Goal: Information Seeking & Learning: Learn about a topic

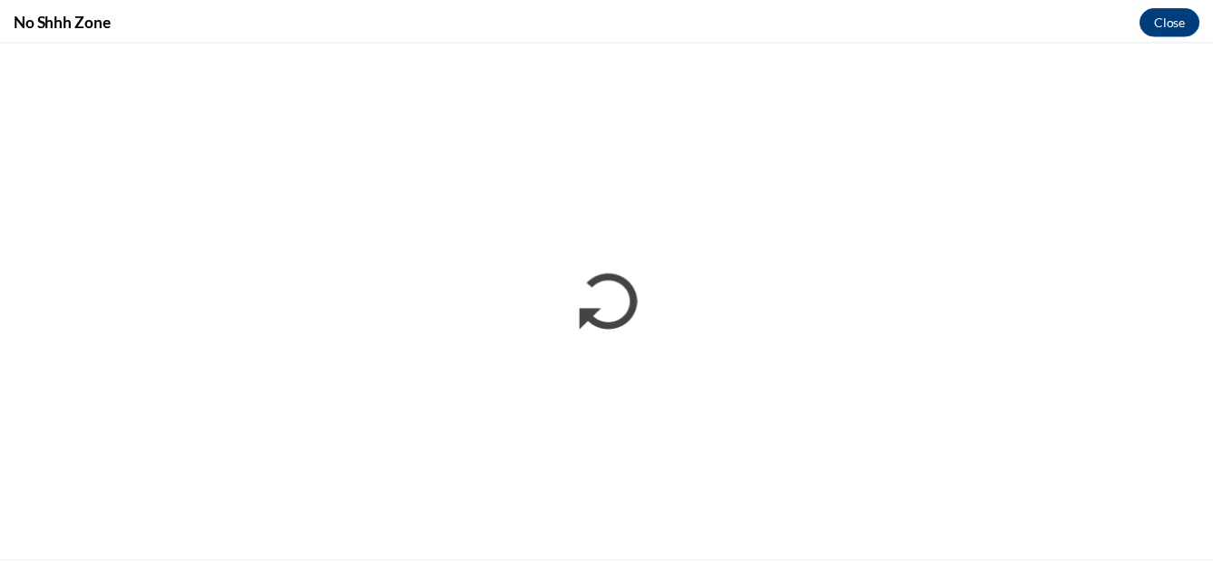
scroll to position [997, 0]
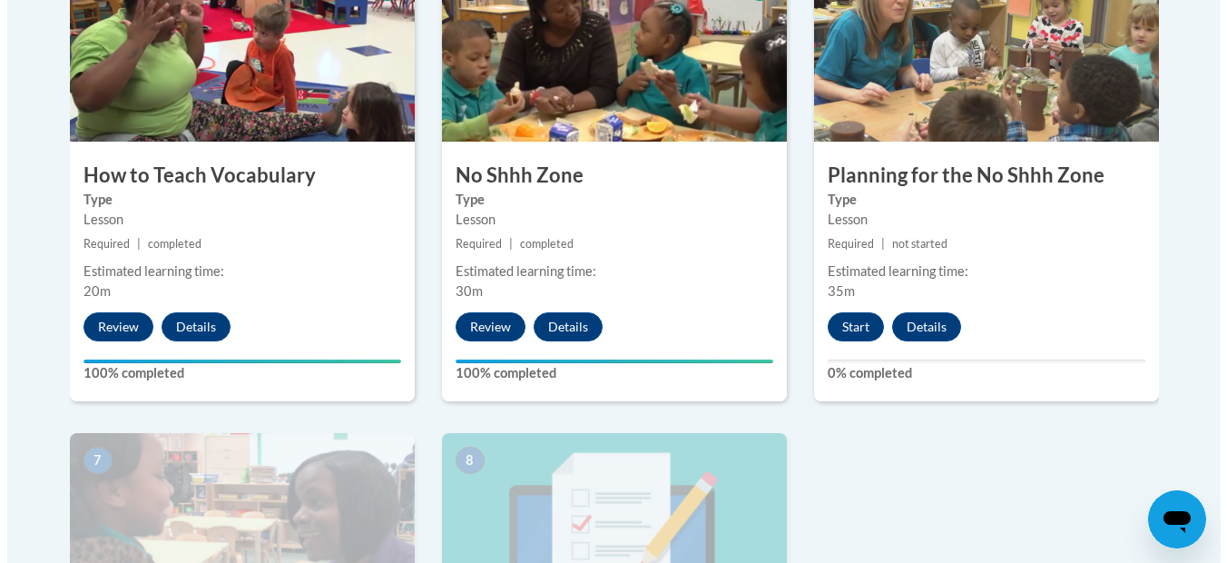
scroll to position [1133, 0]
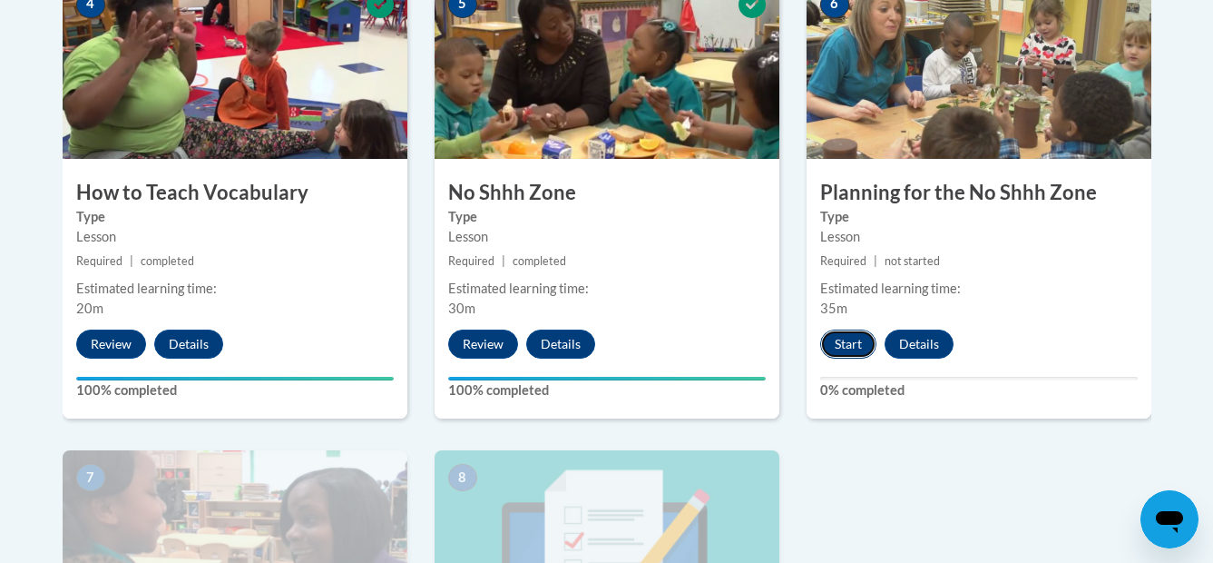
click at [853, 339] on button "Start" at bounding box center [848, 343] width 56 height 29
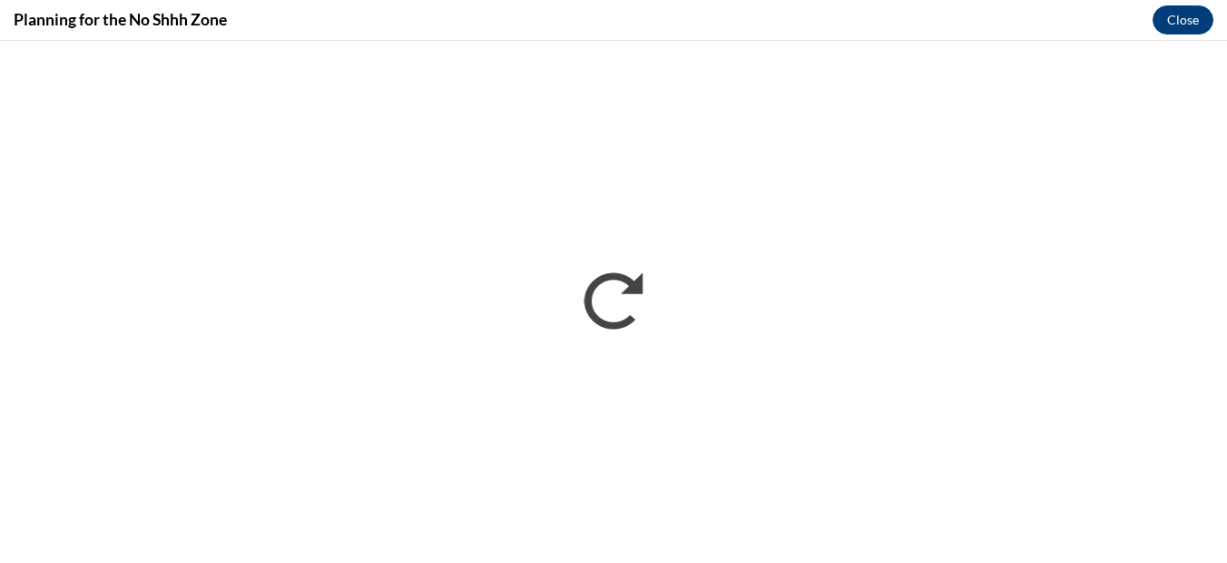
scroll to position [0, 0]
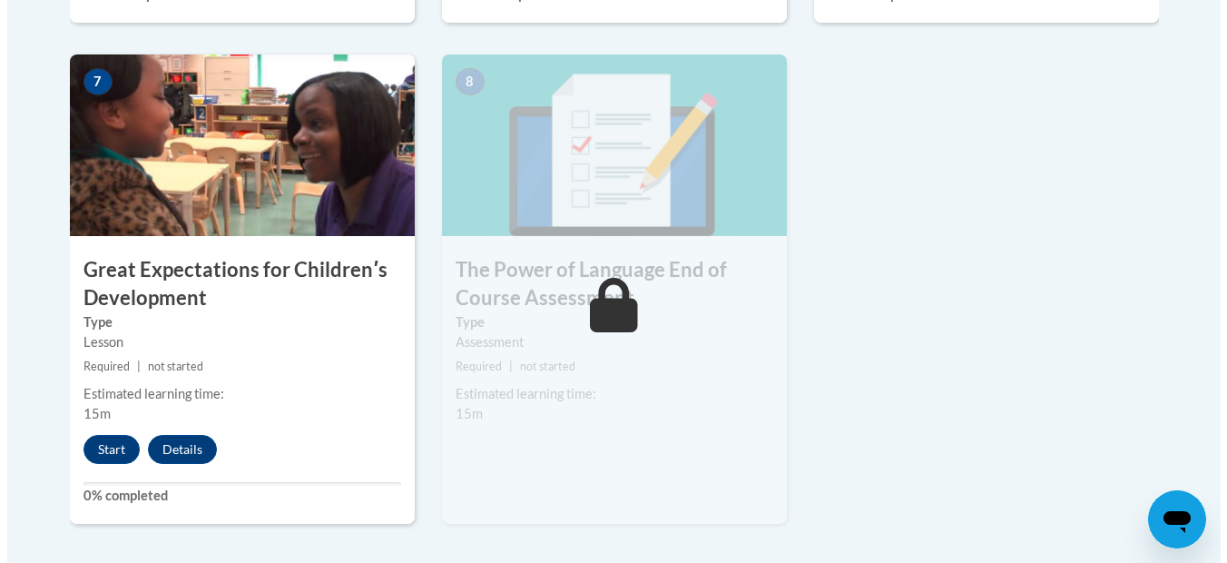
scroll to position [1500, 0]
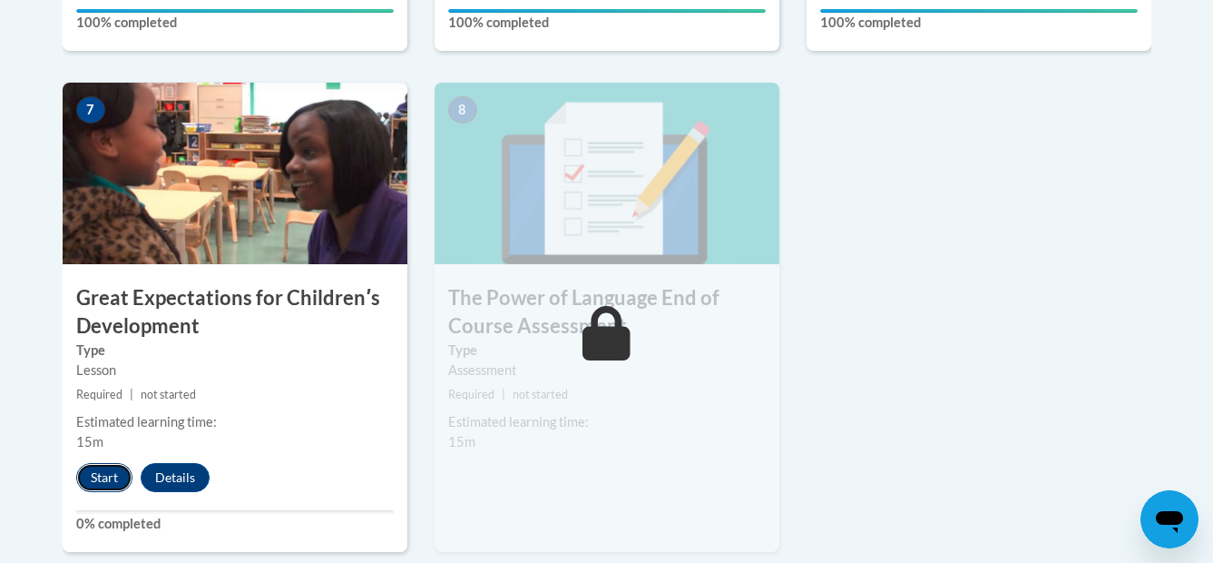
click at [87, 475] on button "Start" at bounding box center [104, 477] width 56 height 29
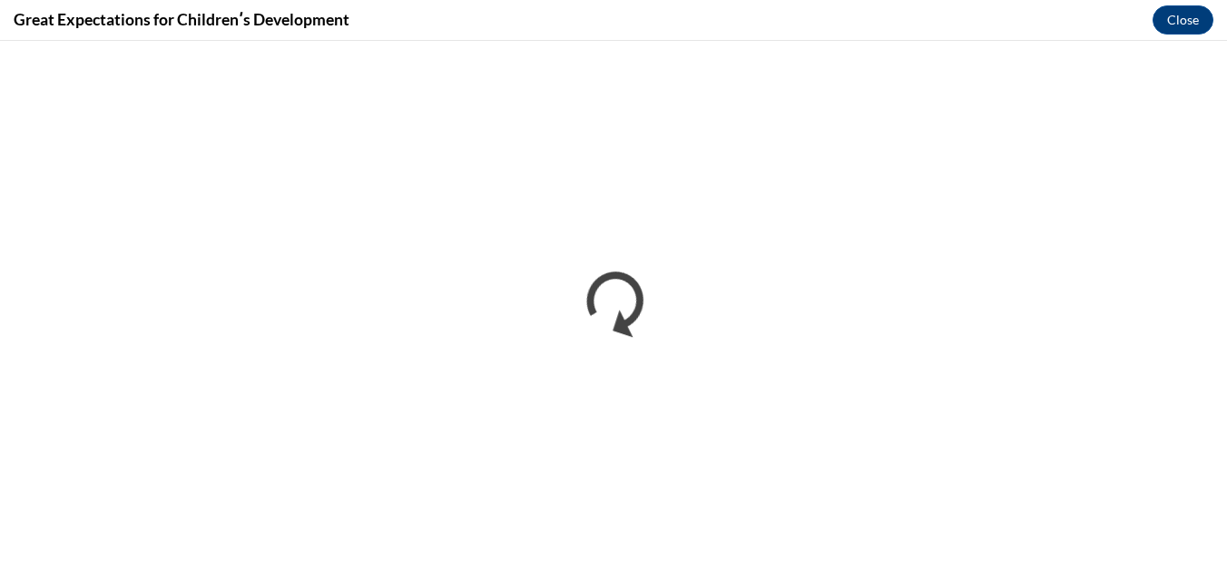
scroll to position [0, 0]
click at [375, 24] on div "Great Expectations for Childrenʹs Development Close" at bounding box center [613, 20] width 1227 height 41
click at [5, 24] on div "Great Expectations for Childrenʹs Development Close" at bounding box center [613, 20] width 1227 height 41
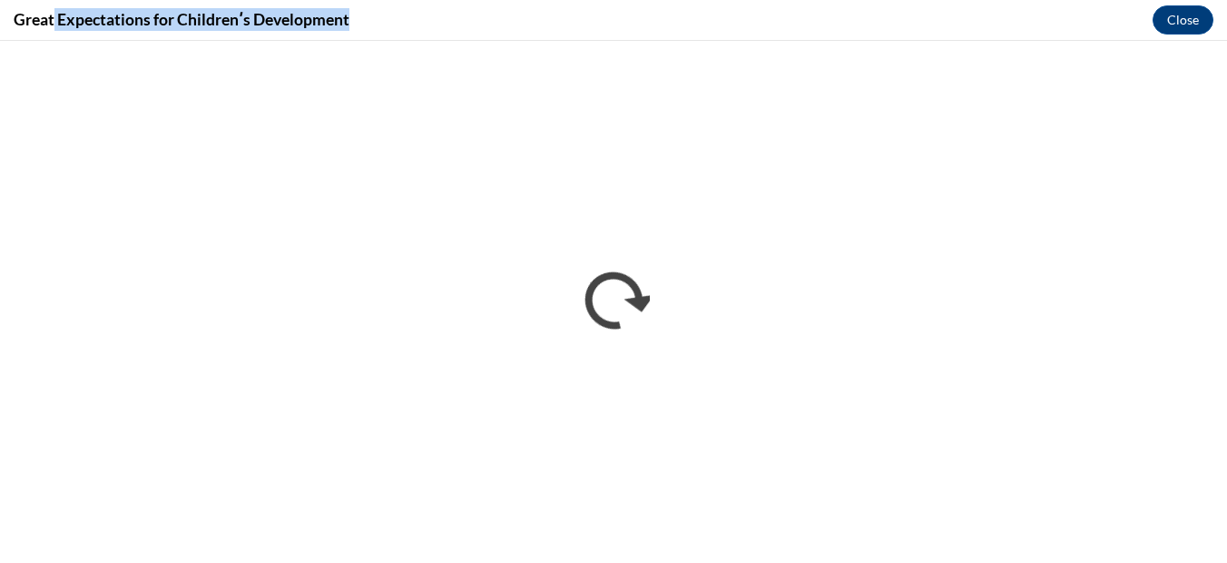
drag, startPoint x: 56, startPoint y: 17, endPoint x: 407, endPoint y: 18, distance: 351.2
click at [358, 16] on div "Great Expectations for Childrenʹs Development Close" at bounding box center [613, 20] width 1227 height 41
copy h4 "Expectations for Childrenʹs Development"
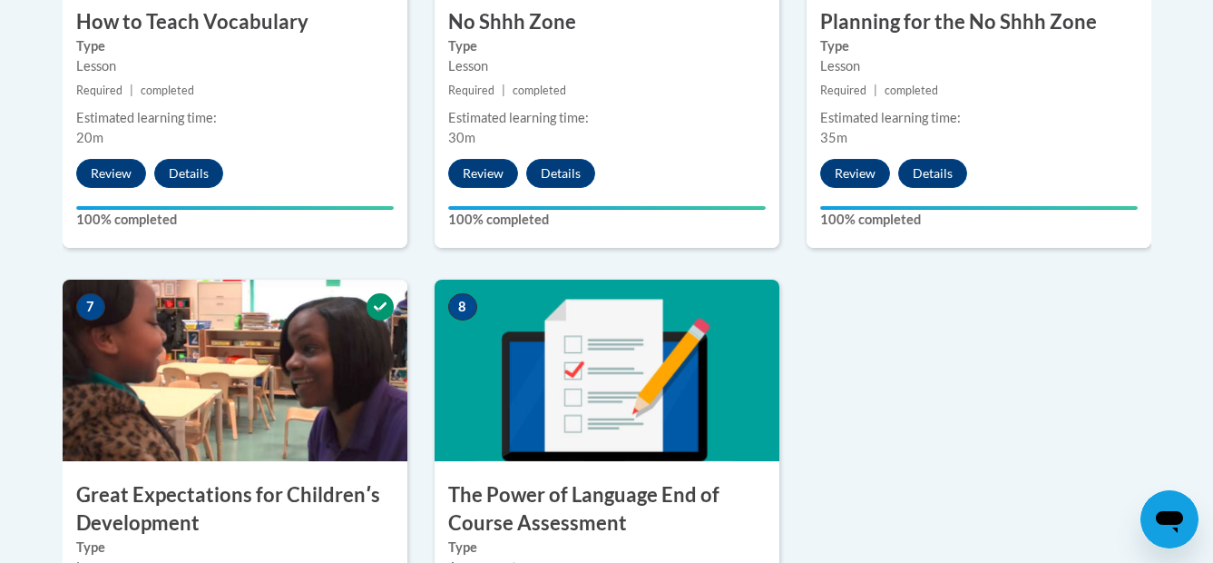
click at [528, 377] on img at bounding box center [607, 371] width 345 height 182
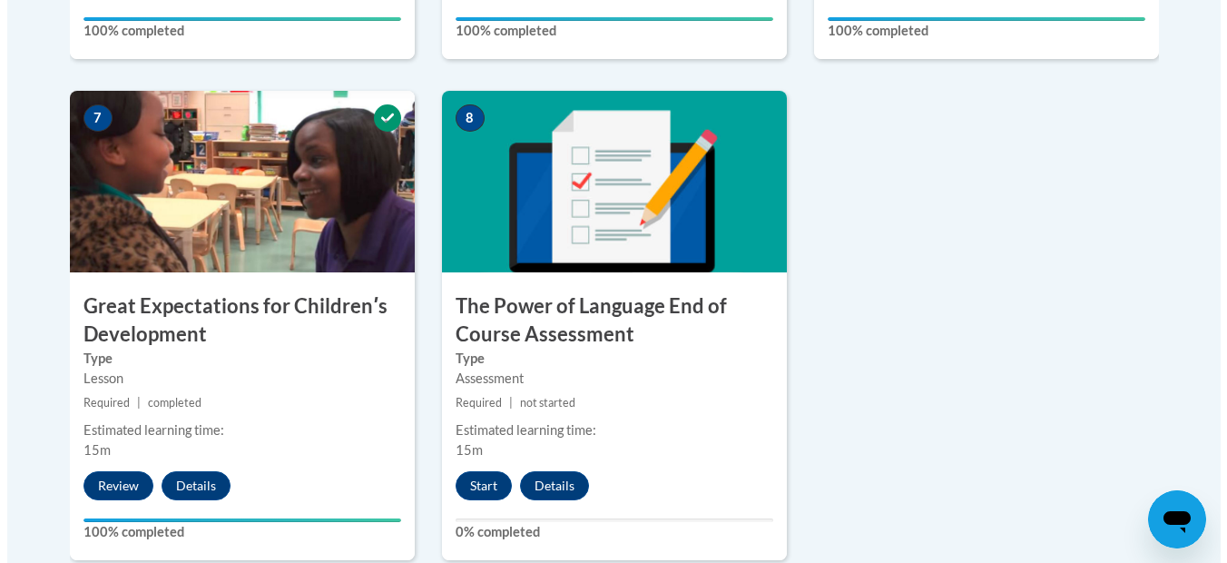
scroll to position [1496, 0]
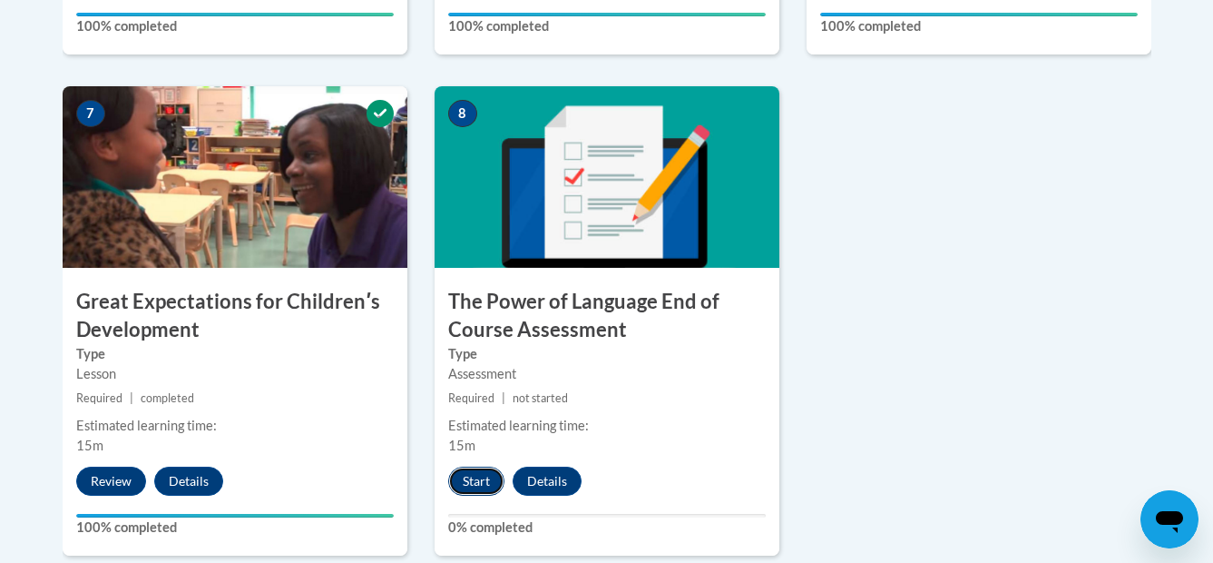
click at [472, 474] on button "Start" at bounding box center [476, 480] width 56 height 29
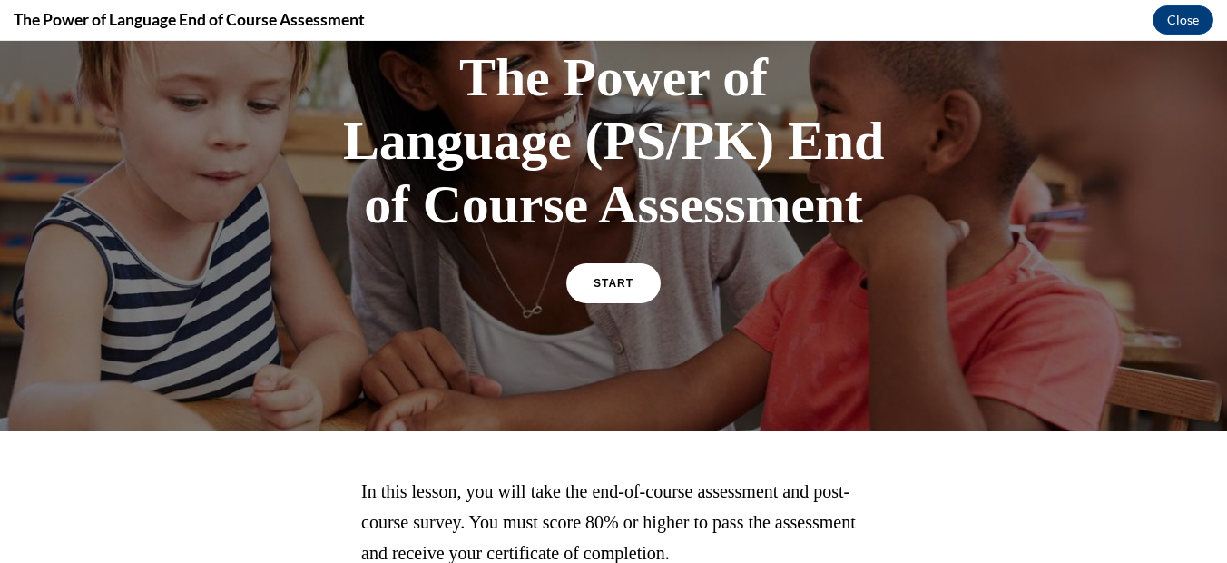
scroll to position [128, 0]
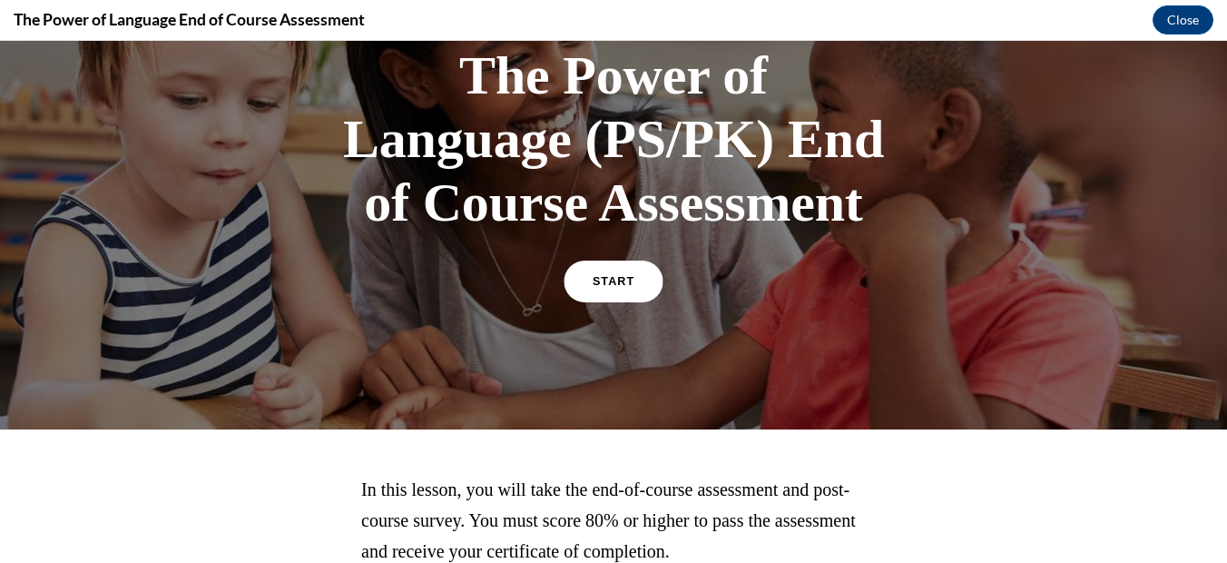
click at [604, 270] on link "START" at bounding box center [613, 281] width 99 height 42
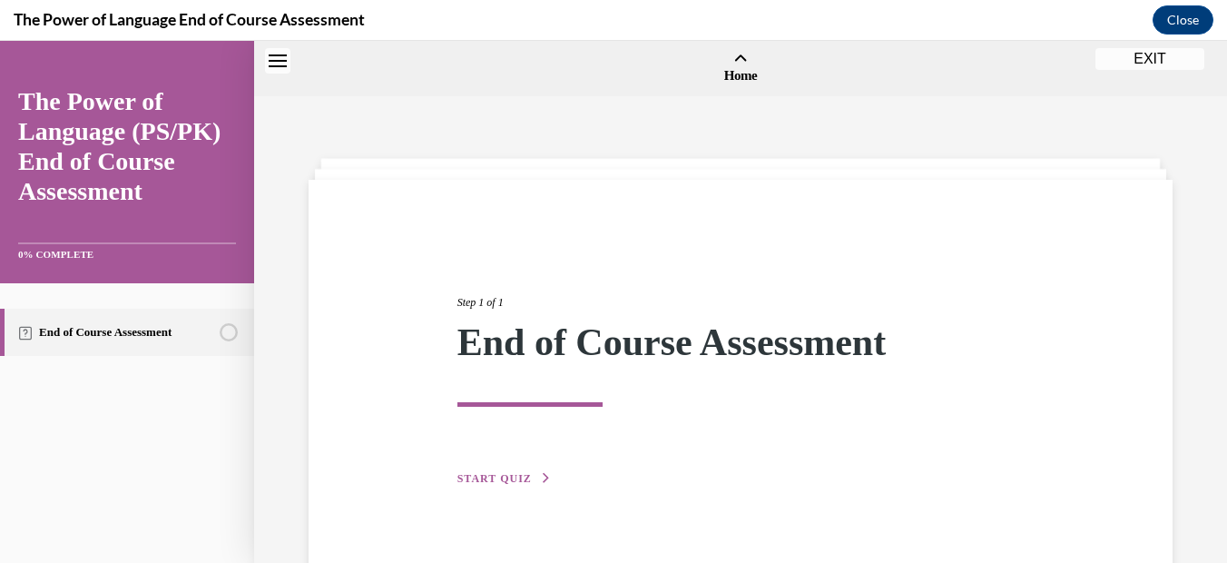
scroll to position [56, 0]
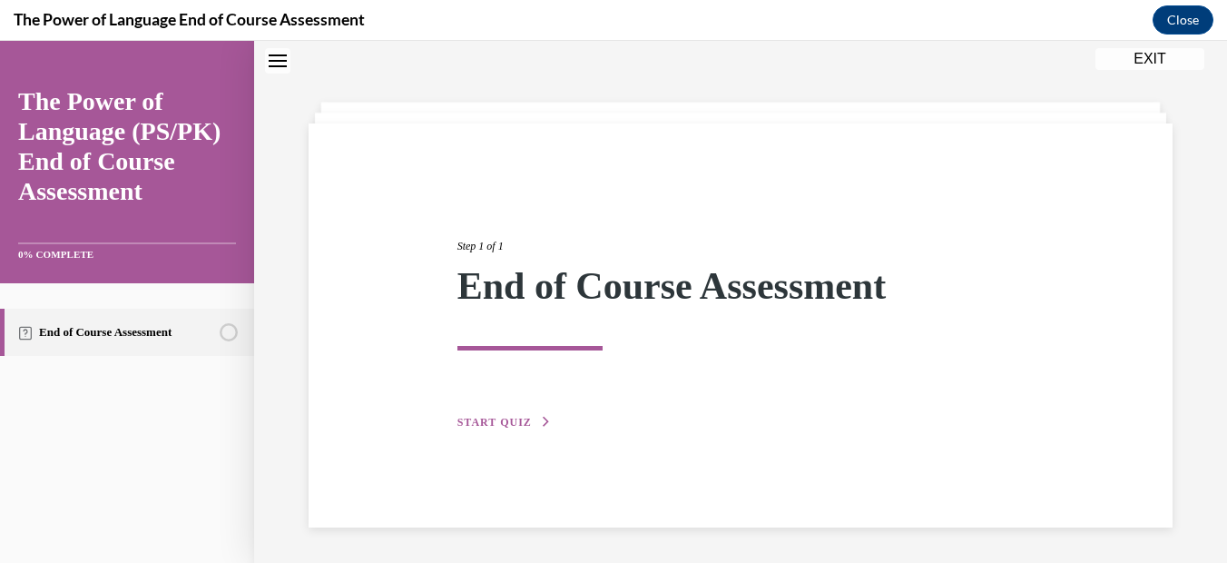
click at [511, 416] on button "START QUIZ" at bounding box center [504, 422] width 94 height 16
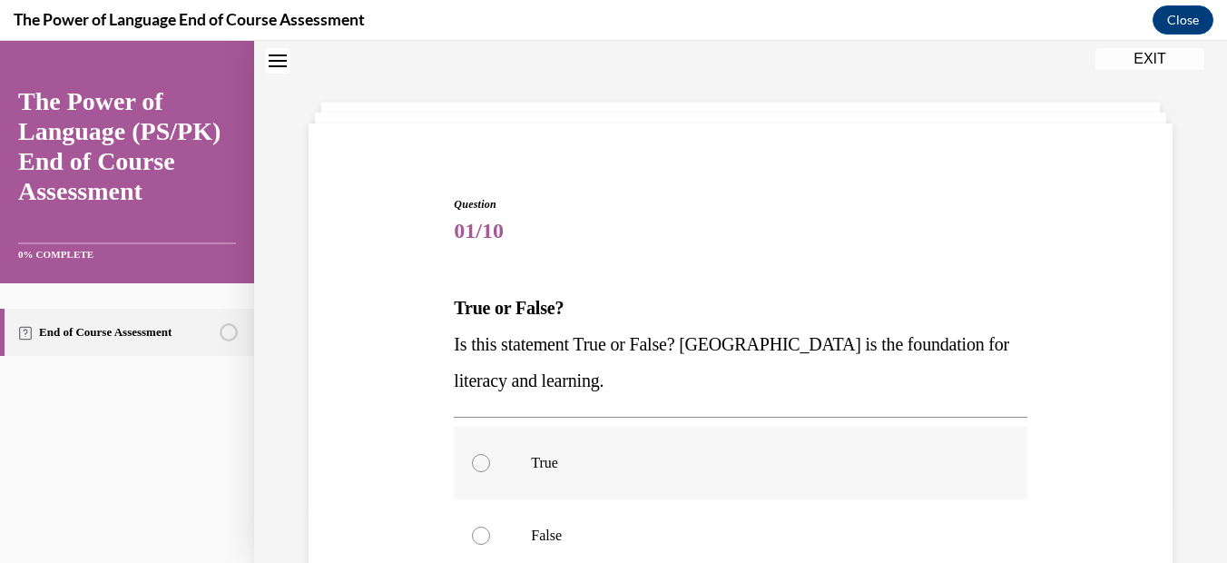
drag, startPoint x: 476, startPoint y: 465, endPoint x: 556, endPoint y: 481, distance: 82.4
click at [476, 465] on div at bounding box center [481, 463] width 18 height 18
click at [476, 465] on input "True" at bounding box center [481, 463] width 18 height 18
radio input "true"
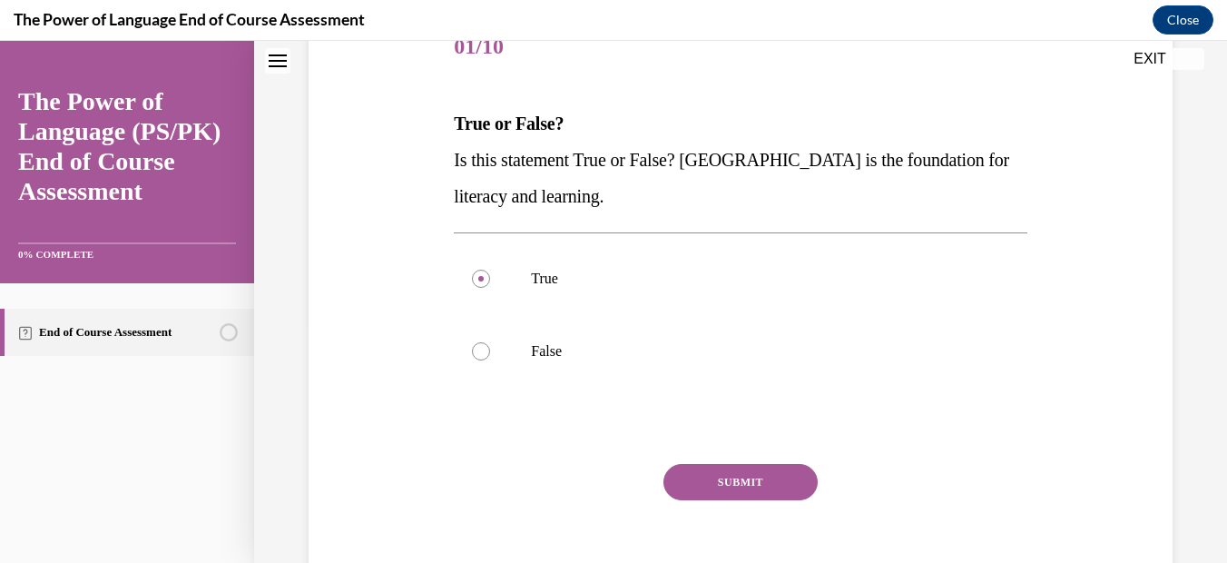
scroll to position [249, 0]
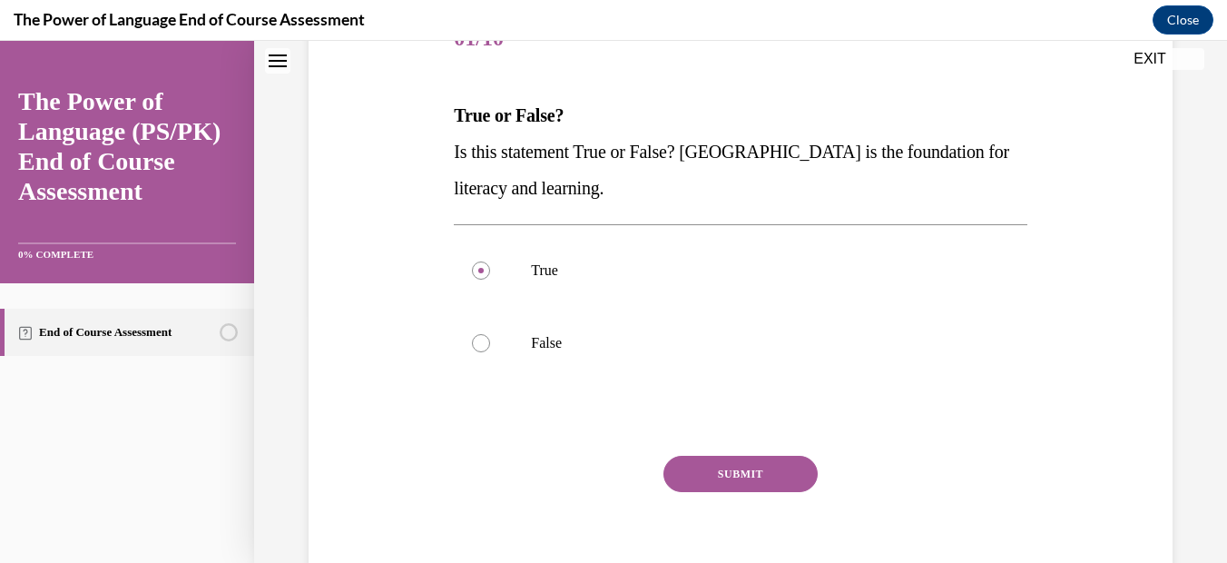
drag, startPoint x: 707, startPoint y: 475, endPoint x: 696, endPoint y: 478, distance: 11.5
click at [707, 475] on button "SUBMIT" at bounding box center [740, 474] width 154 height 36
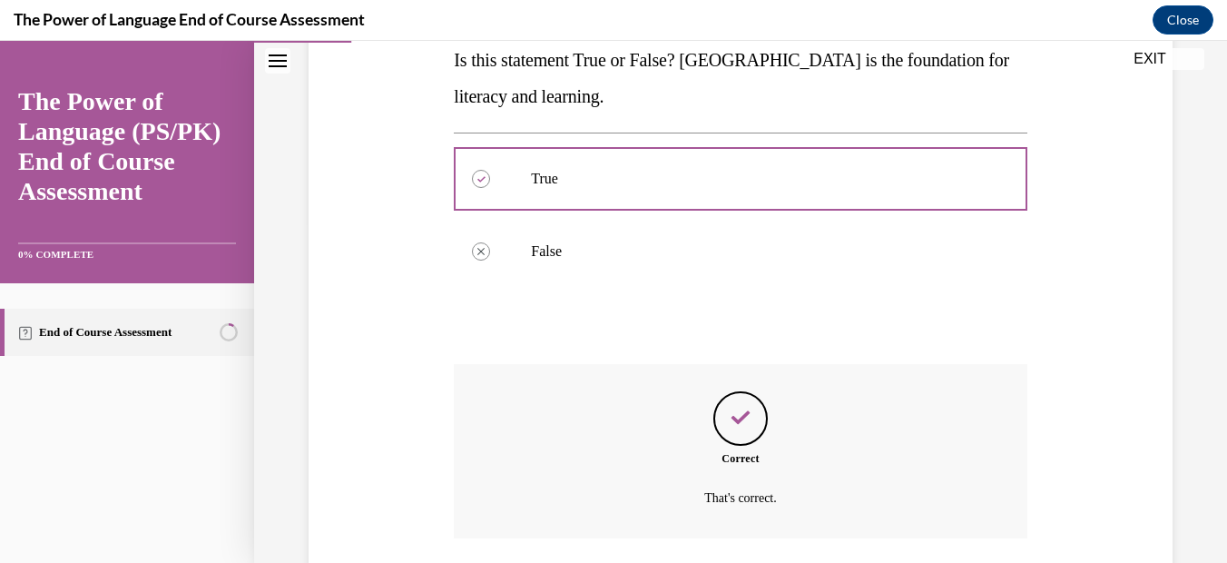
scroll to position [474, 0]
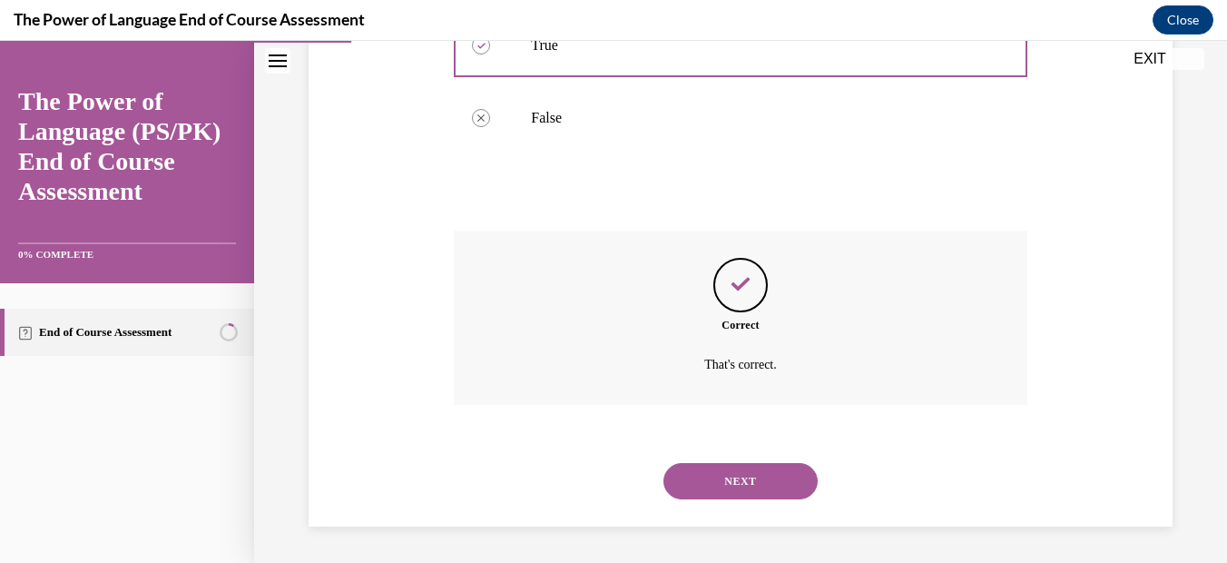
drag, startPoint x: 742, startPoint y: 469, endPoint x: 702, endPoint y: 467, distance: 40.0
click at [741, 469] on button "NEXT" at bounding box center [740, 481] width 154 height 36
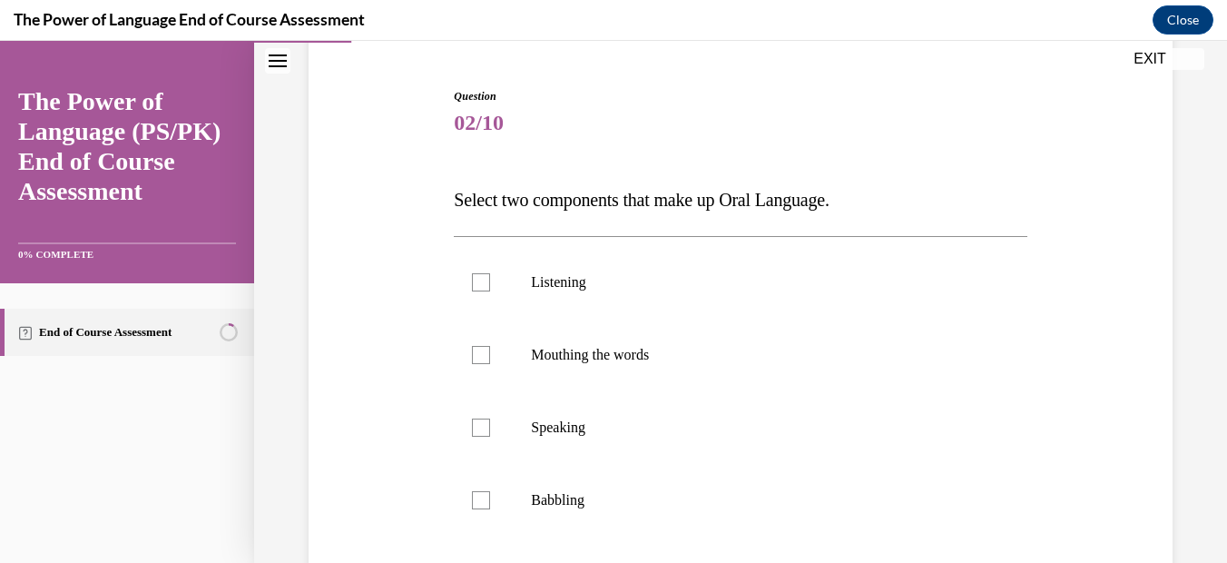
scroll to position [169, 0]
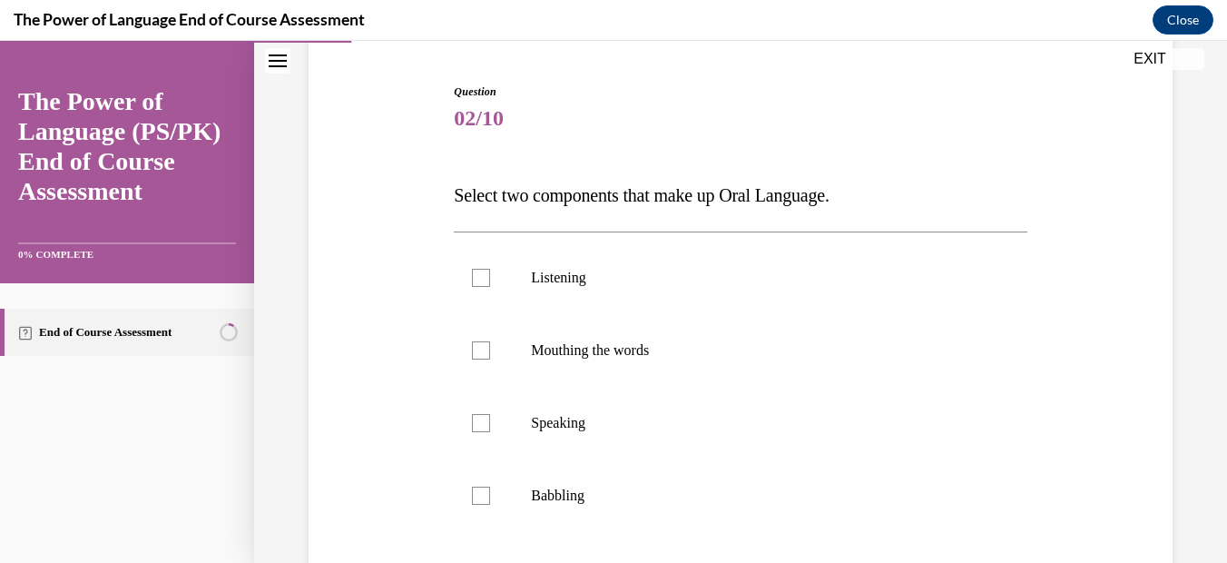
drag, startPoint x: 1168, startPoint y: 501, endPoint x: 1133, endPoint y: 513, distance: 37.3
click at [1168, 501] on div "Question 02/10 Select two components that make up Oral Language. Listening Mout…" at bounding box center [740, 361] width 973 height 864
click at [481, 278] on div at bounding box center [481, 278] width 18 height 18
click at [481, 278] on input "Listening" at bounding box center [481, 278] width 18 height 18
checkbox input "true"
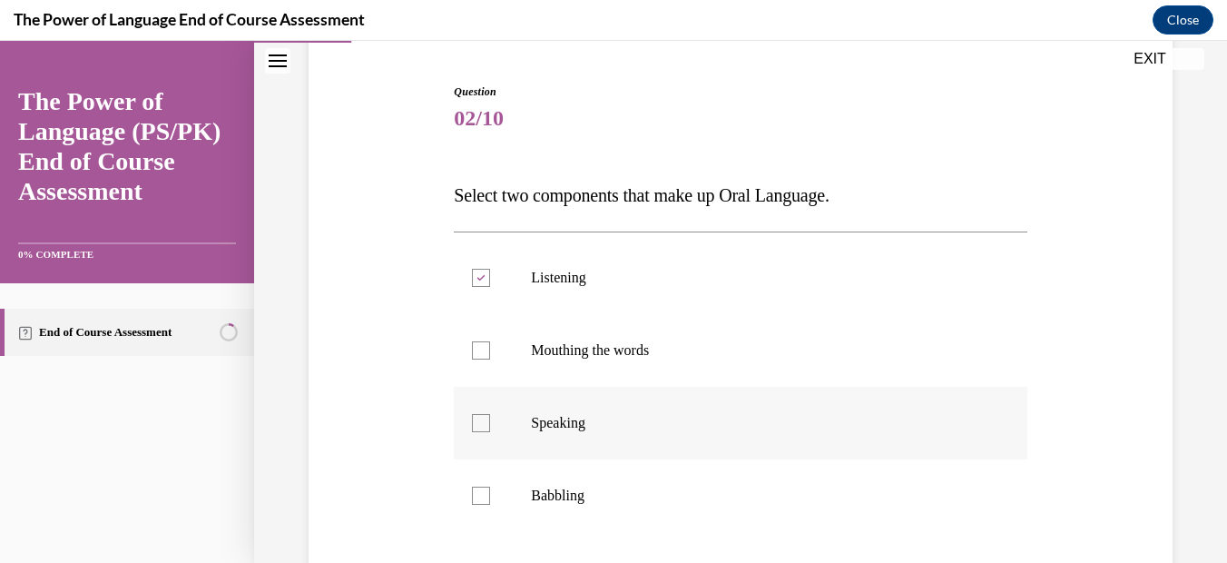
click at [480, 414] on div at bounding box center [481, 423] width 18 height 18
click at [480, 414] on input "Speaking" at bounding box center [481, 423] width 18 height 18
checkbox input "true"
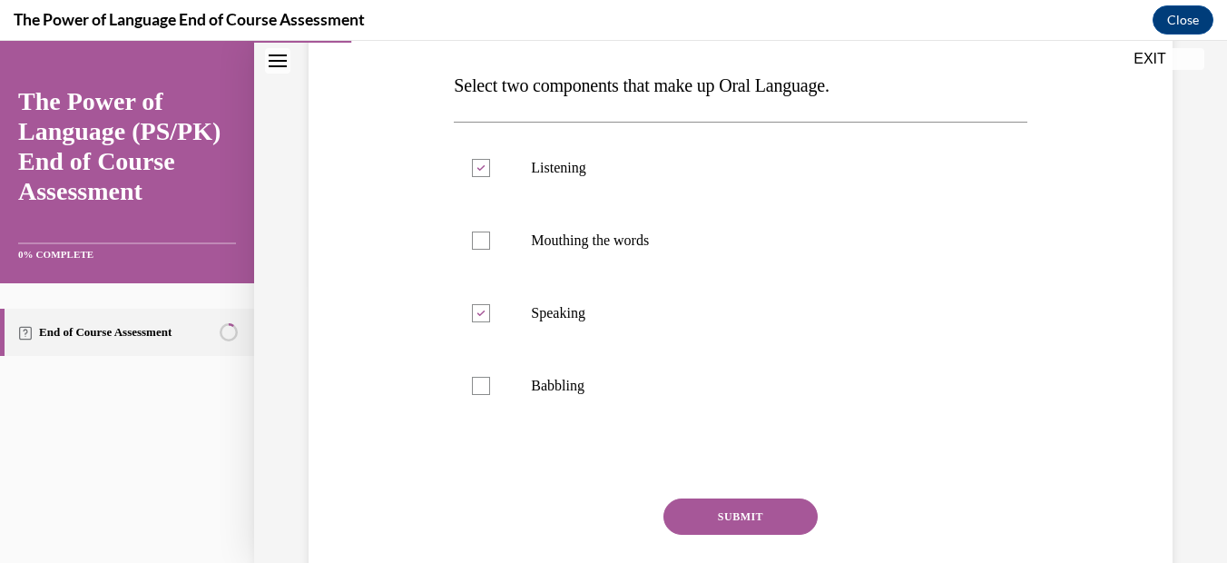
scroll to position [282, 0]
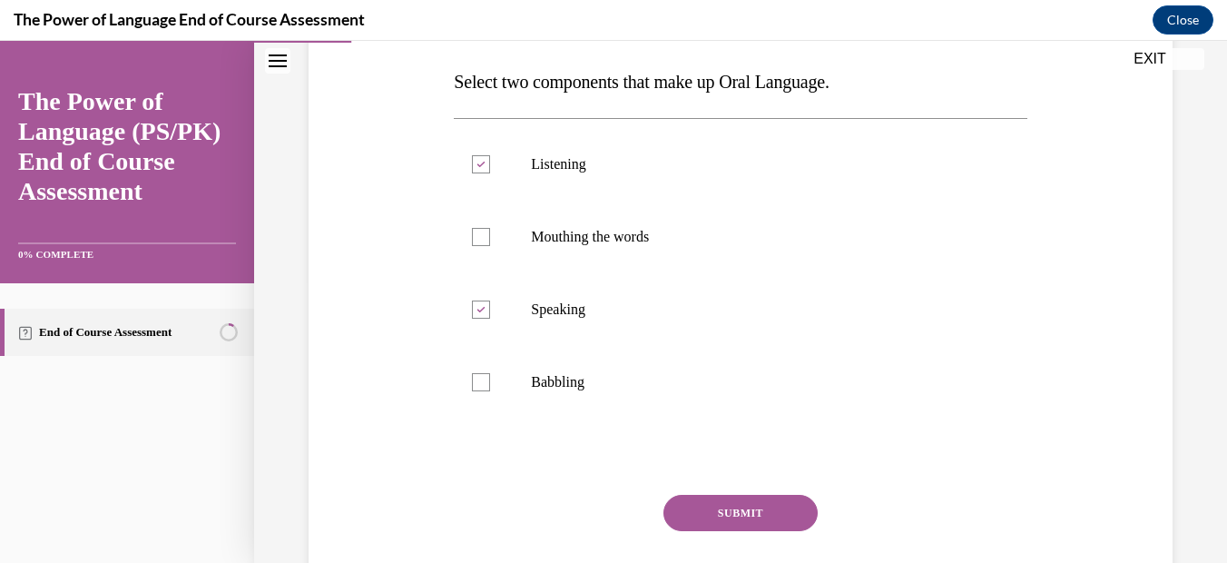
click at [708, 515] on button "SUBMIT" at bounding box center [740, 513] width 154 height 36
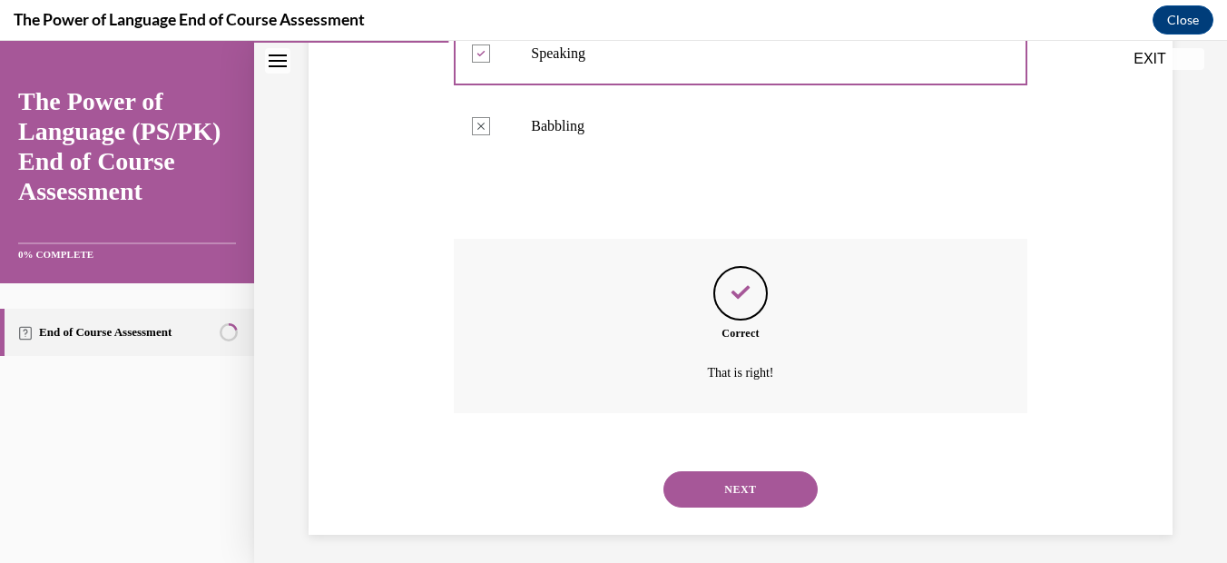
scroll to position [546, 0]
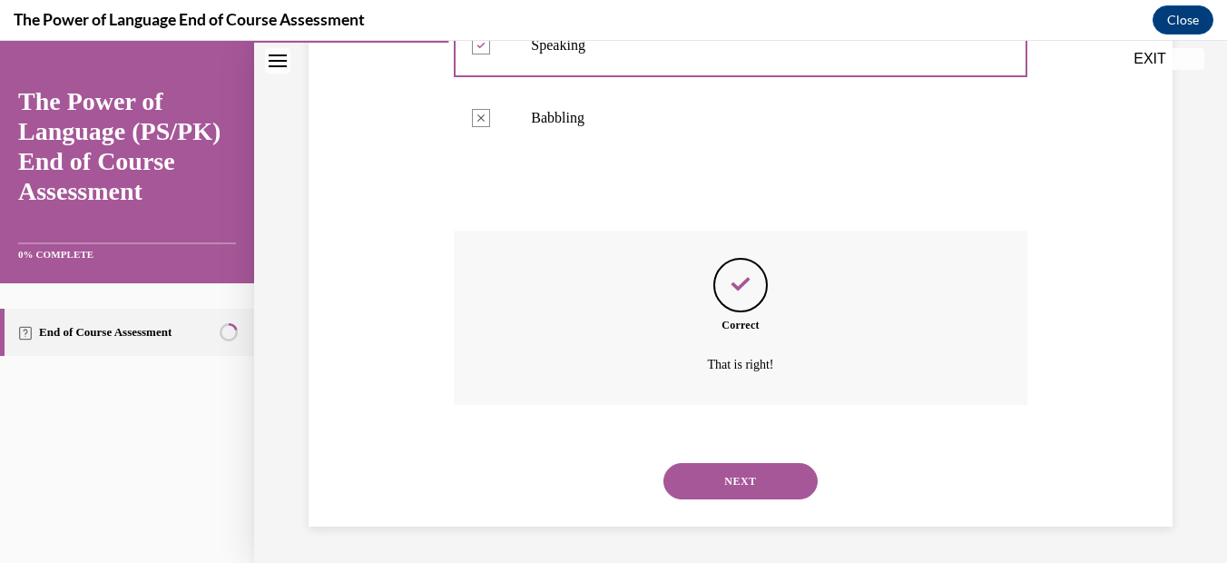
click at [727, 469] on button "NEXT" at bounding box center [740, 481] width 154 height 36
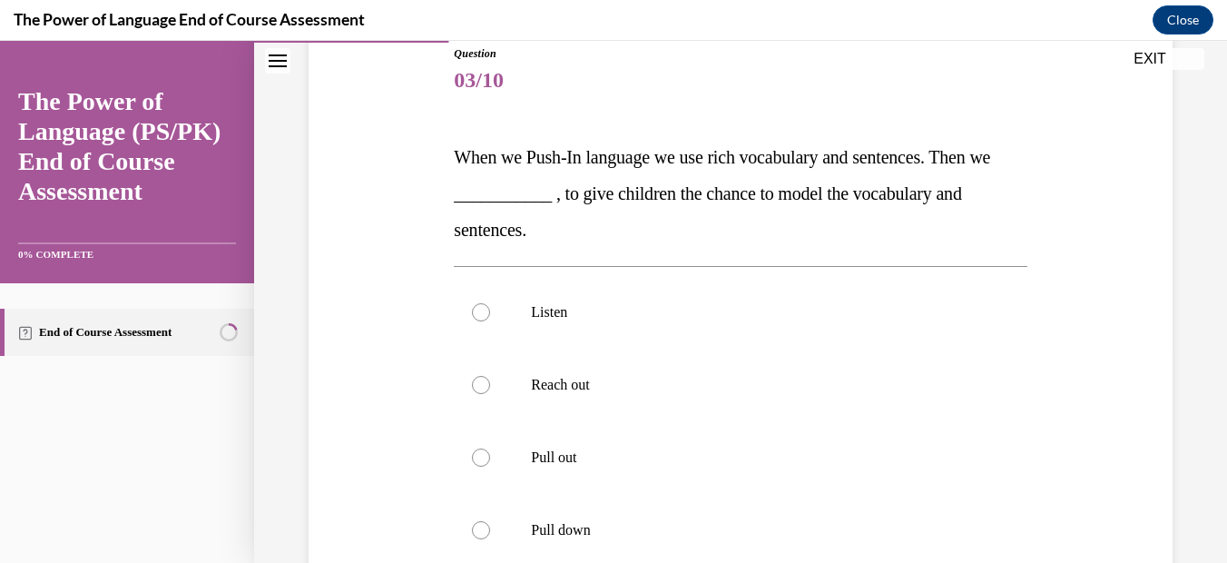
scroll to position [212, 0]
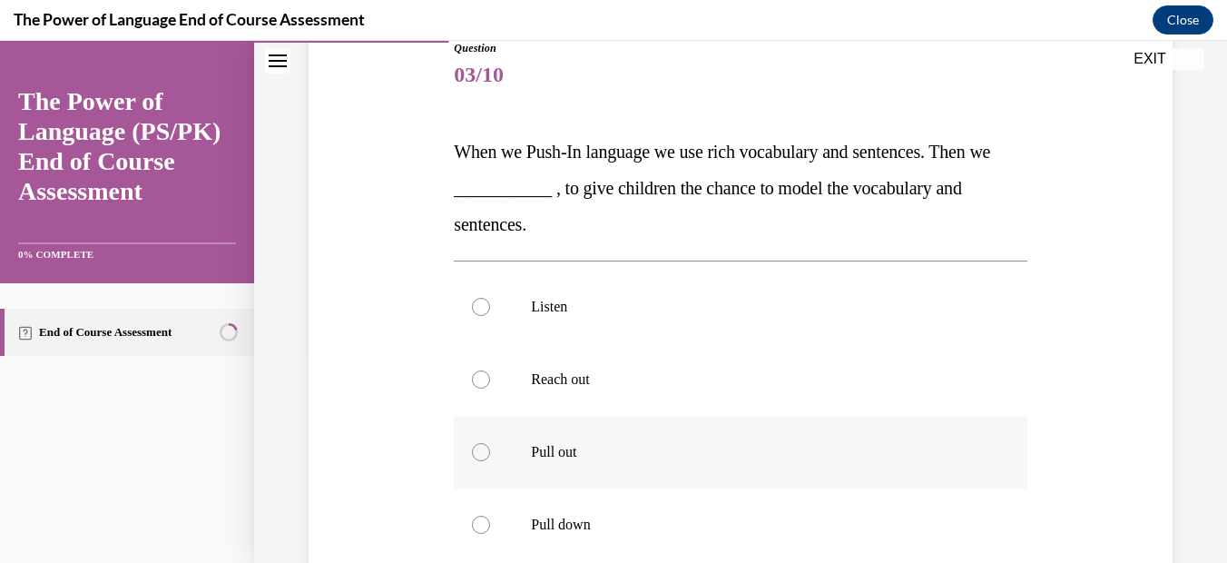
click at [476, 452] on div at bounding box center [481, 452] width 18 height 18
click at [476, 452] on input "Pull out" at bounding box center [481, 452] width 18 height 18
radio input "true"
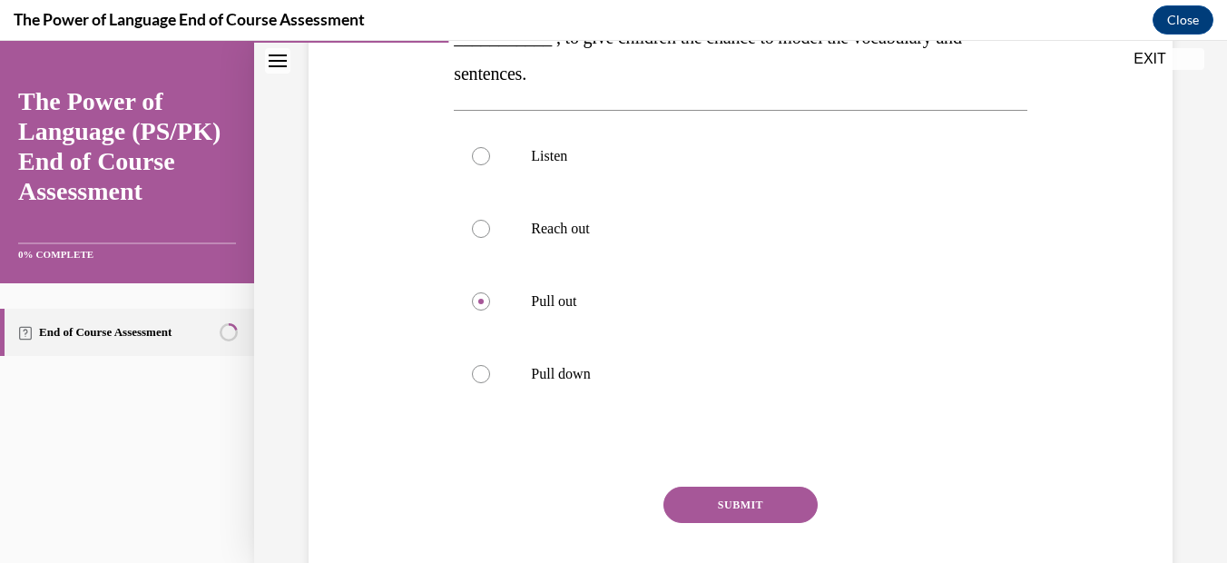
scroll to position [372, 0]
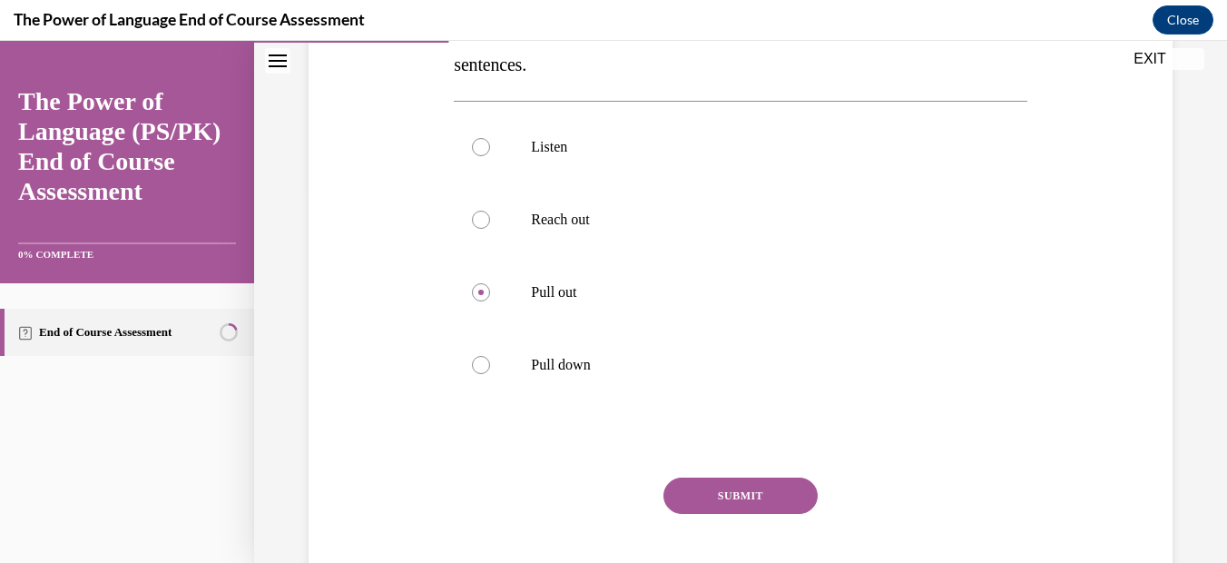
click at [732, 494] on button "SUBMIT" at bounding box center [740, 495] width 154 height 36
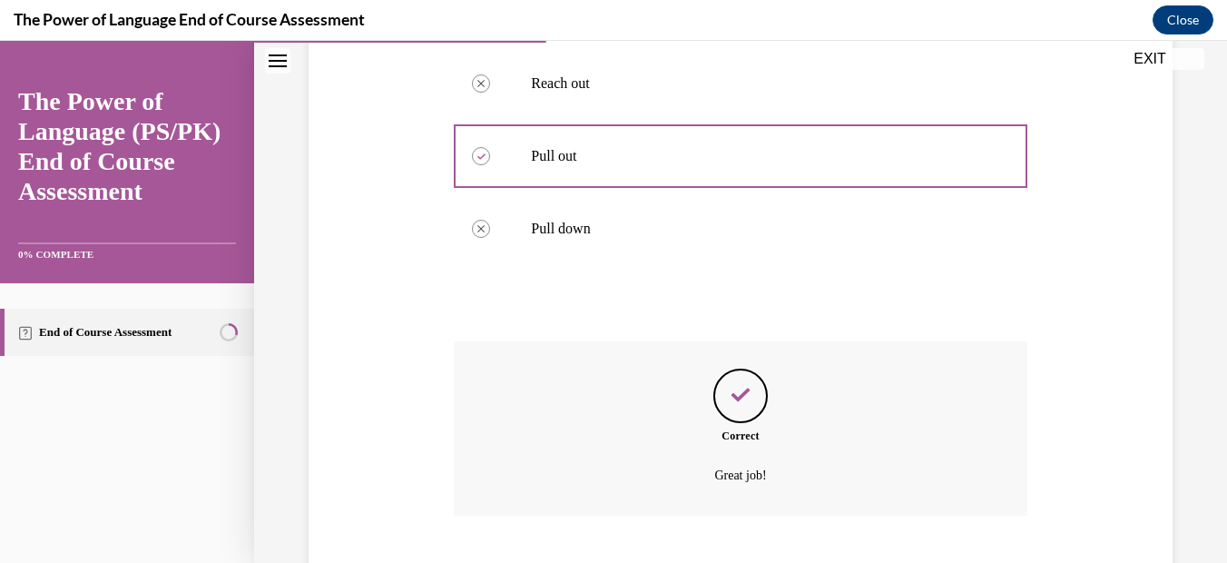
scroll to position [619, 0]
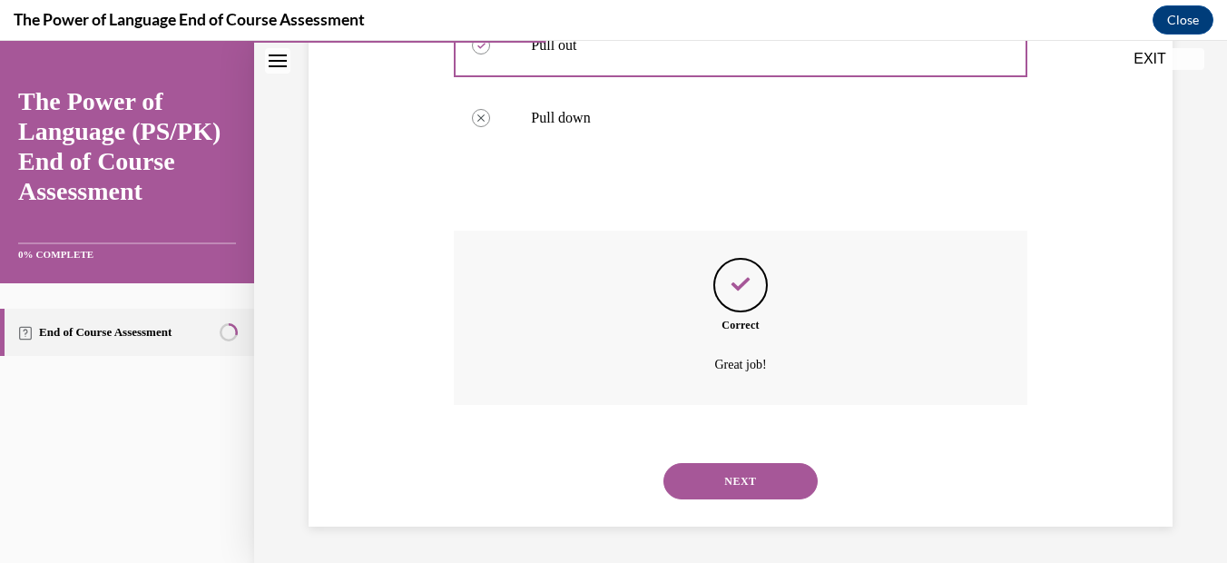
click at [730, 473] on button "NEXT" at bounding box center [740, 481] width 154 height 36
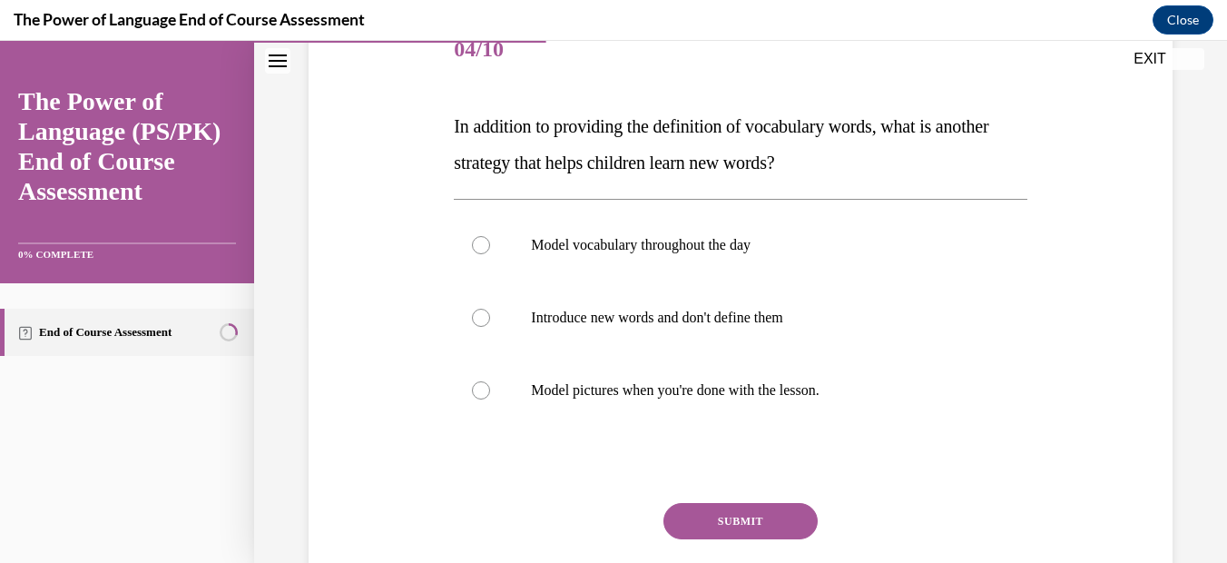
scroll to position [256, 0]
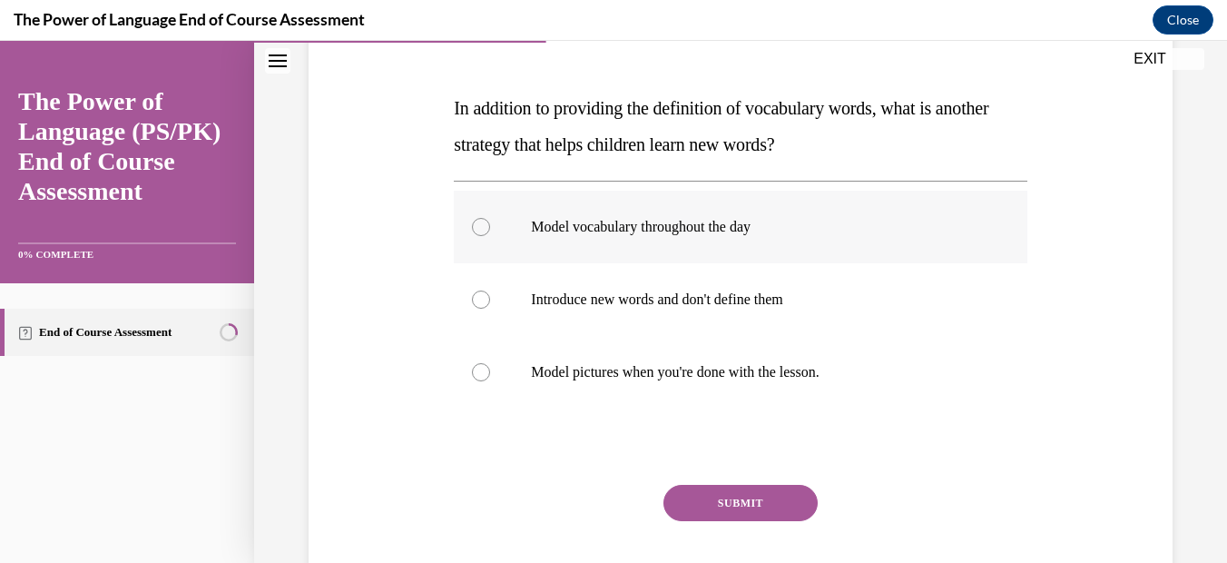
click at [475, 224] on div at bounding box center [481, 227] width 18 height 18
click at [475, 224] on input "Model vocabulary throughout the day" at bounding box center [481, 227] width 18 height 18
radio input "true"
click at [722, 497] on button "SUBMIT" at bounding box center [740, 503] width 154 height 36
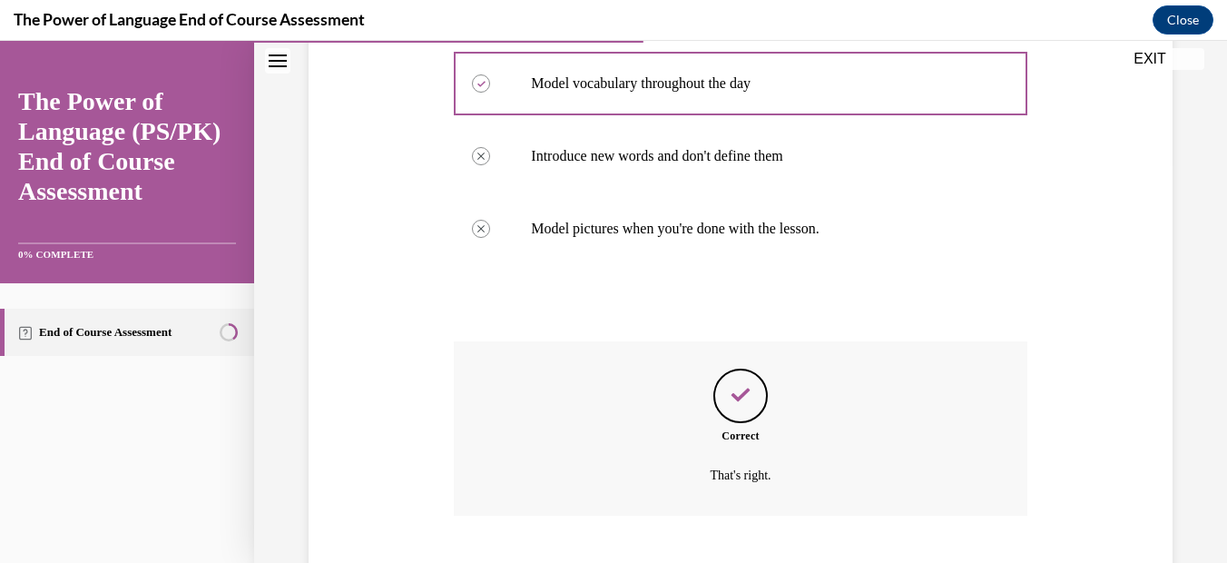
scroll to position [510, 0]
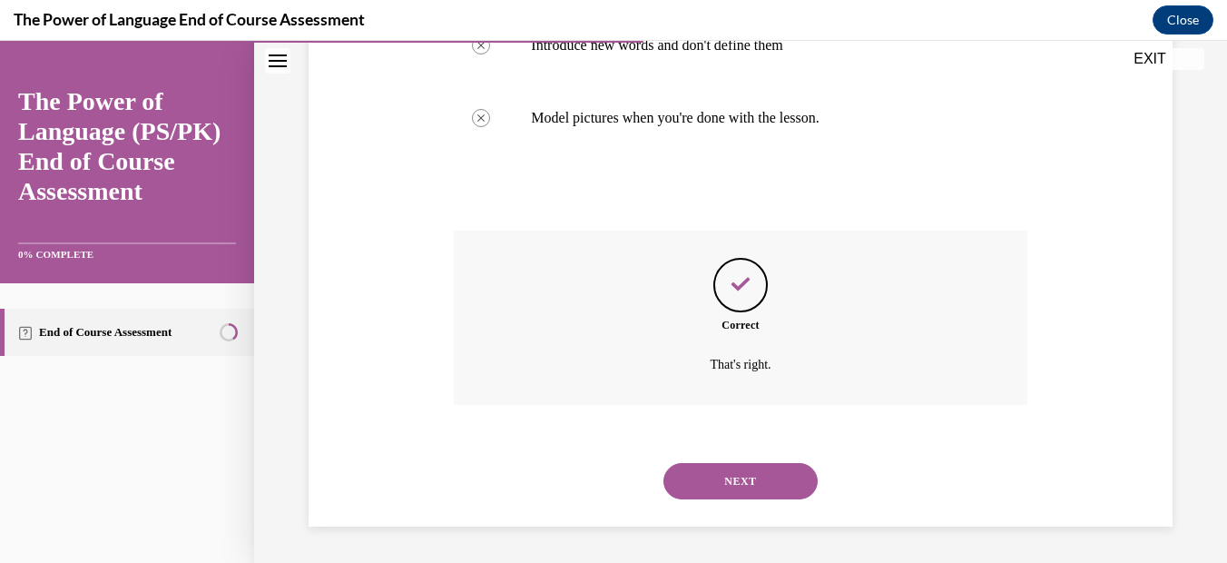
click at [723, 480] on button "NEXT" at bounding box center [740, 481] width 154 height 36
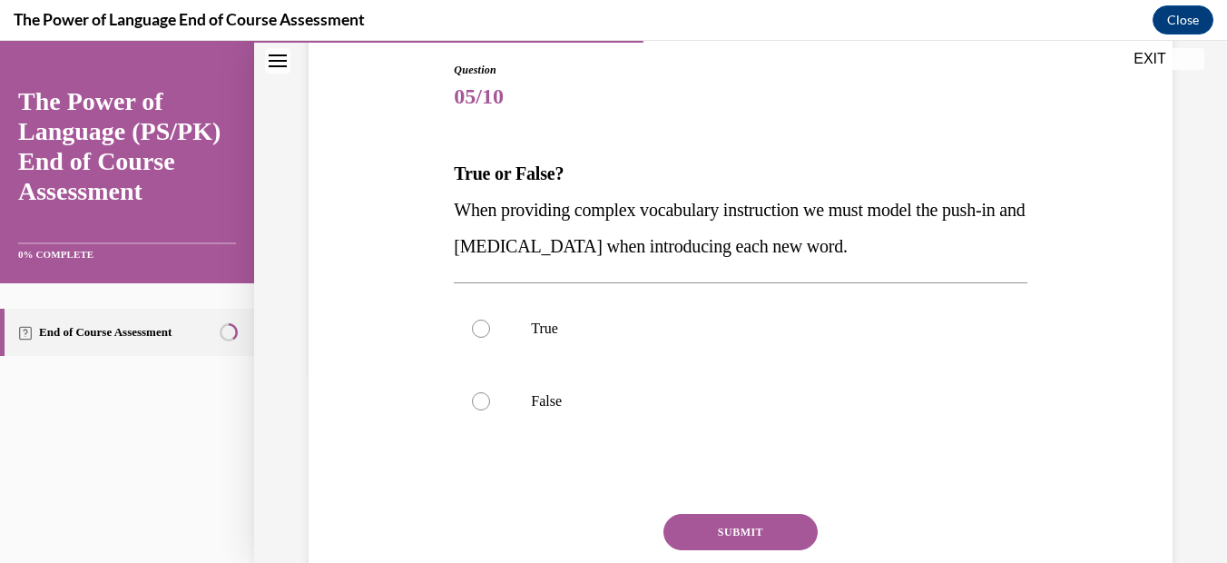
scroll to position [201, 0]
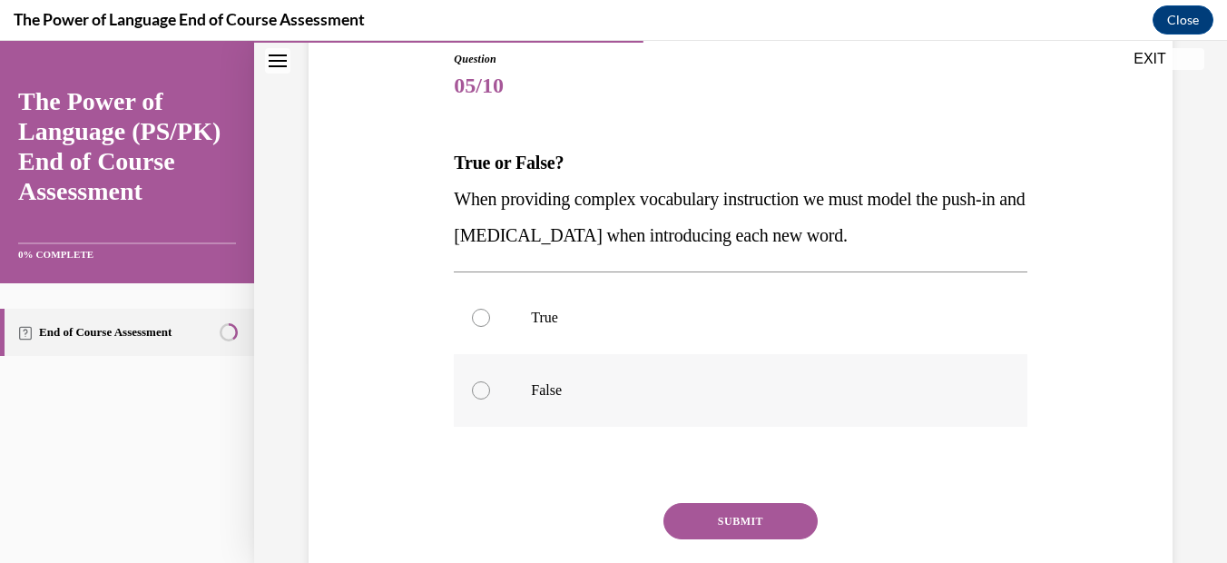
drag, startPoint x: 480, startPoint y: 388, endPoint x: 494, endPoint y: 422, distance: 37.1
click at [479, 389] on div at bounding box center [481, 390] width 18 height 18
click at [479, 389] on input "False" at bounding box center [481, 390] width 18 height 18
radio input "true"
click at [697, 525] on button "SUBMIT" at bounding box center [740, 521] width 154 height 36
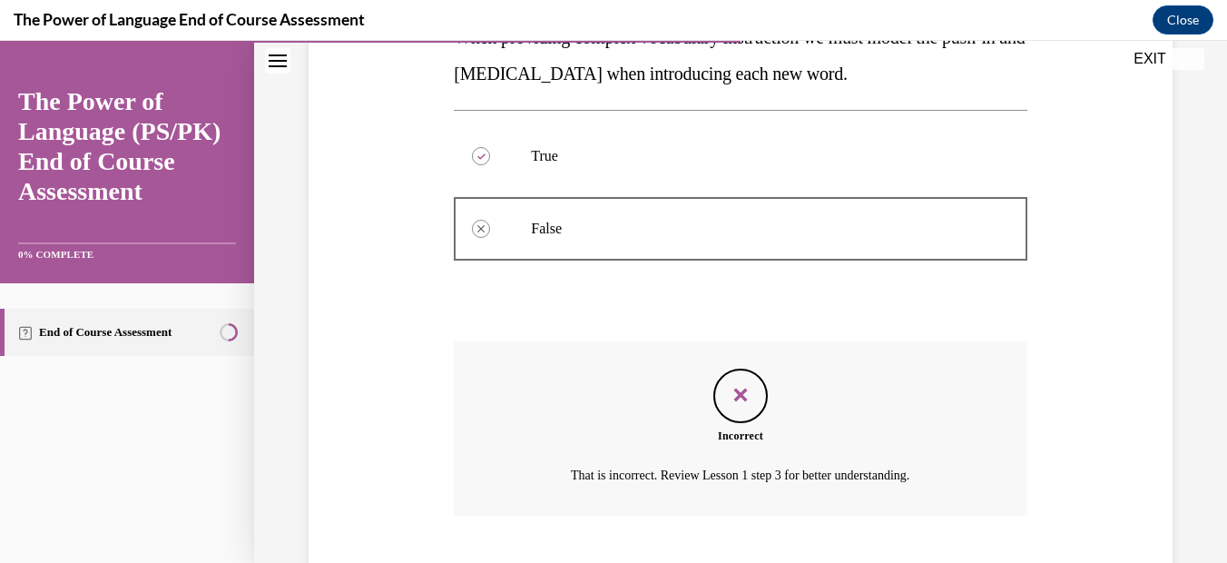
scroll to position [474, 0]
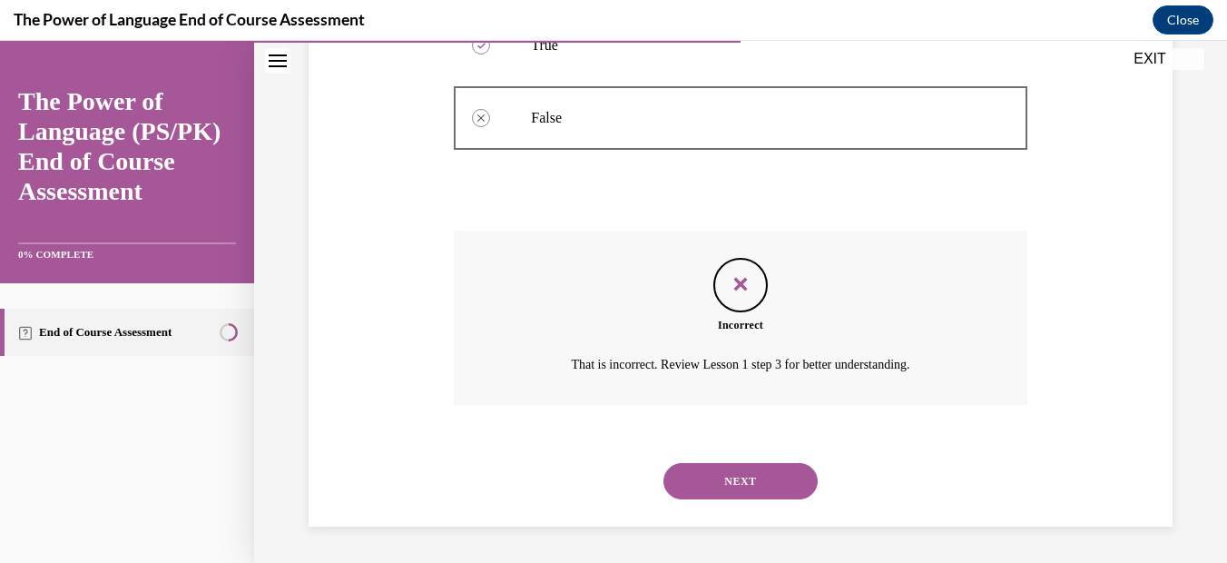
click at [735, 471] on button "NEXT" at bounding box center [740, 481] width 154 height 36
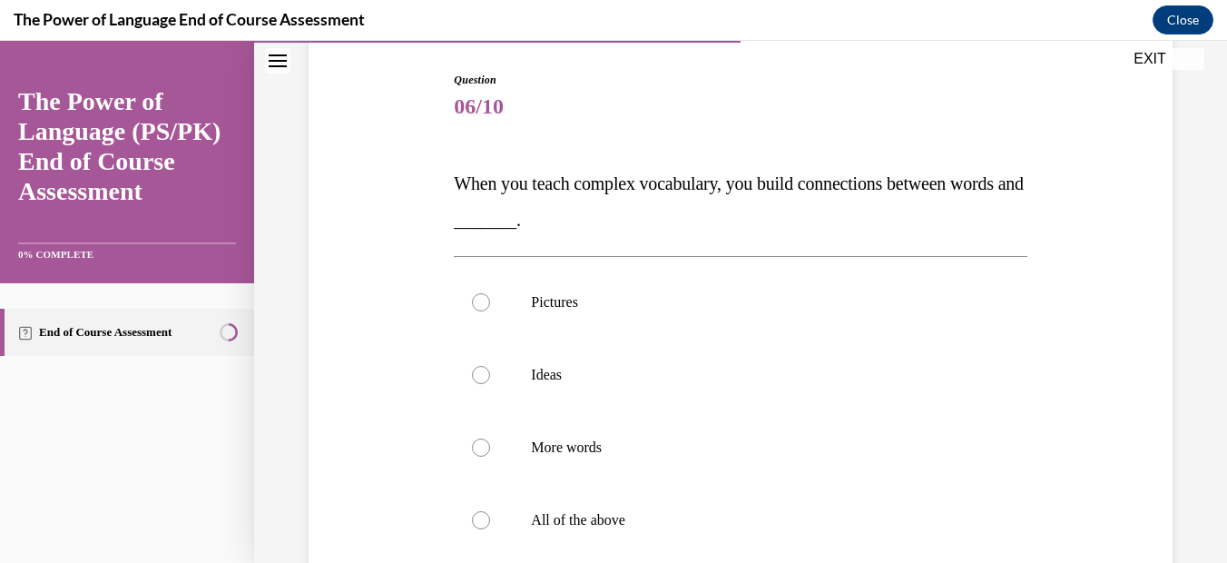
scroll to position [182, 0]
click at [484, 516] on div at bounding box center [481, 518] width 18 height 18
click at [484, 516] on input "All of the above" at bounding box center [481, 518] width 18 height 18
radio input "true"
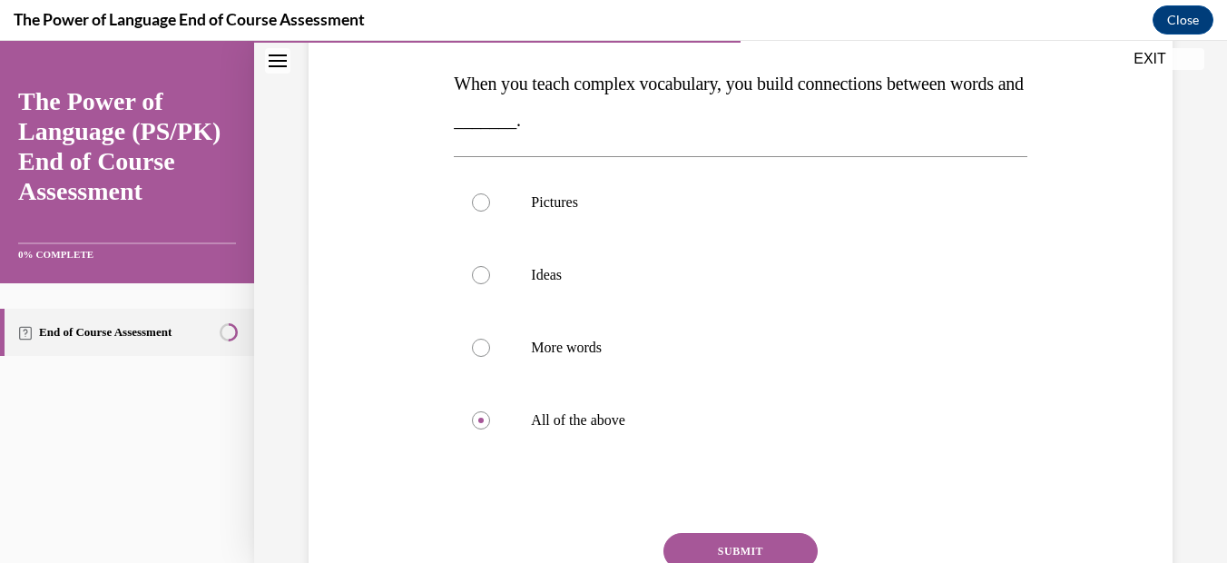
scroll to position [329, 0]
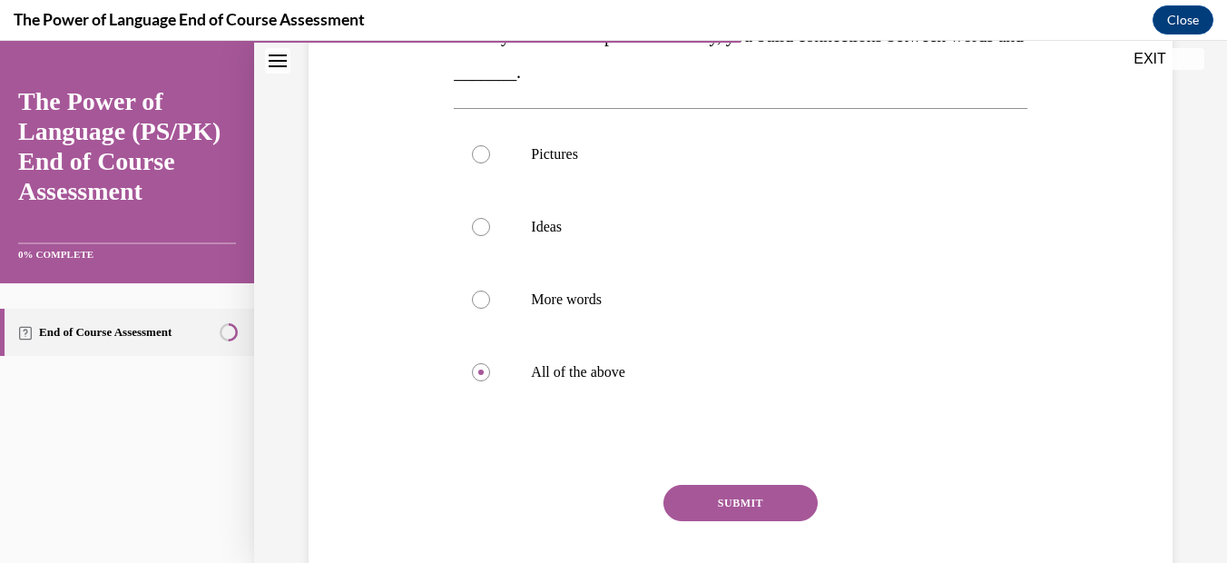
click at [745, 503] on button "SUBMIT" at bounding box center [740, 503] width 154 height 36
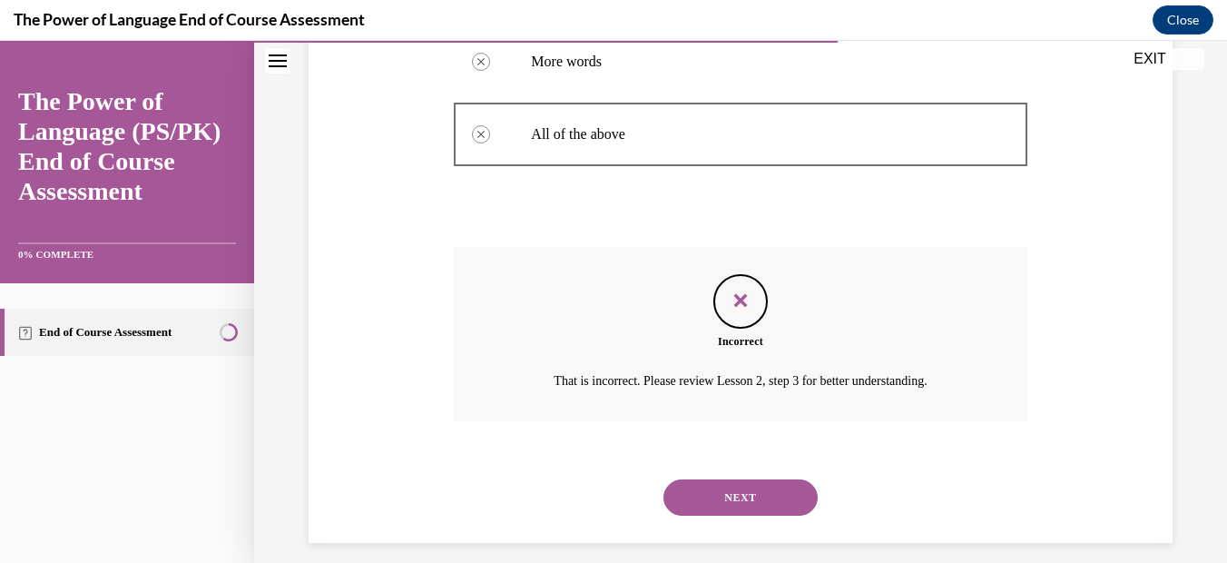
scroll to position [583, 0]
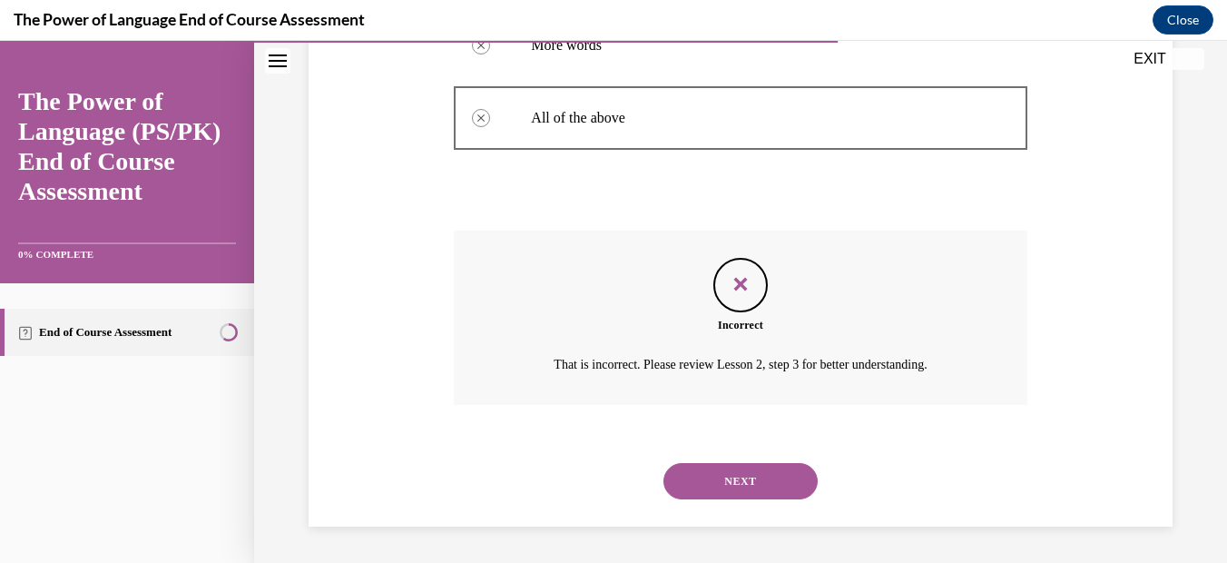
drag, startPoint x: 1178, startPoint y: 542, endPoint x: 706, endPoint y: 476, distance: 476.4
click at [704, 473] on button "NEXT" at bounding box center [740, 481] width 154 height 36
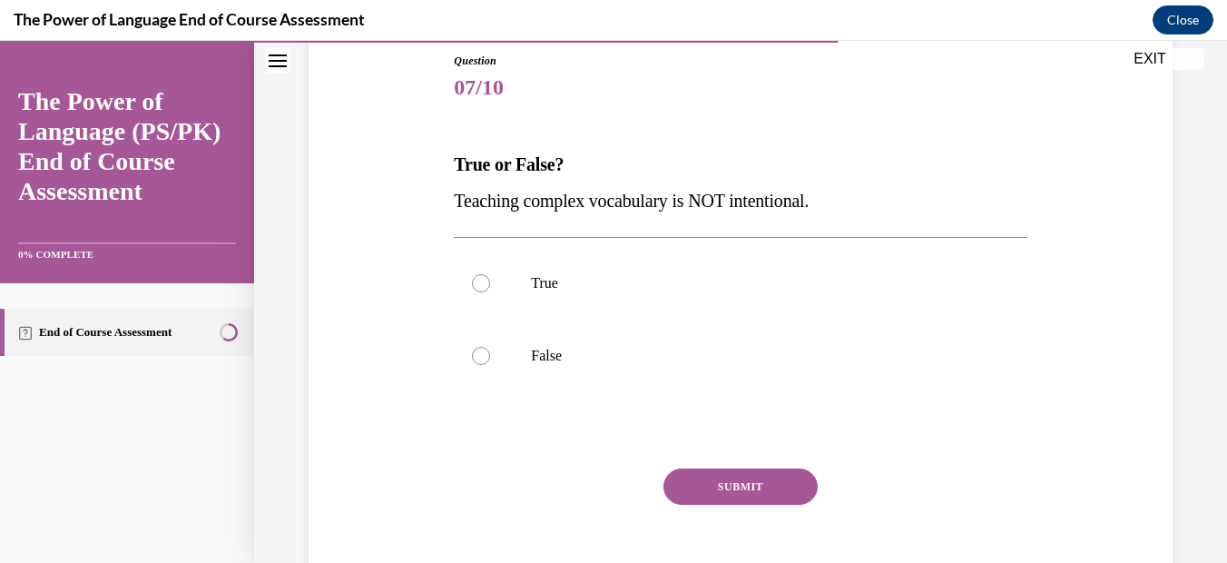
scroll to position [201, 0]
click at [485, 350] on div at bounding box center [481, 354] width 18 height 18
click at [485, 350] on input "False" at bounding box center [481, 354] width 18 height 18
radio input "true"
click at [731, 486] on button "SUBMIT" at bounding box center [740, 484] width 154 height 36
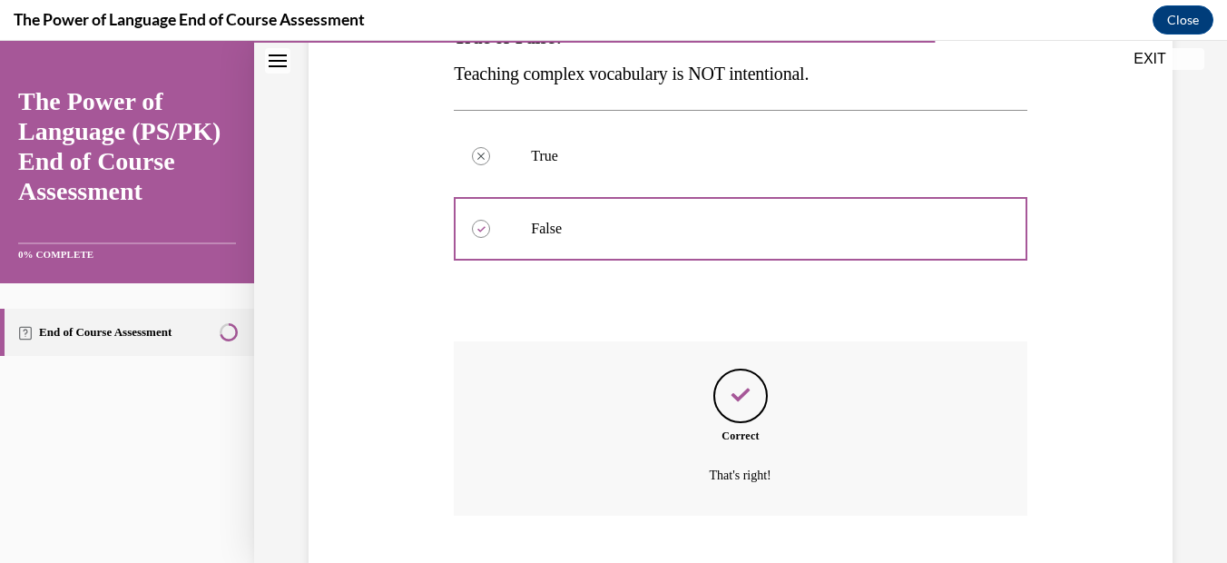
scroll to position [437, 0]
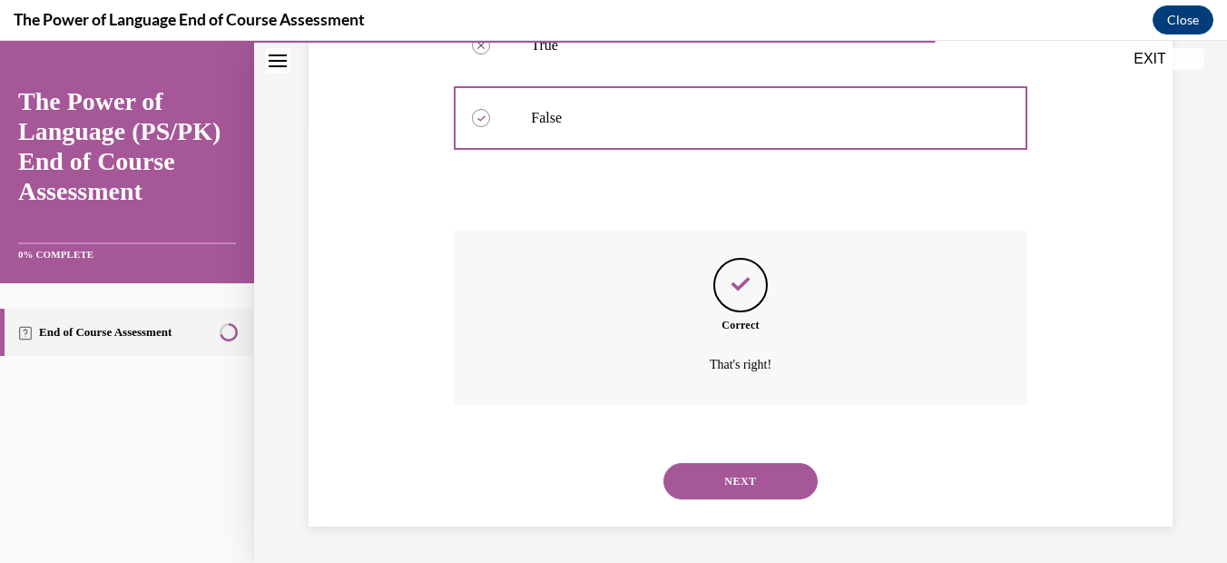
drag, startPoint x: 765, startPoint y: 490, endPoint x: 912, endPoint y: 476, distance: 147.7
click at [765, 489] on button "NEXT" at bounding box center [740, 481] width 154 height 36
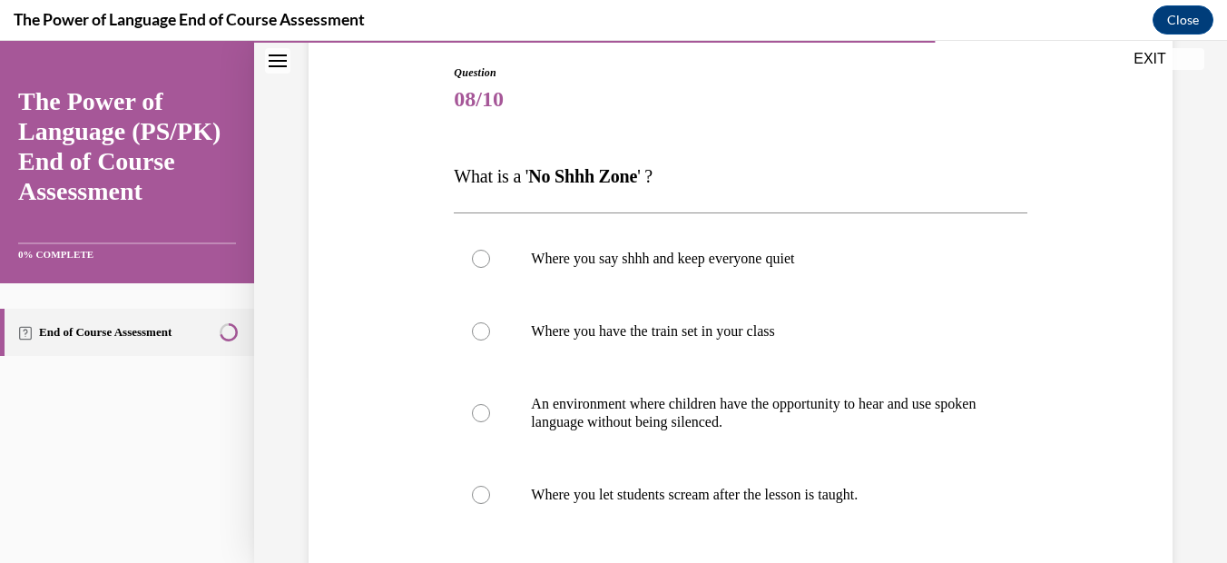
scroll to position [202, 0]
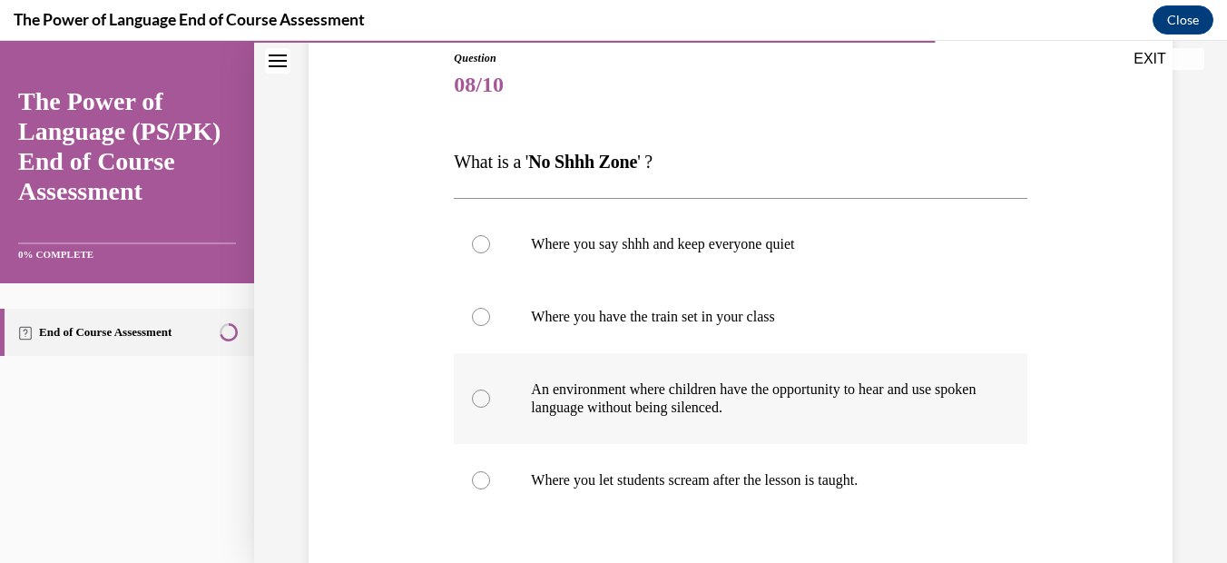
click at [476, 402] on div at bounding box center [481, 398] width 18 height 18
click at [476, 402] on input "An environment where children have the opportunity to hear and use spoken langu…" at bounding box center [481, 398] width 18 height 18
radio input "true"
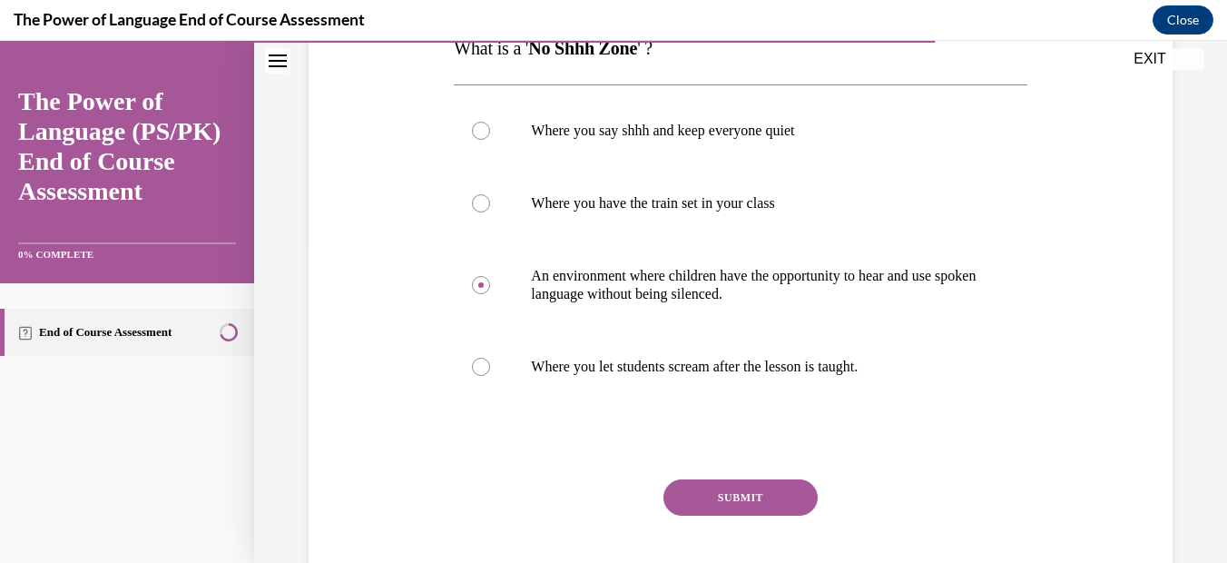
scroll to position [323, 0]
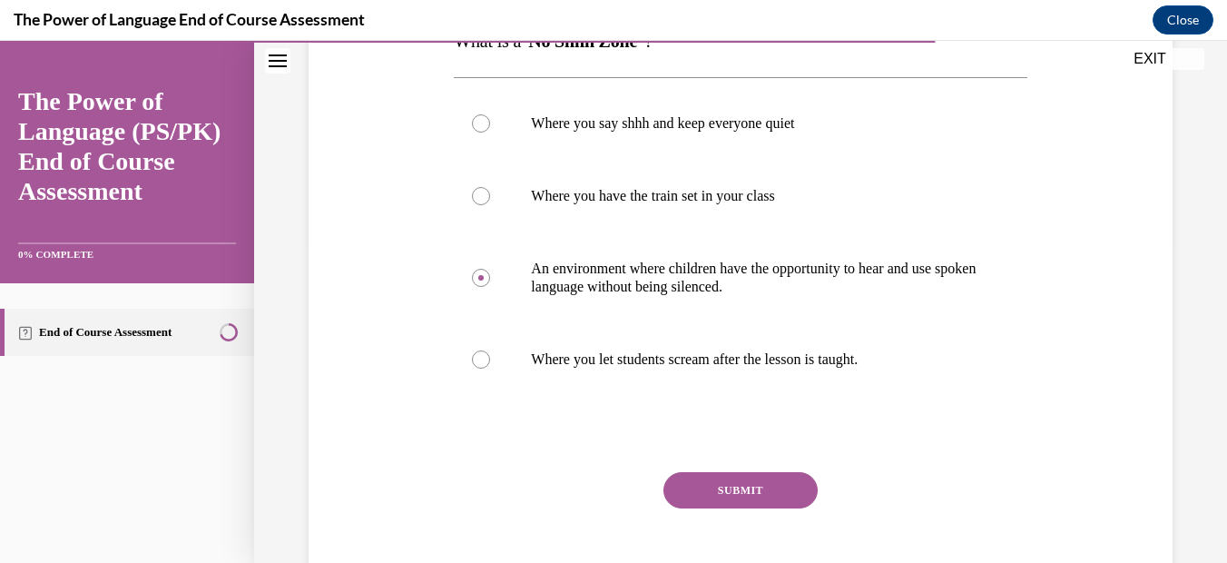
click at [738, 500] on button "SUBMIT" at bounding box center [740, 490] width 154 height 36
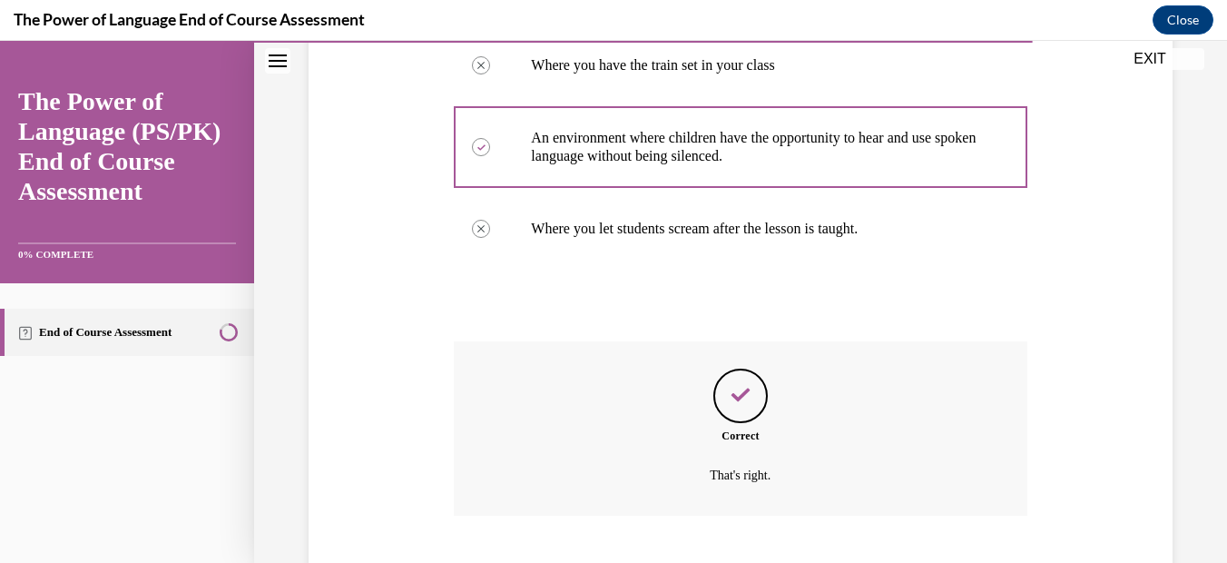
scroll to position [564, 0]
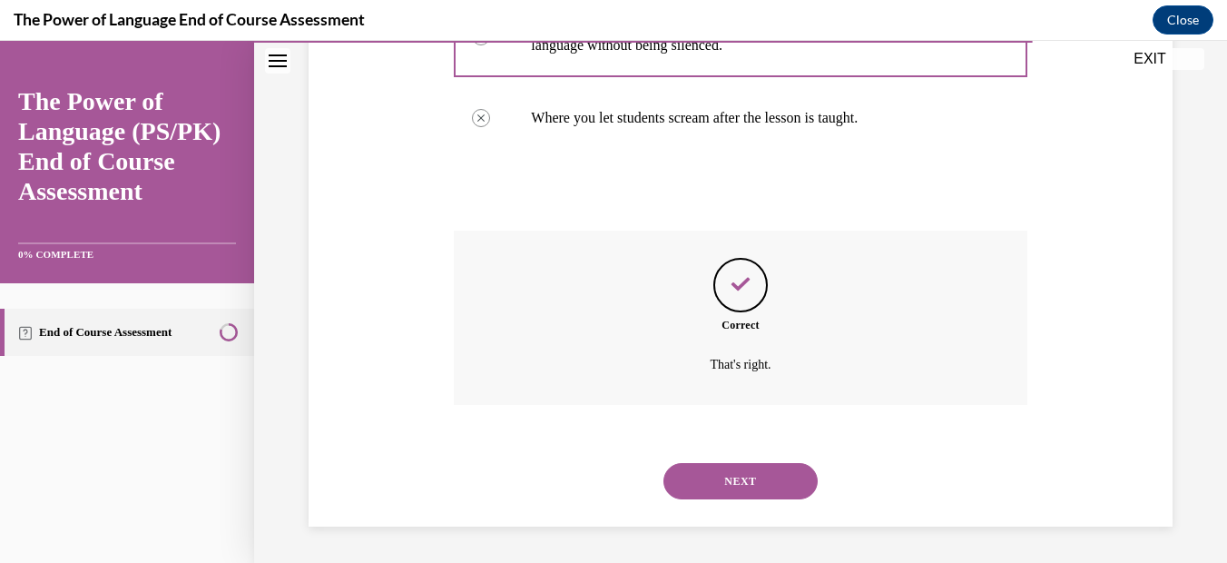
click at [719, 488] on button "NEXT" at bounding box center [740, 481] width 154 height 36
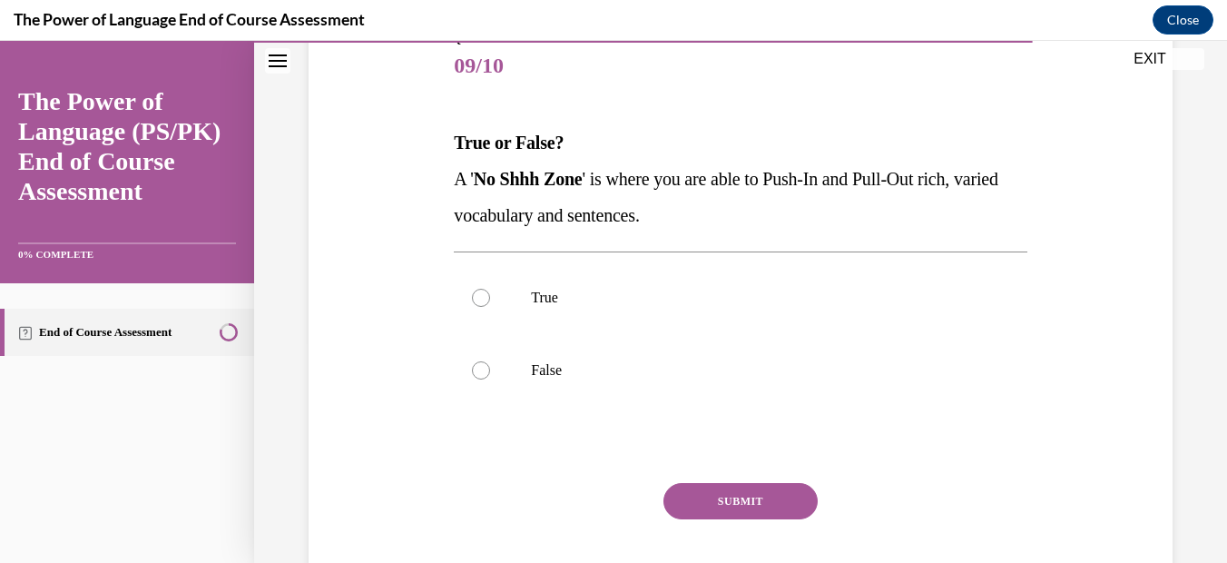
scroll to position [231, 0]
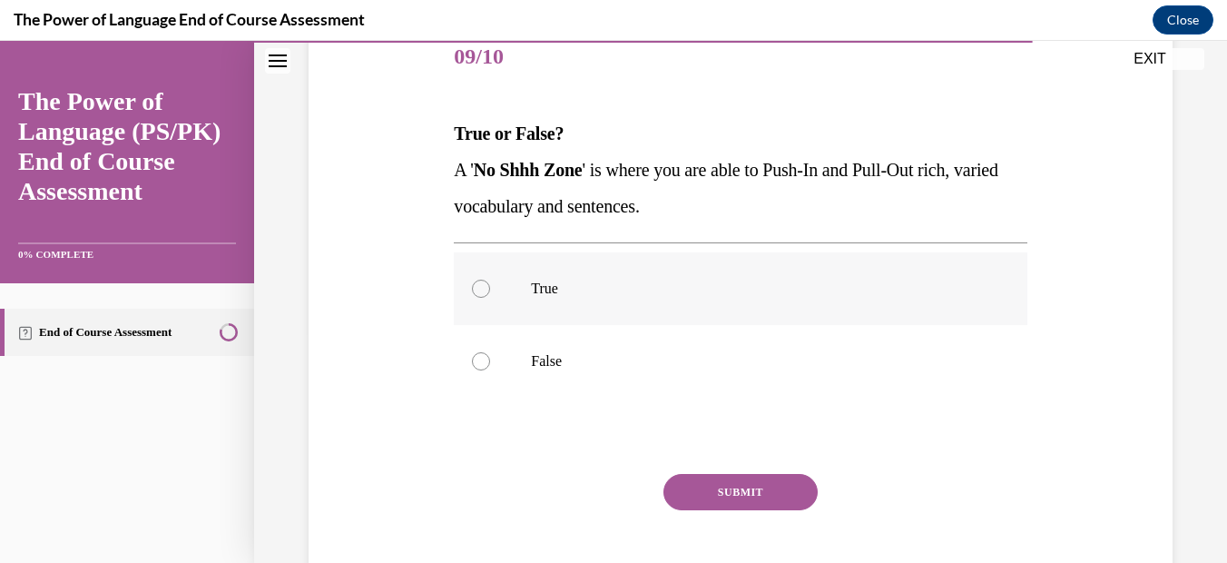
drag, startPoint x: 473, startPoint y: 293, endPoint x: 506, endPoint y: 316, distance: 40.5
click at [474, 293] on div at bounding box center [481, 289] width 18 height 18
click at [474, 293] on input "True" at bounding box center [481, 289] width 18 height 18
radio input "true"
click at [711, 498] on button "SUBMIT" at bounding box center [740, 492] width 154 height 36
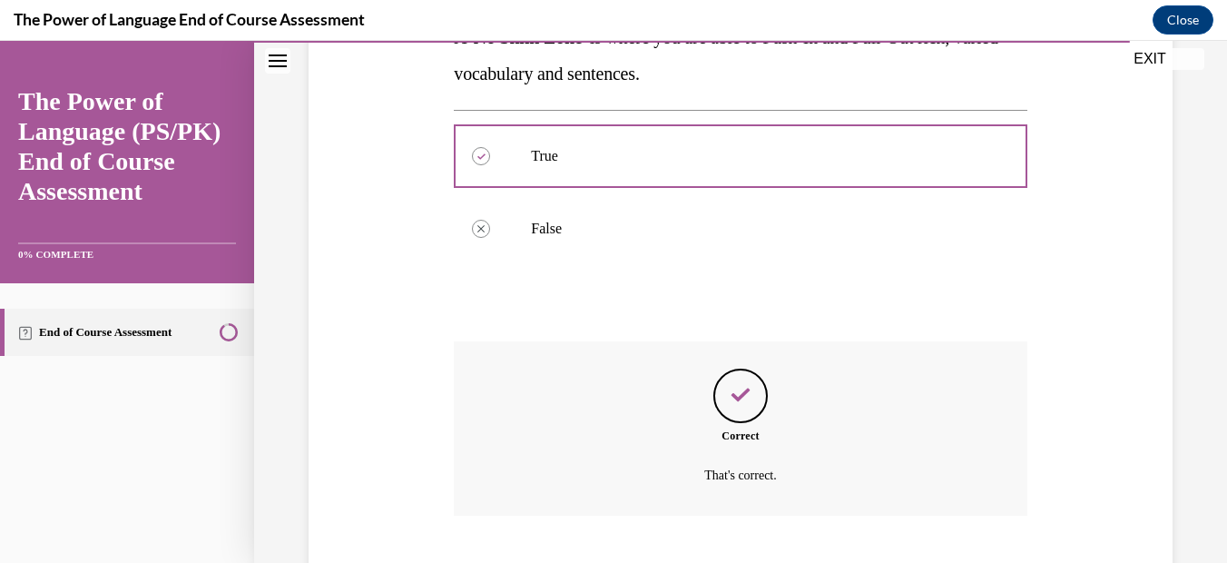
scroll to position [474, 0]
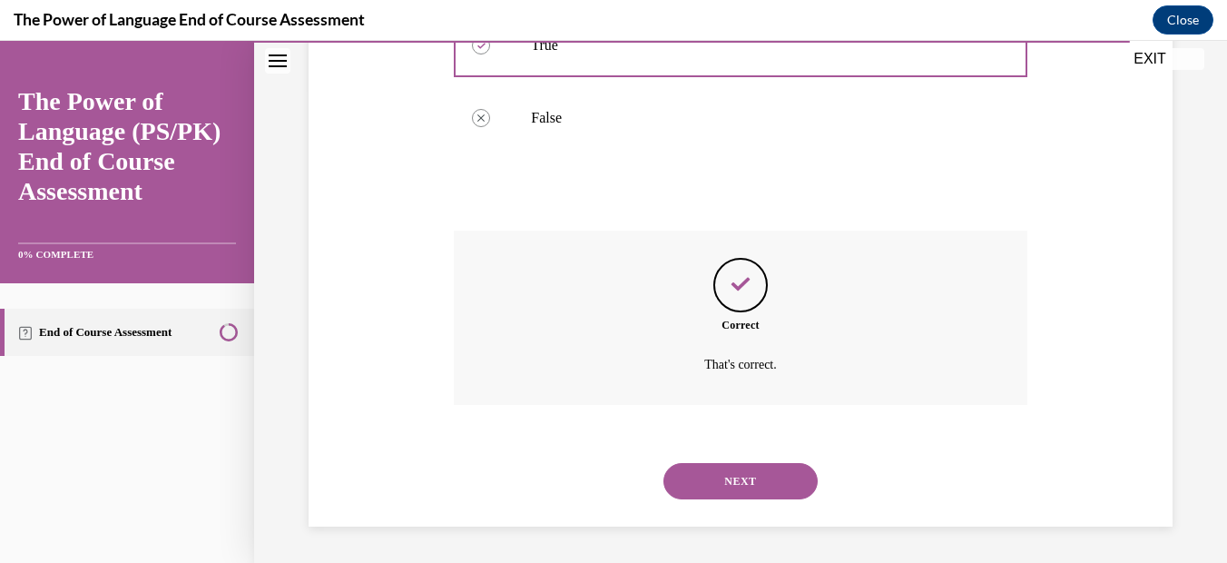
click at [747, 488] on button "NEXT" at bounding box center [740, 481] width 154 height 36
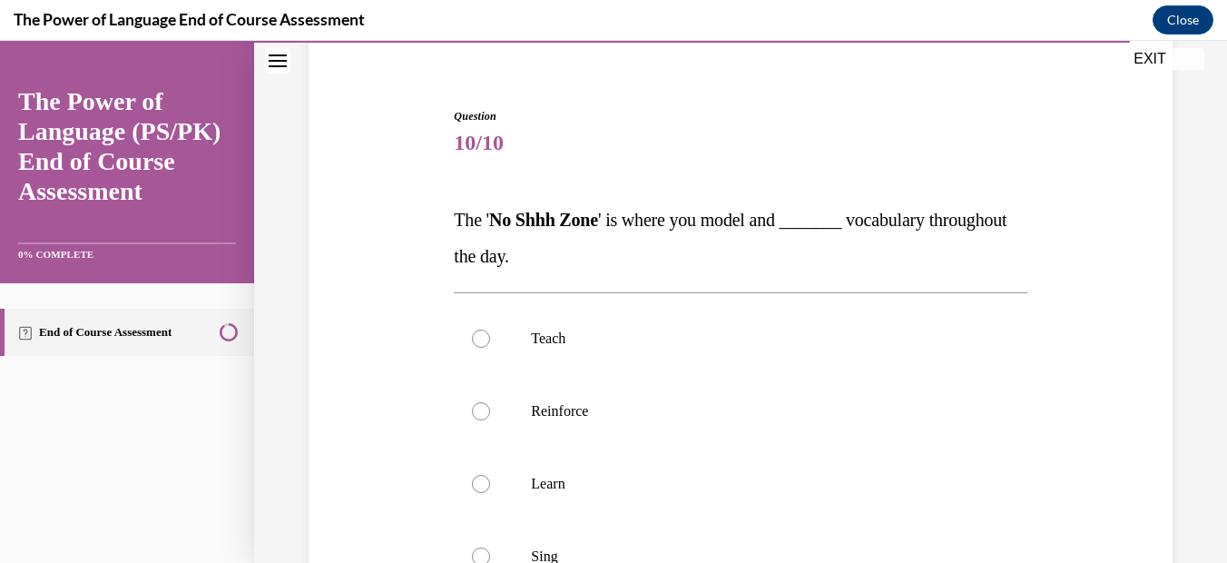
scroll to position [152, 0]
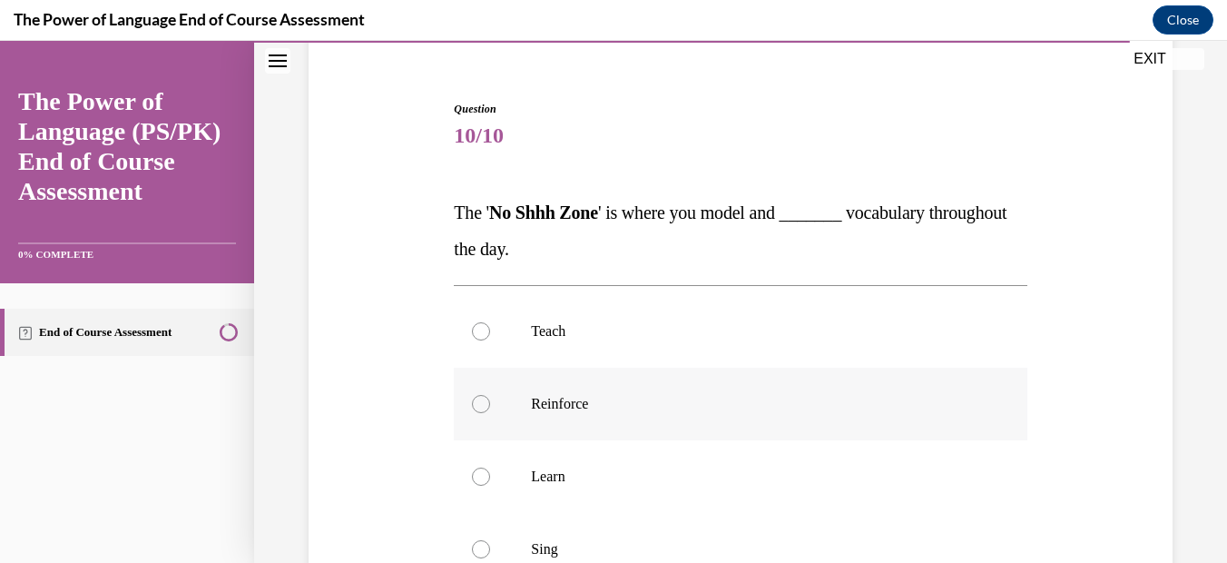
click at [480, 403] on div at bounding box center [481, 404] width 18 height 18
click at [480, 403] on input "Reinforce" at bounding box center [481, 404] width 18 height 18
radio input "true"
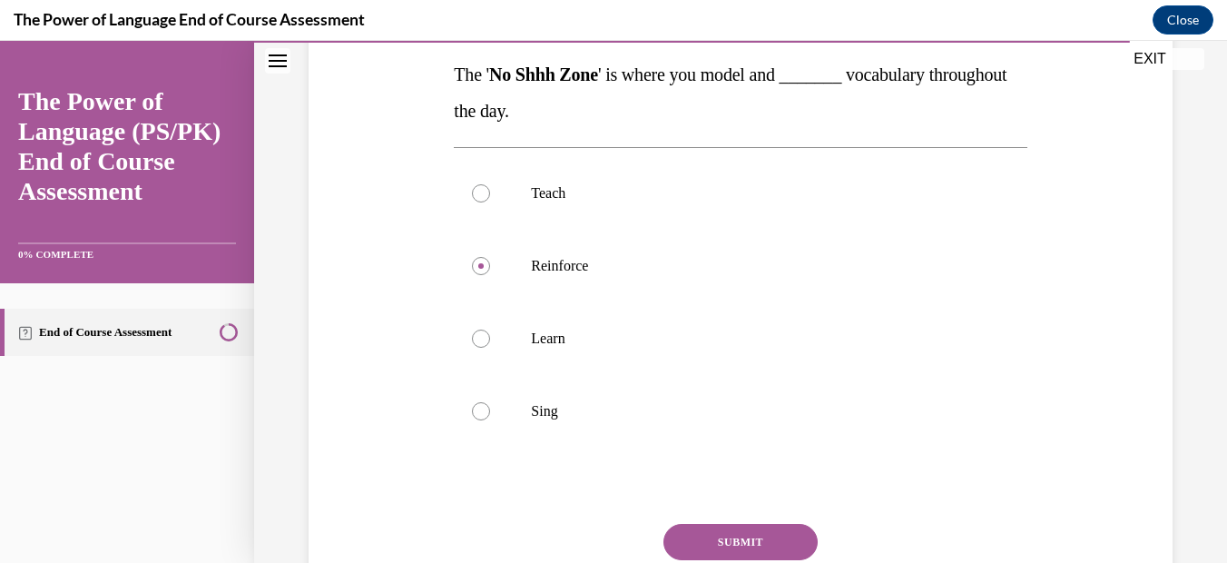
scroll to position [293, 0]
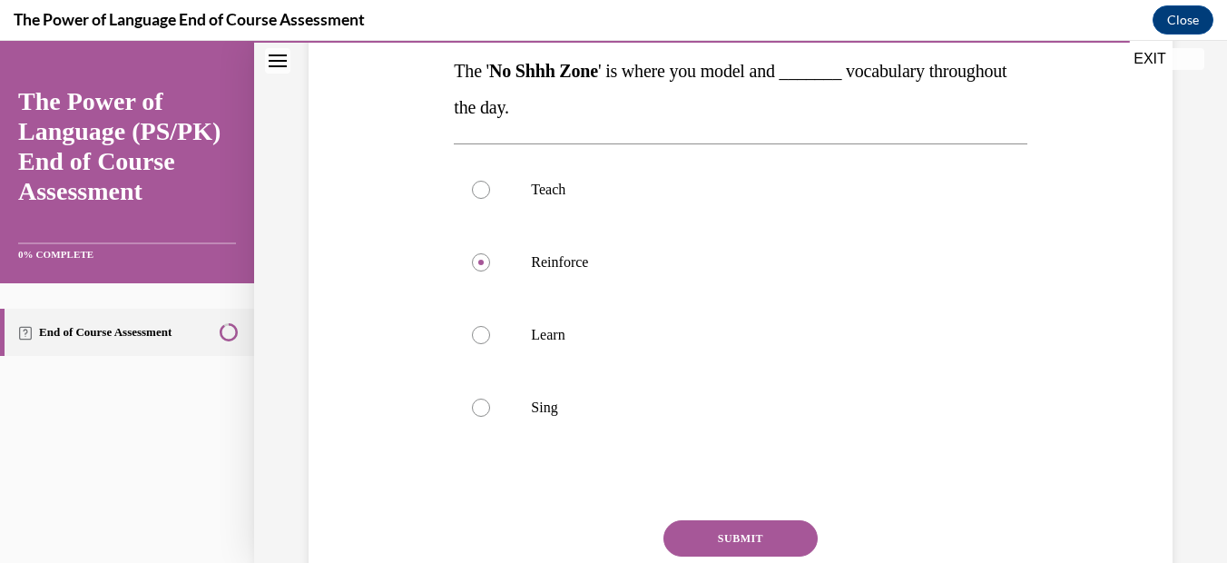
click at [755, 528] on button "SUBMIT" at bounding box center [740, 538] width 154 height 36
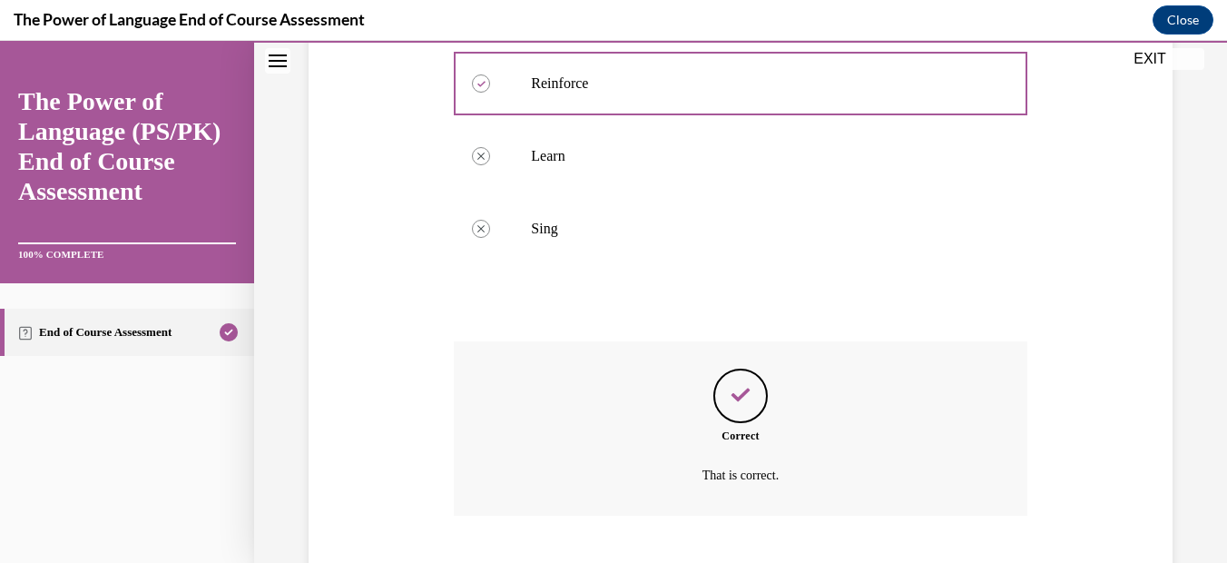
scroll to position [583, 0]
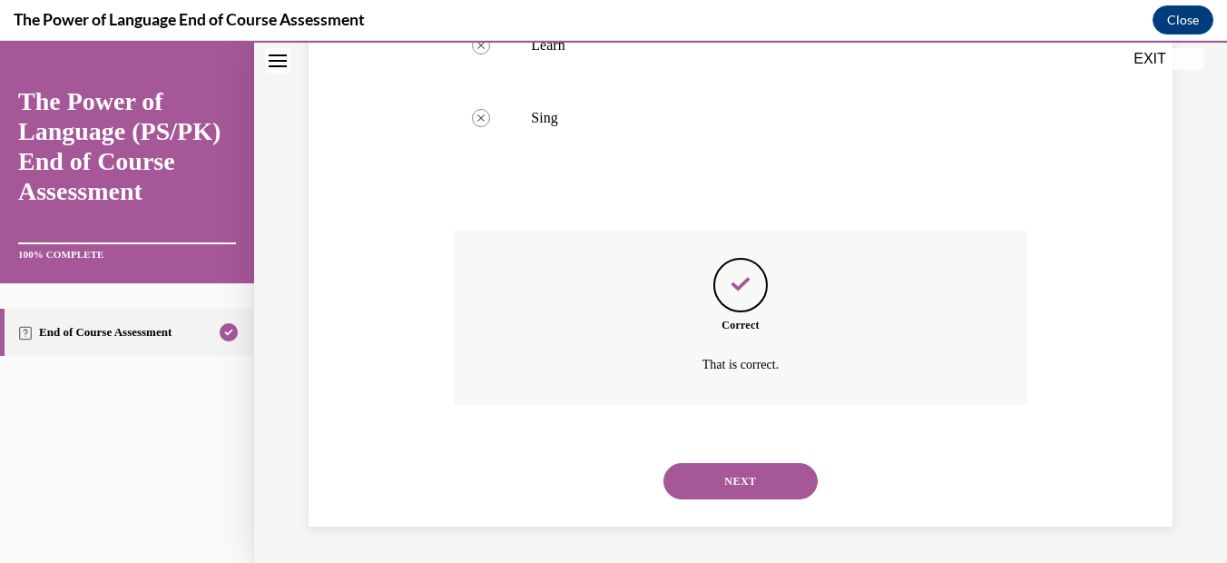
click at [733, 485] on button "NEXT" at bounding box center [740, 481] width 154 height 36
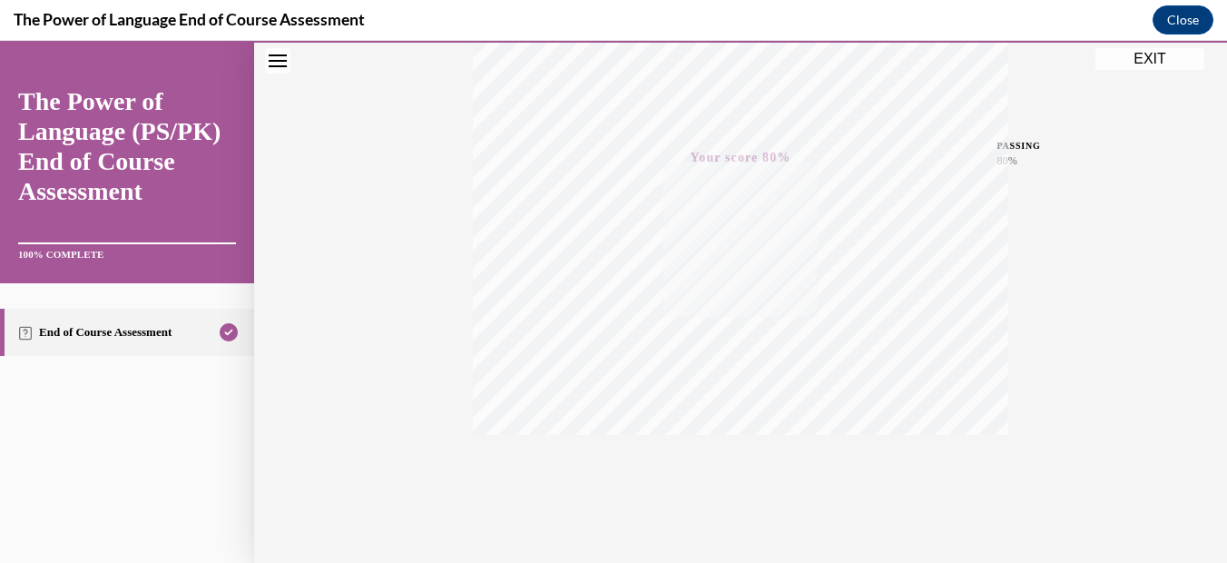
scroll to position [408, 0]
click at [729, 450] on icon "button" at bounding box center [741, 452] width 64 height 20
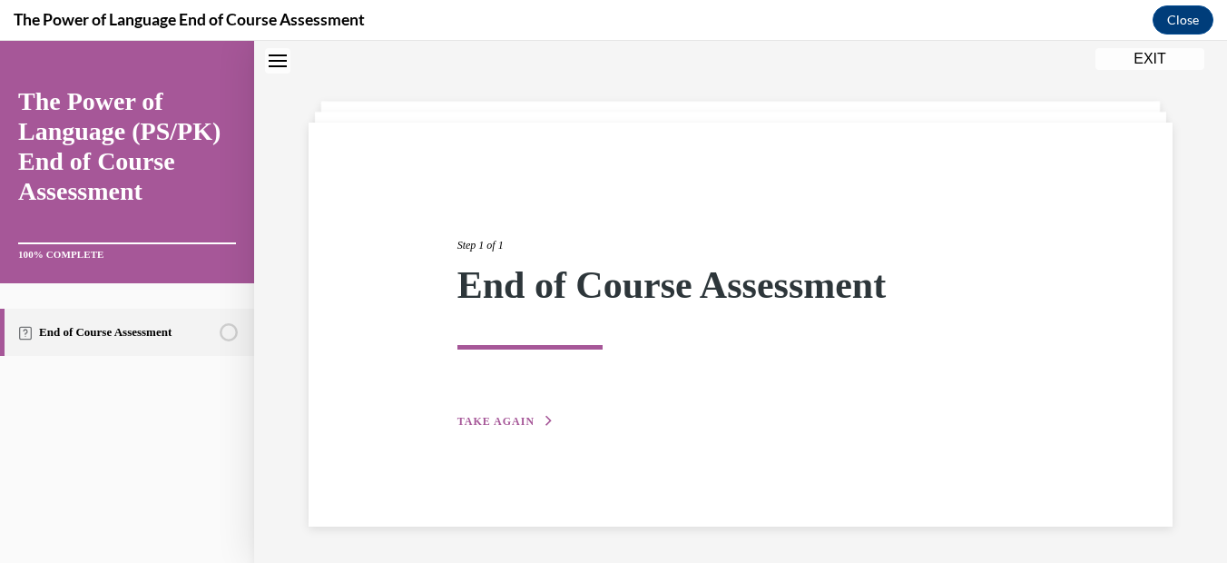
scroll to position [57, 0]
click at [511, 417] on span "TAKE AGAIN" at bounding box center [495, 421] width 77 height 13
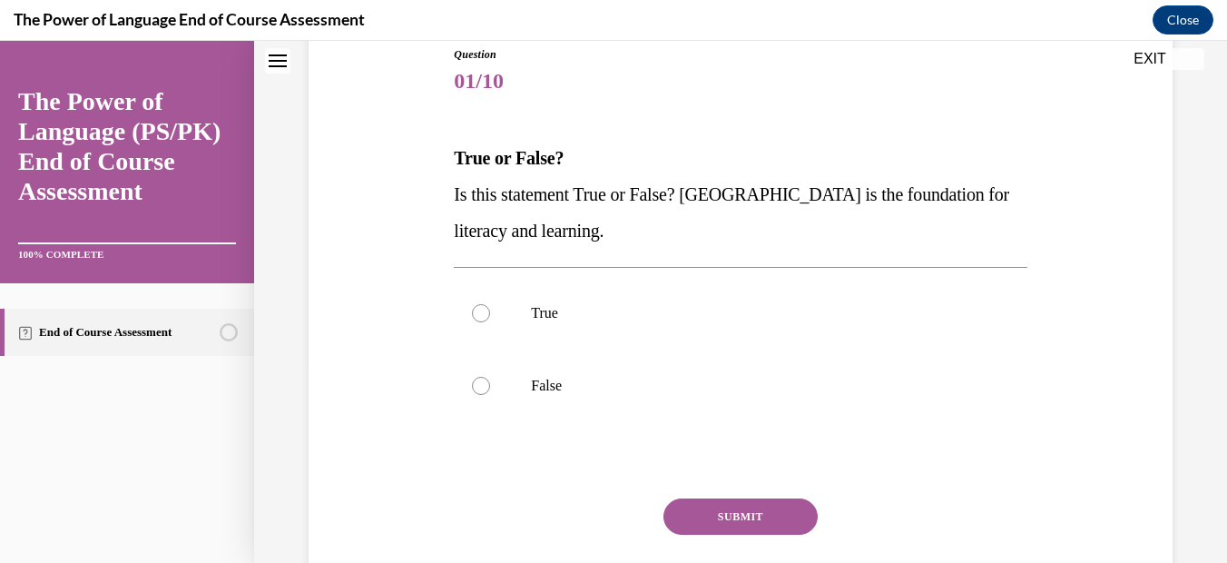
scroll to position [216, 0]
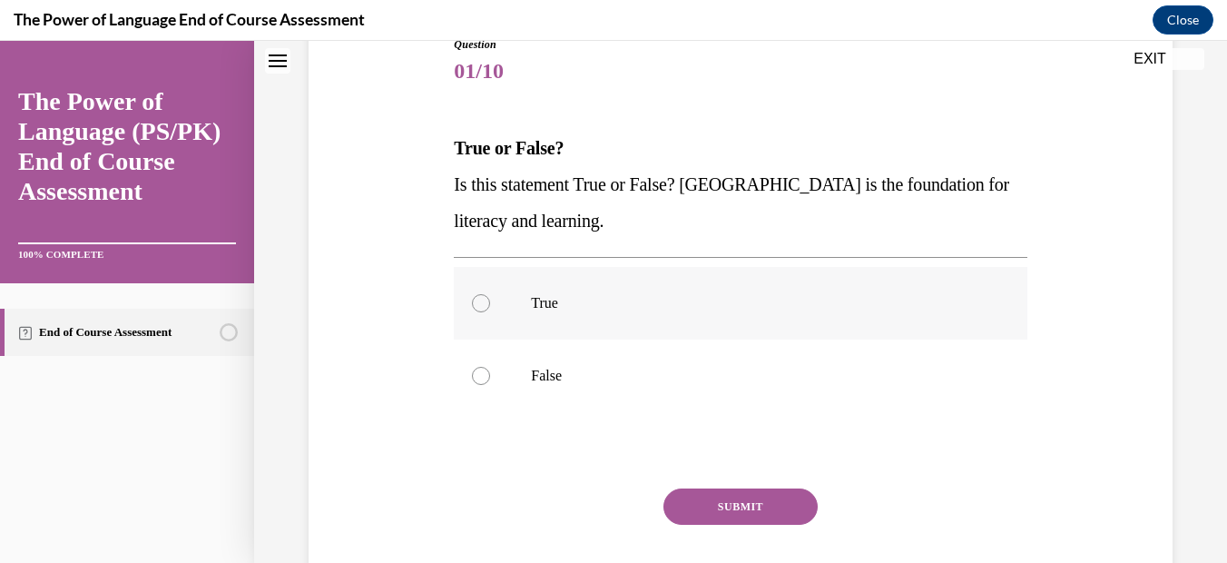
click at [476, 299] on div at bounding box center [481, 303] width 18 height 18
click at [476, 299] on input "True" at bounding box center [481, 303] width 18 height 18
radio input "true"
click at [702, 499] on button "SUBMIT" at bounding box center [740, 506] width 154 height 36
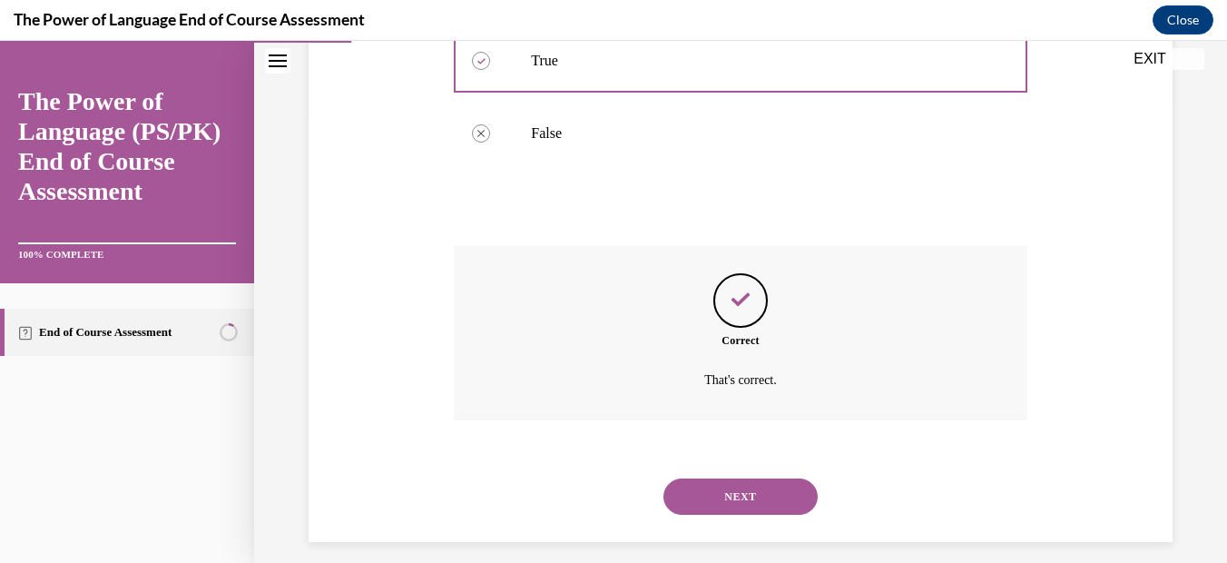
scroll to position [474, 0]
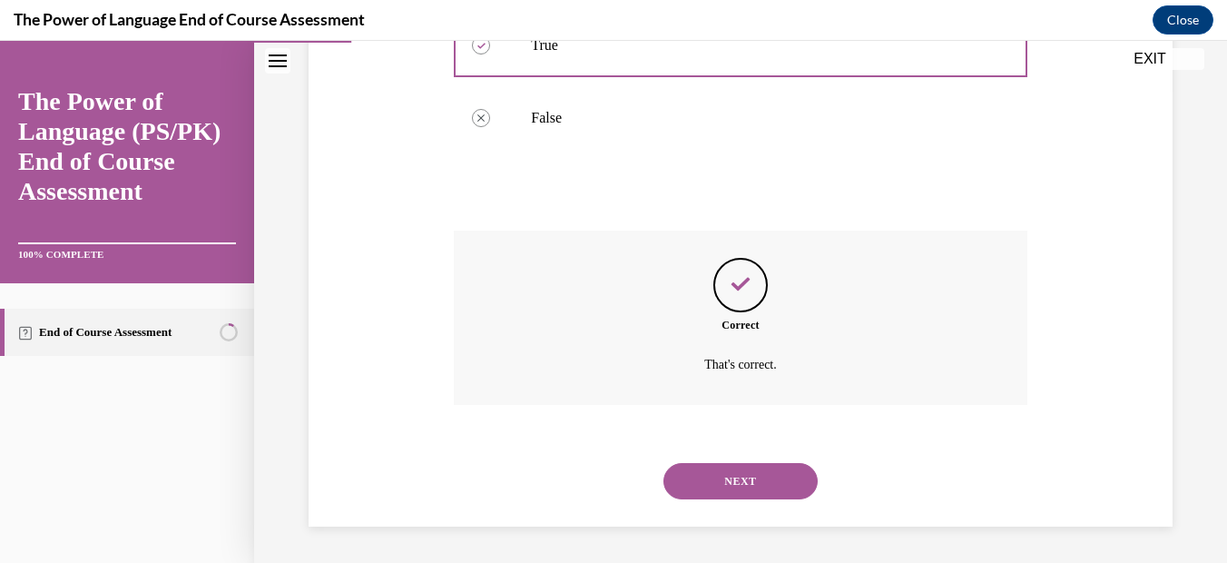
click at [714, 476] on button "NEXT" at bounding box center [740, 481] width 154 height 36
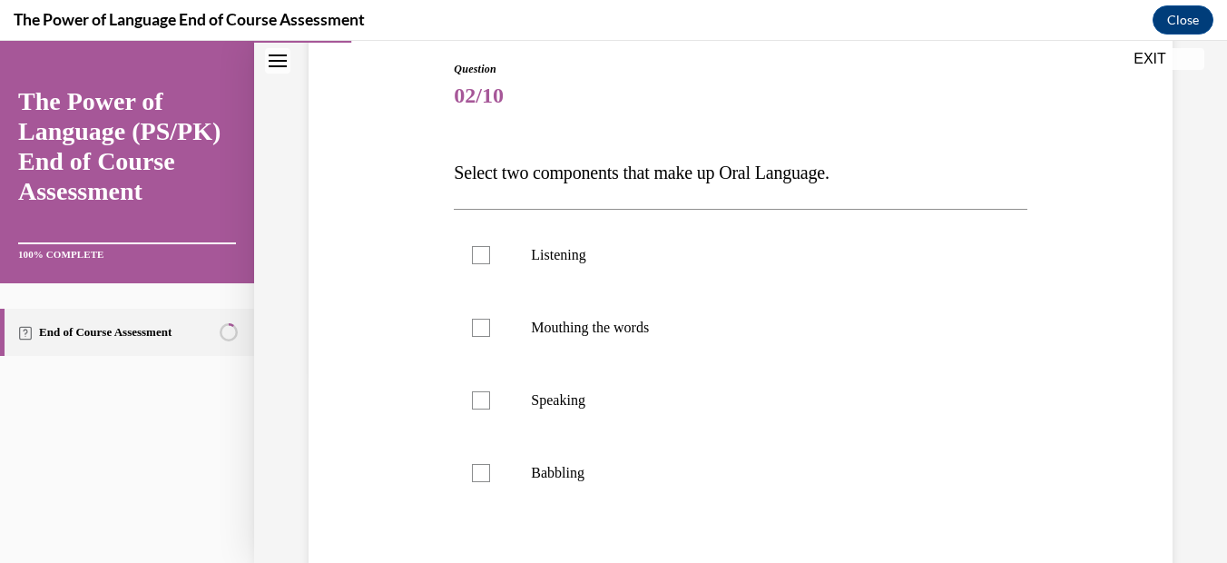
scroll to position [193, 0]
click at [474, 252] on div at bounding box center [481, 253] width 18 height 18
click at [474, 252] on input "Listening" at bounding box center [481, 253] width 18 height 18
checkbox input "true"
click at [479, 402] on div at bounding box center [481, 398] width 18 height 18
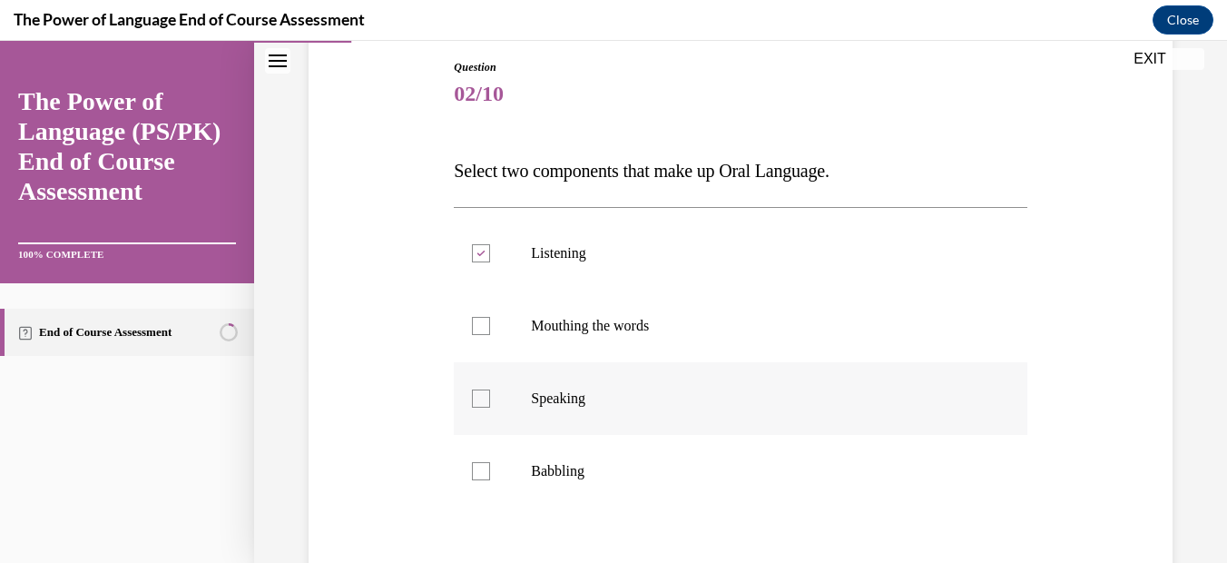
click at [479, 402] on input "Speaking" at bounding box center [481, 398] width 18 height 18
checkbox input "true"
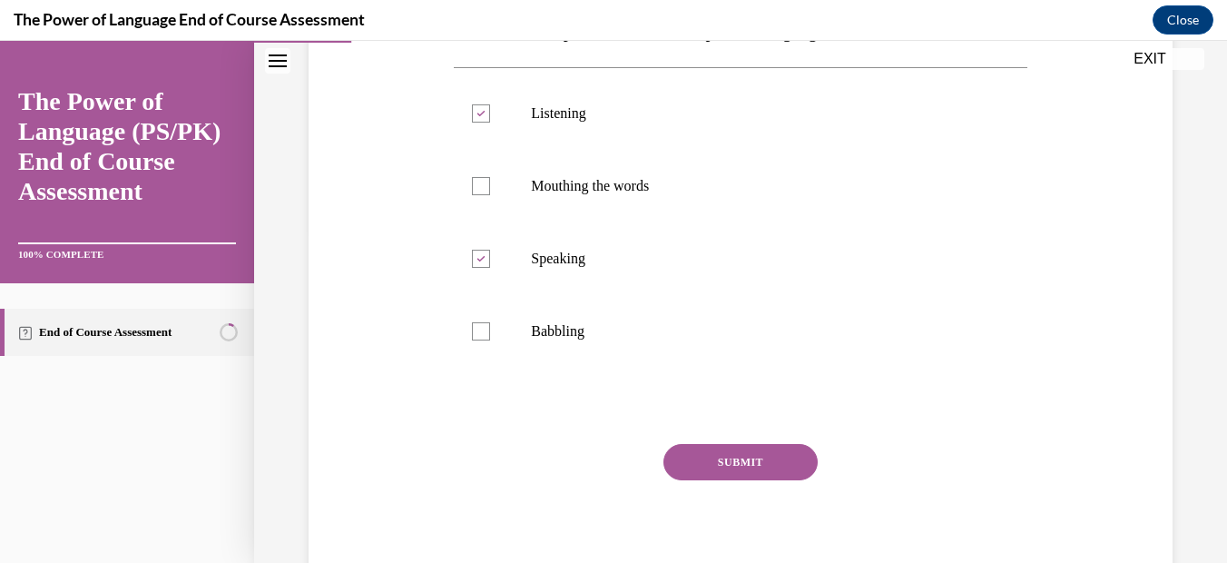
scroll to position [354, 0]
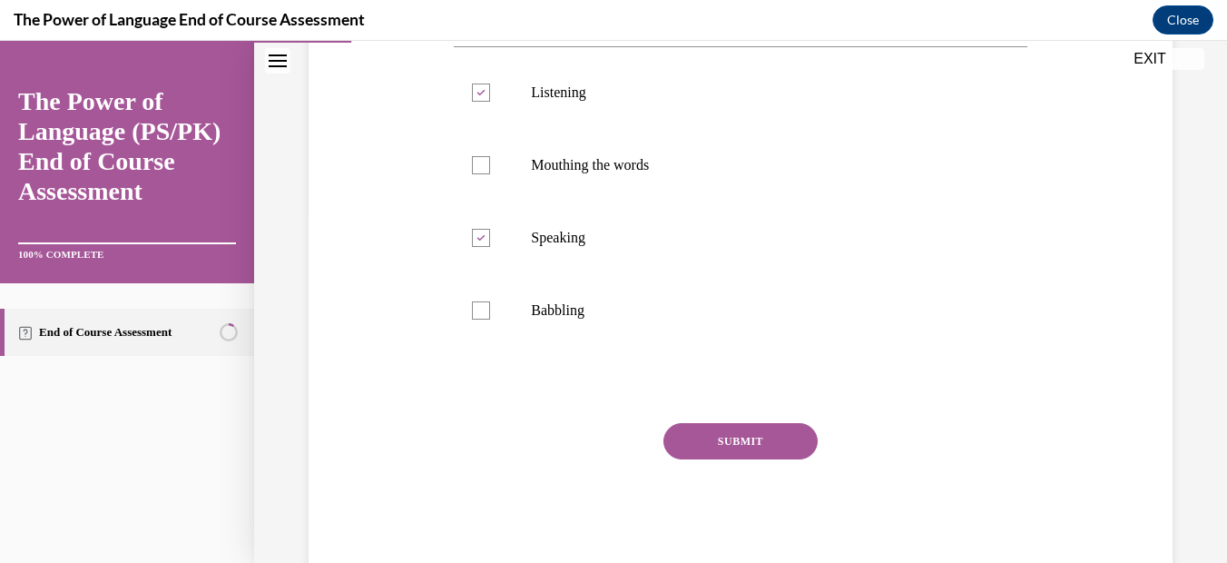
click at [683, 436] on button "SUBMIT" at bounding box center [740, 441] width 154 height 36
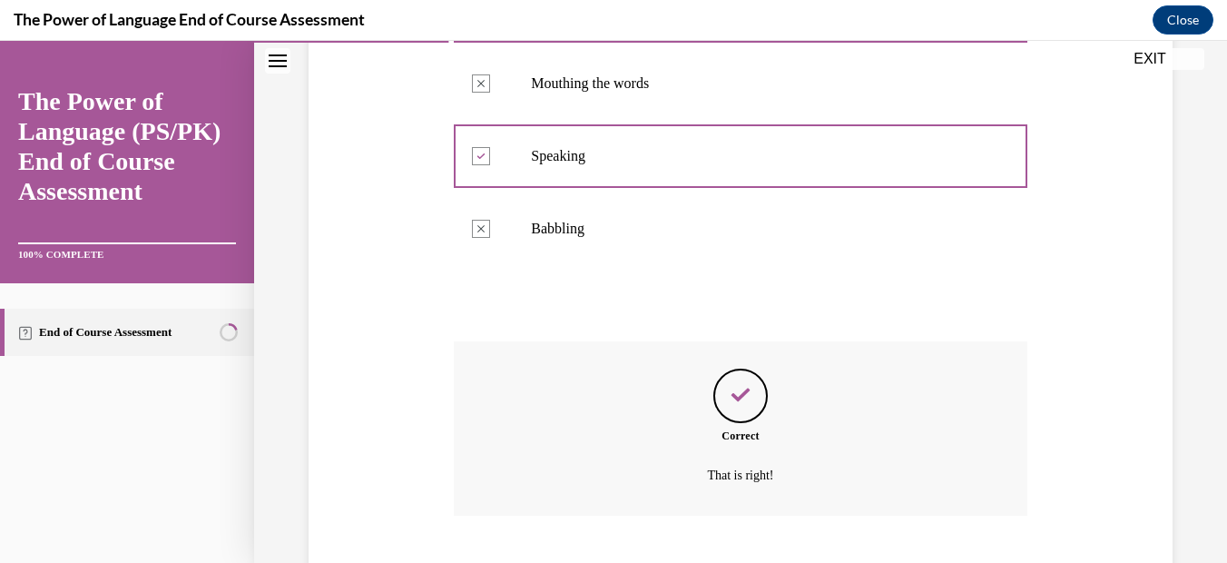
scroll to position [546, 0]
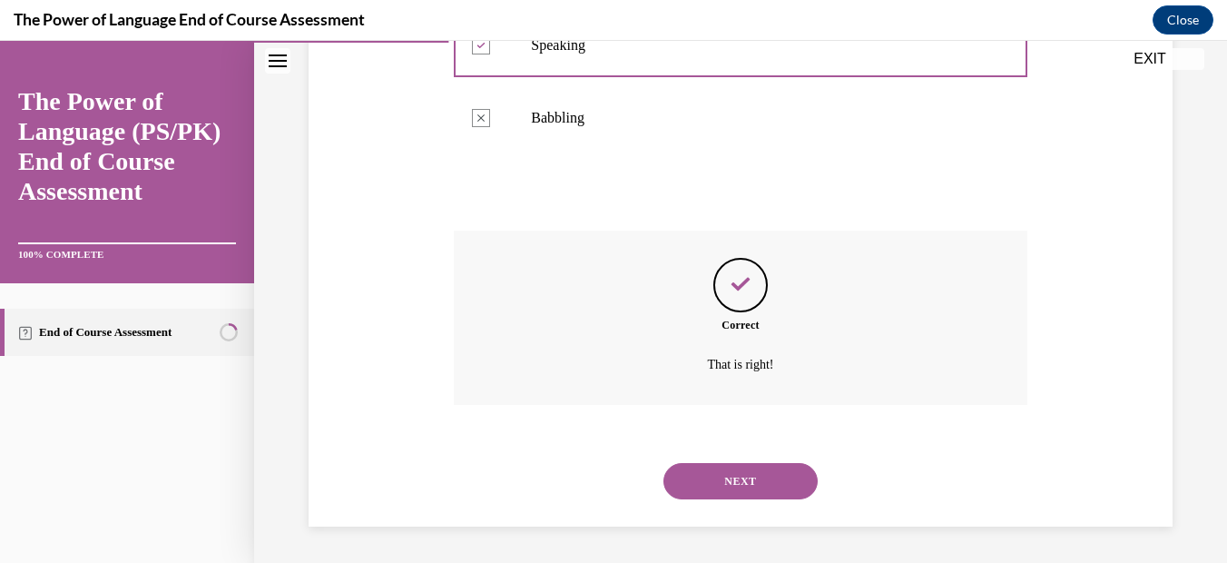
click at [731, 472] on button "NEXT" at bounding box center [740, 481] width 154 height 36
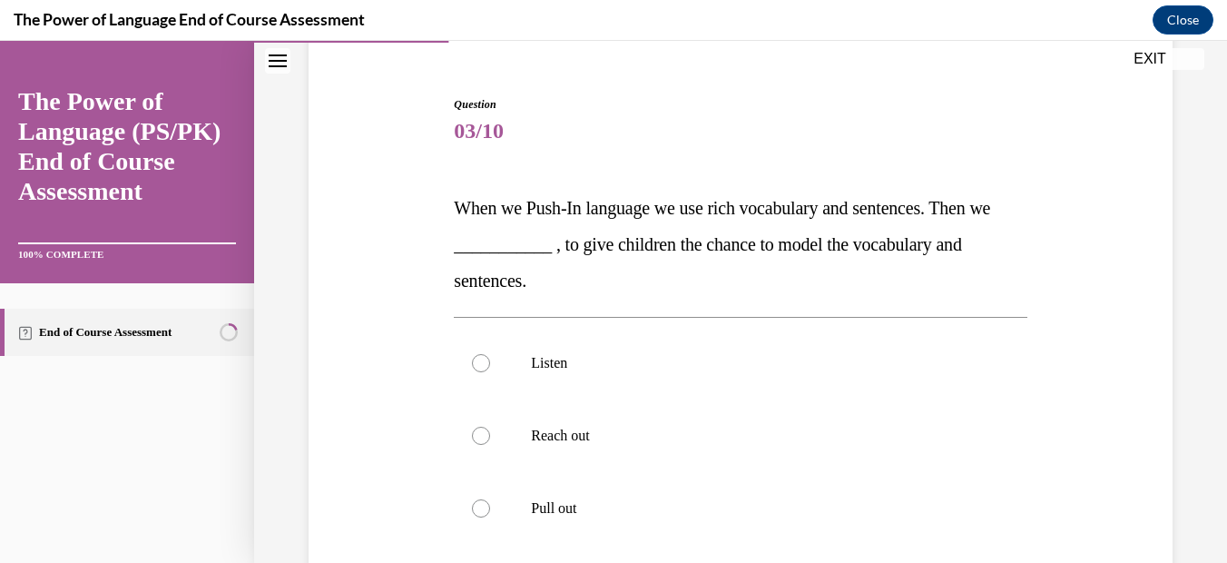
scroll to position [162, 0]
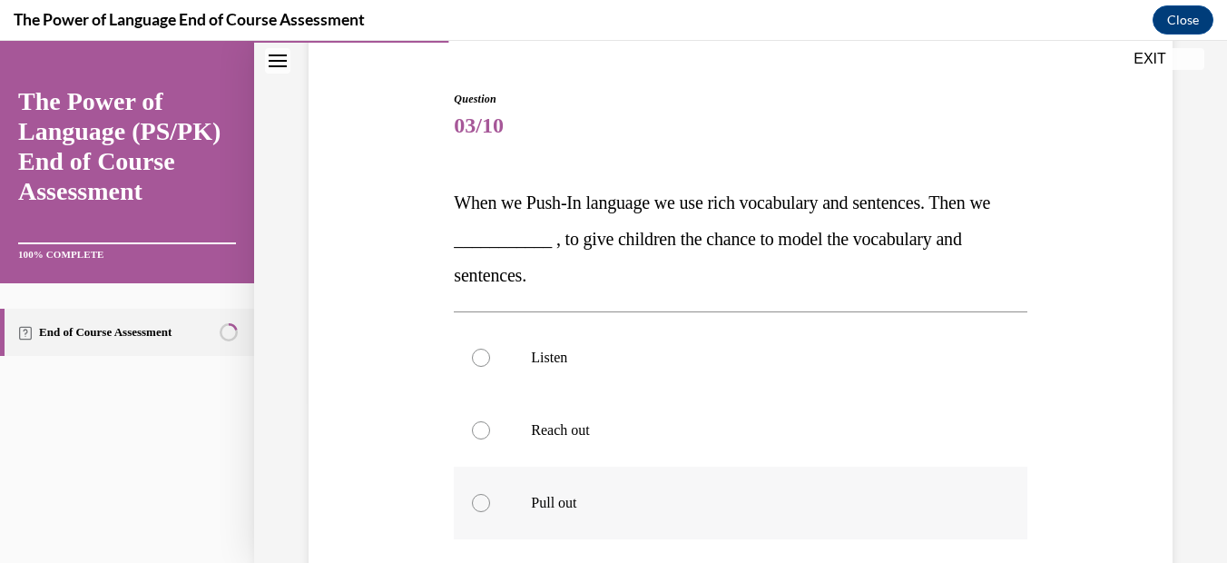
click at [479, 499] on div at bounding box center [481, 503] width 18 height 18
click at [479, 499] on input "Pull out" at bounding box center [481, 503] width 18 height 18
radio input "true"
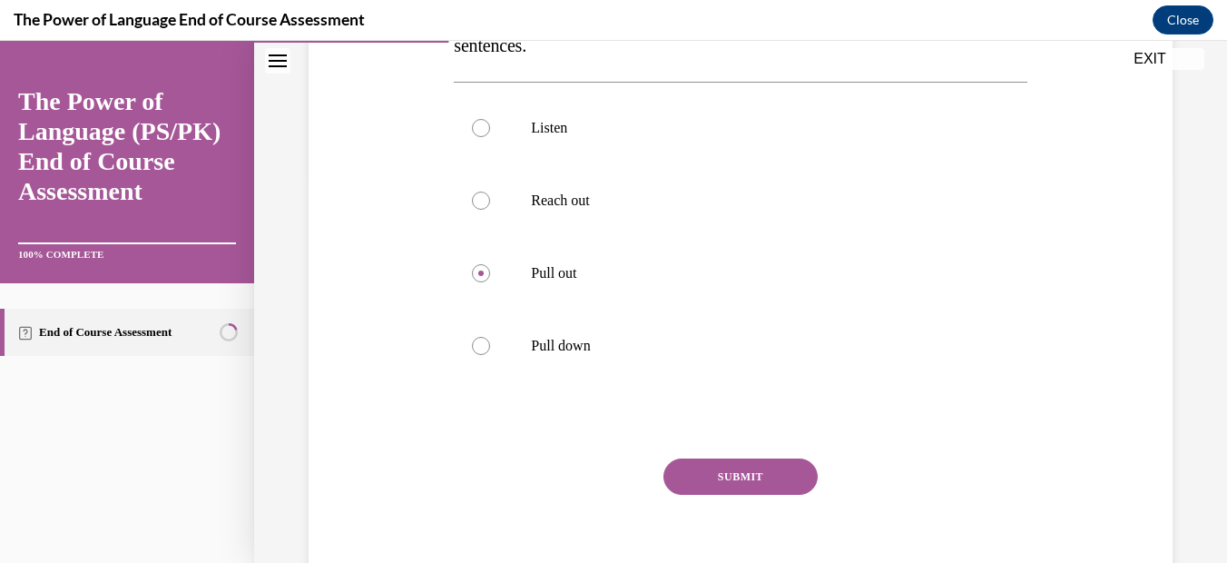
scroll to position [402, 0]
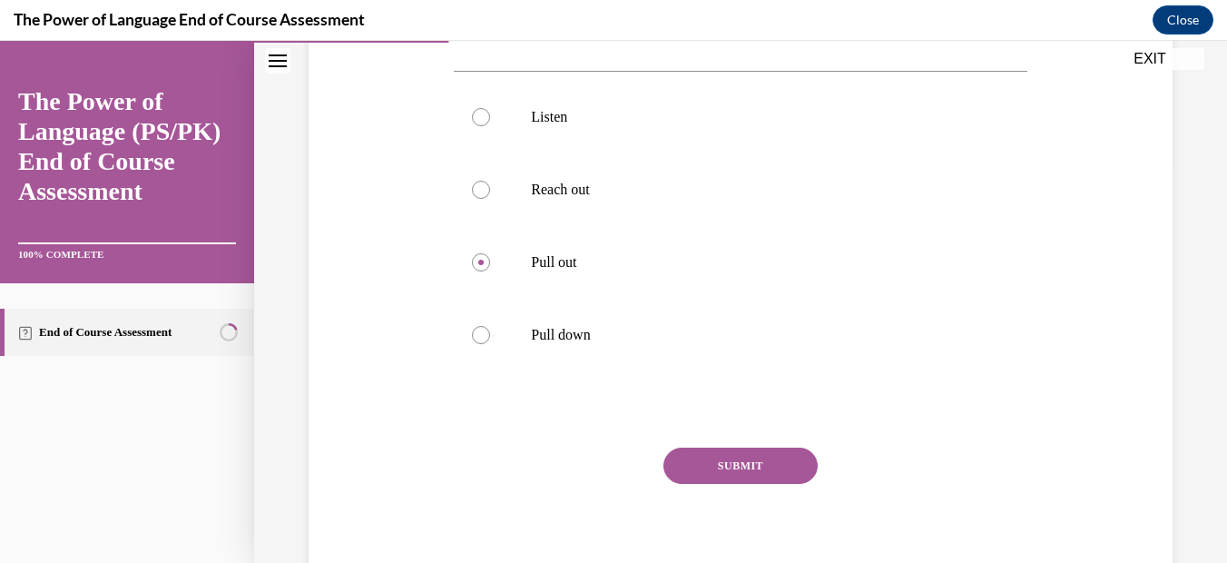
click at [663, 465] on button "SUBMIT" at bounding box center [740, 465] width 154 height 36
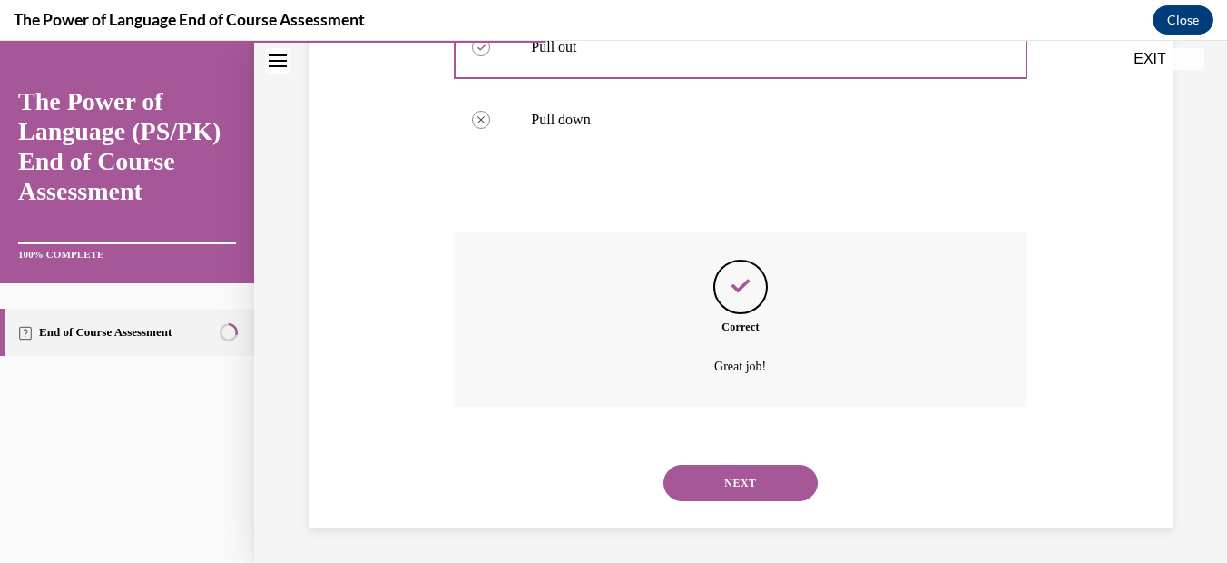
scroll to position [619, 0]
drag, startPoint x: 699, startPoint y: 481, endPoint x: 578, endPoint y: 478, distance: 120.7
click at [696, 479] on button "NEXT" at bounding box center [740, 481] width 154 height 36
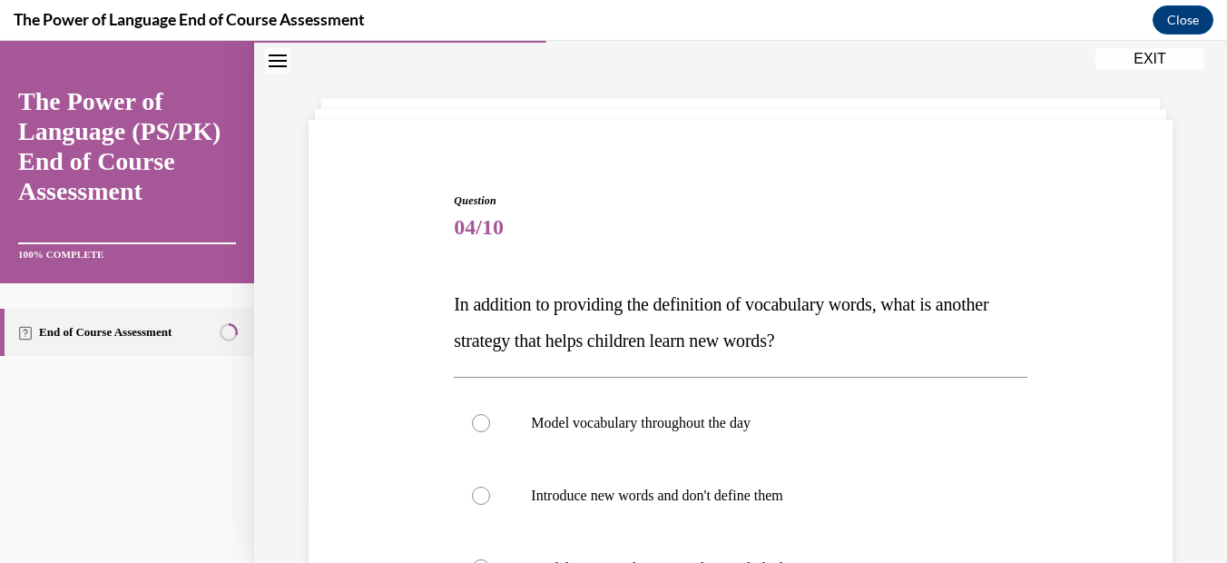
scroll to position [174, 0]
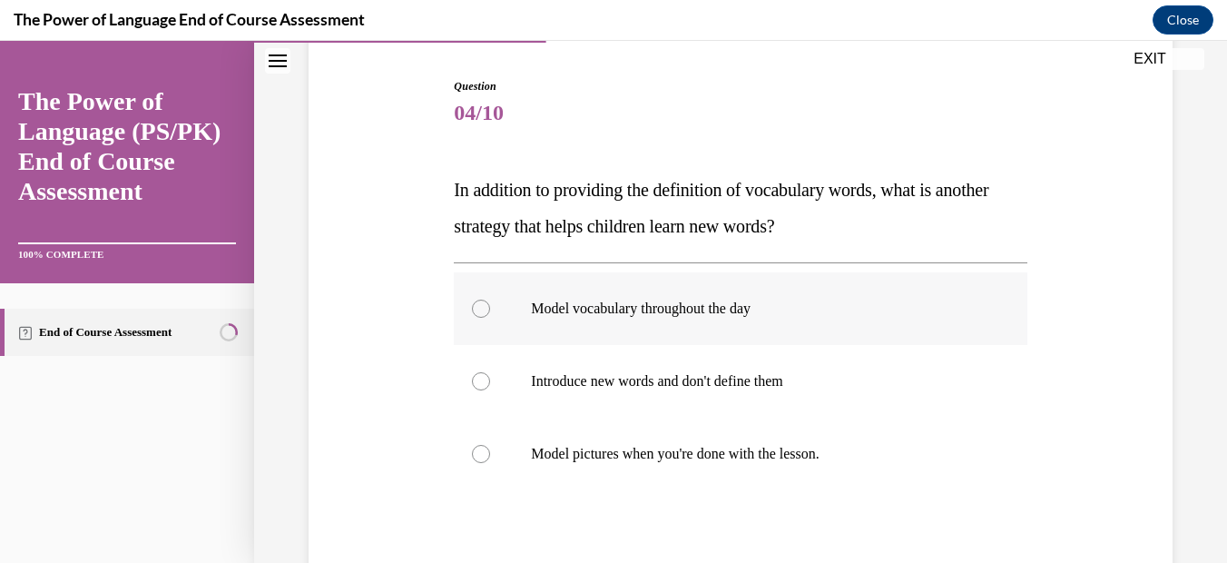
click at [477, 313] on div at bounding box center [481, 308] width 18 height 18
click at [477, 313] on input "Model vocabulary throughout the day" at bounding box center [481, 308] width 18 height 18
radio input "true"
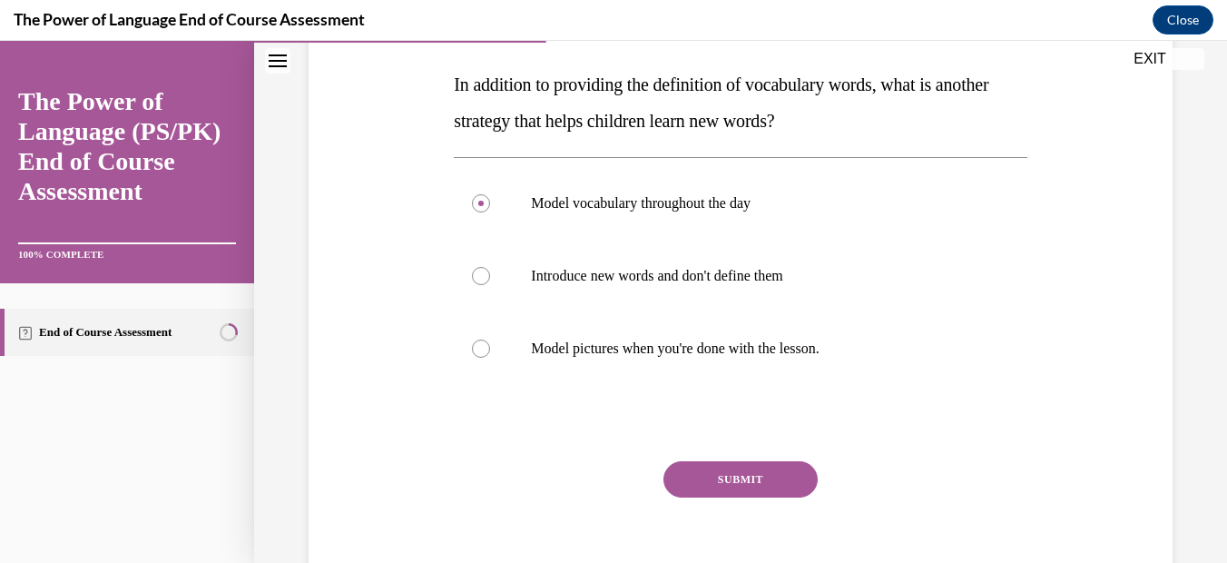
scroll to position [298, 0]
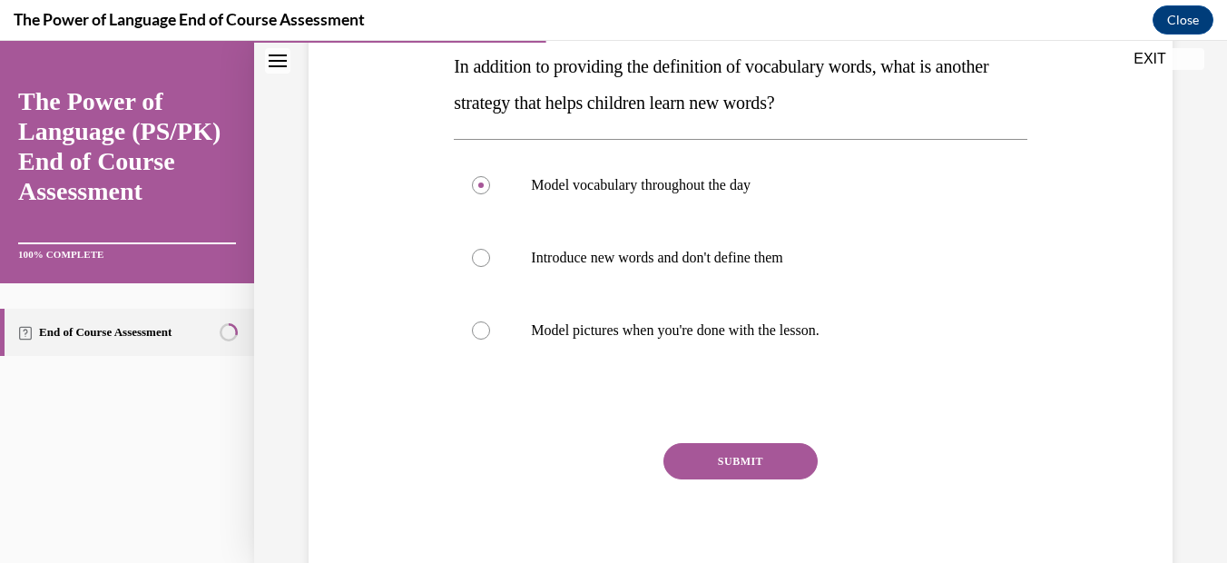
click at [725, 461] on button "SUBMIT" at bounding box center [740, 461] width 154 height 36
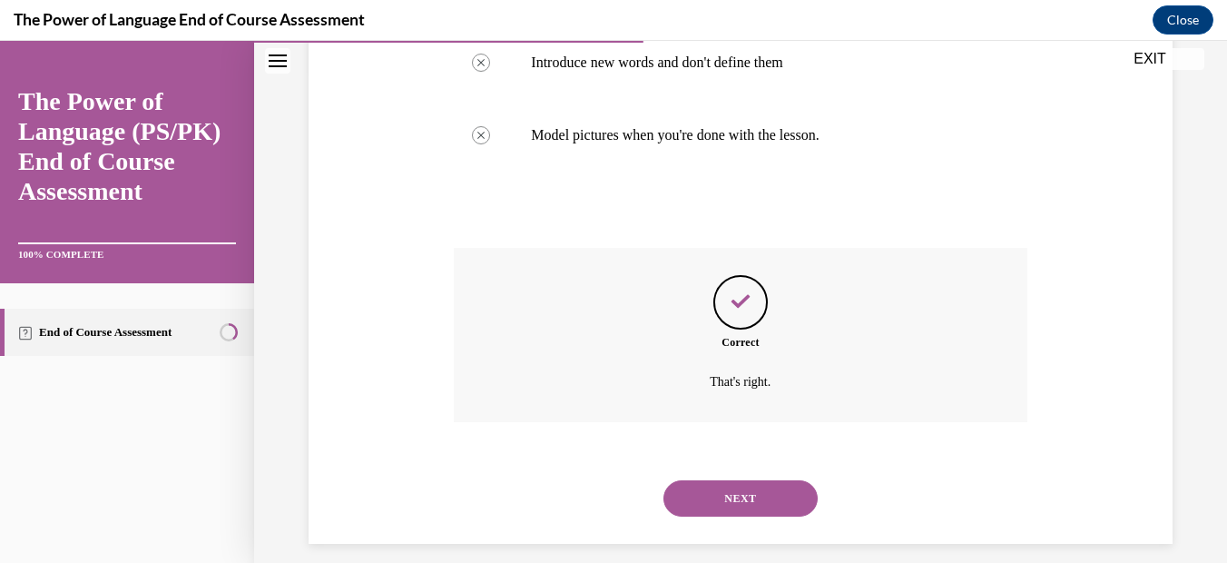
scroll to position [510, 0]
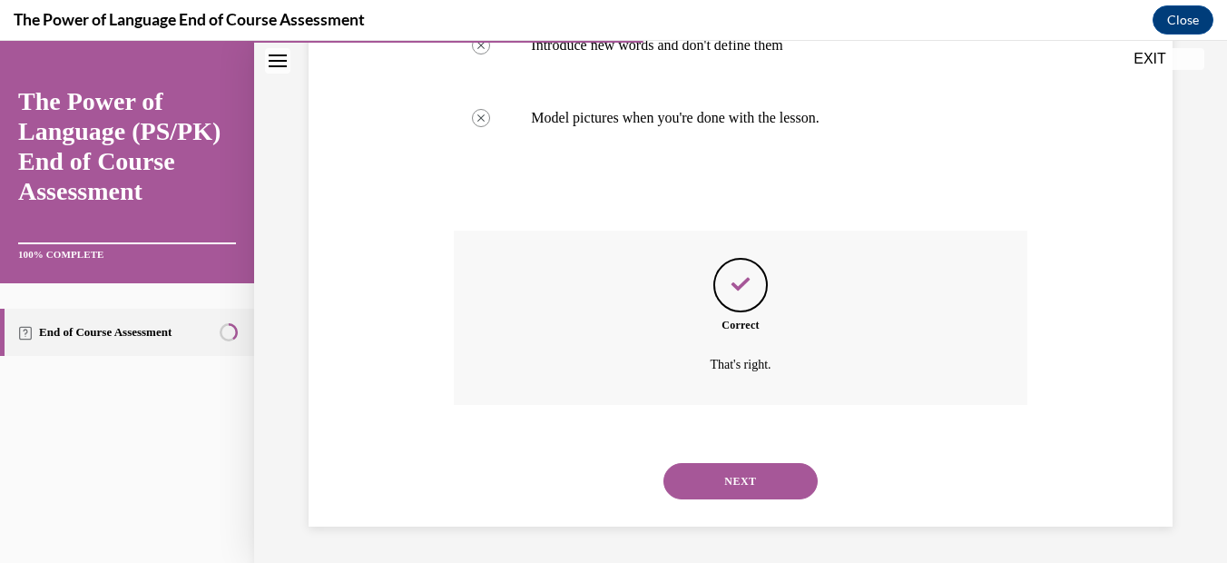
click at [707, 486] on button "NEXT" at bounding box center [740, 481] width 154 height 36
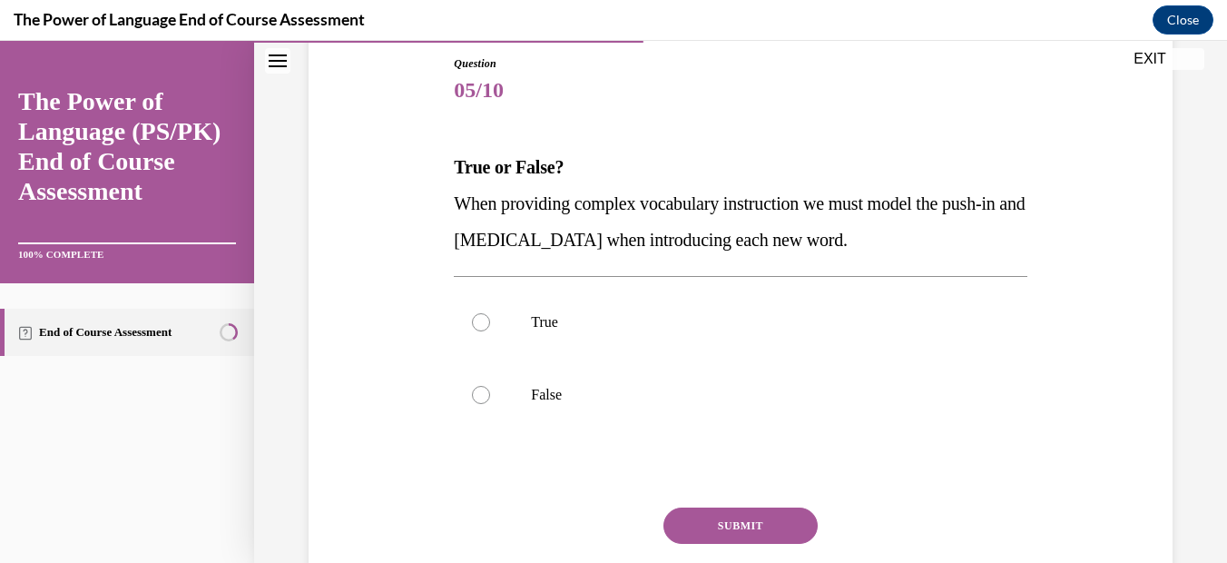
scroll to position [201, 0]
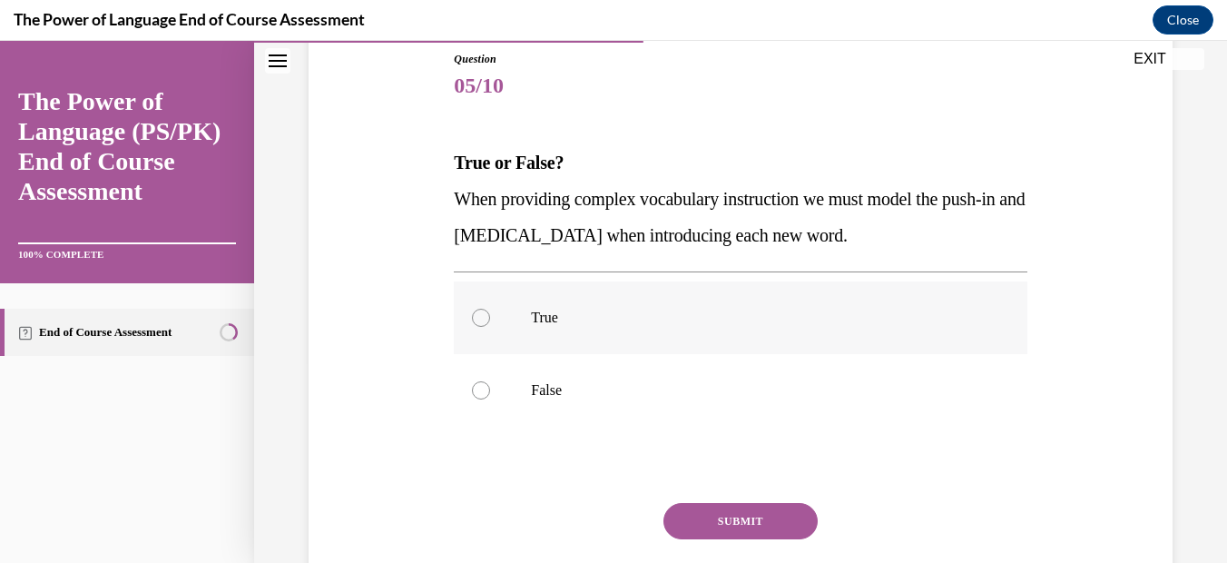
click at [476, 318] on div at bounding box center [481, 318] width 18 height 18
click at [476, 318] on input "True" at bounding box center [481, 318] width 18 height 18
radio input "true"
click at [709, 525] on button "SUBMIT" at bounding box center [740, 521] width 154 height 36
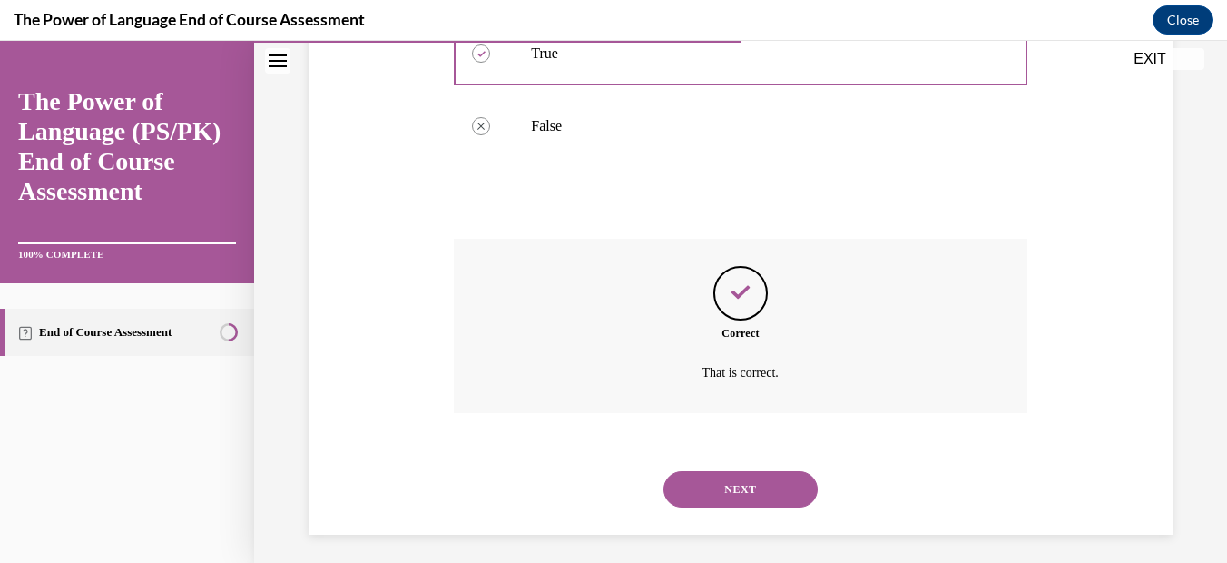
scroll to position [474, 0]
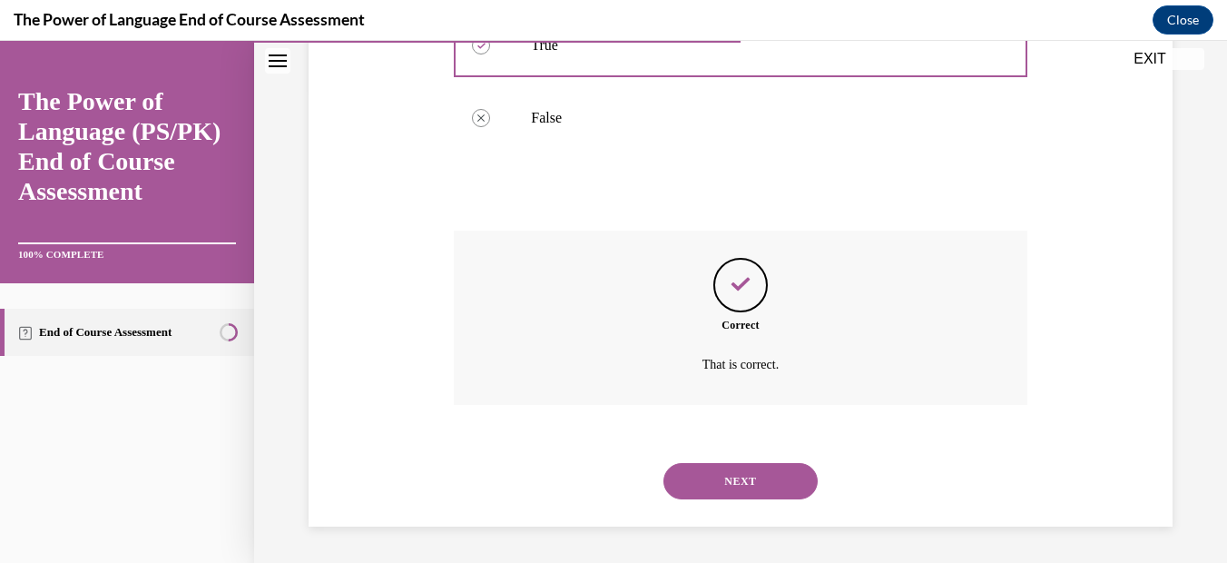
click at [715, 489] on button "NEXT" at bounding box center [740, 481] width 154 height 36
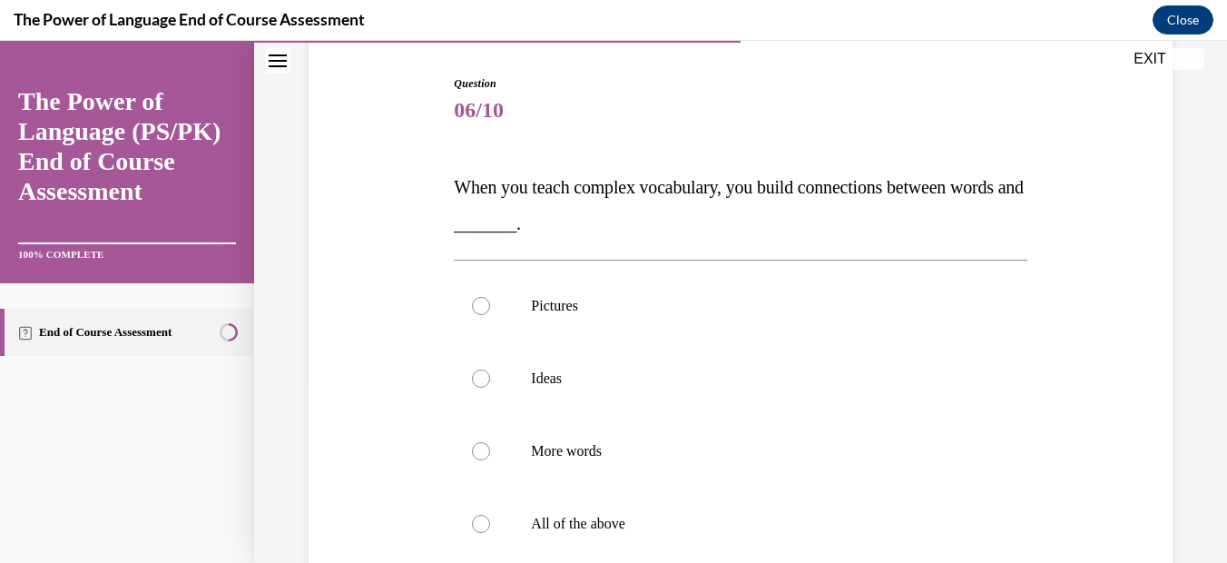
scroll to position [217, 0]
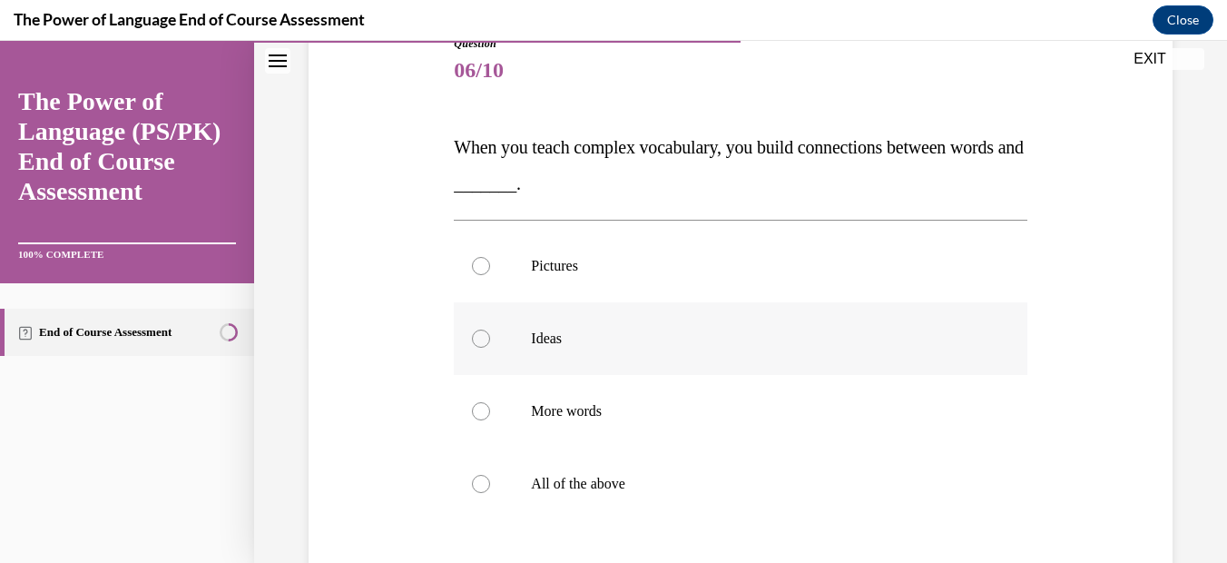
click at [472, 336] on div at bounding box center [481, 338] width 18 height 18
click at [472, 336] on input "Ideas" at bounding box center [481, 338] width 18 height 18
radio input "true"
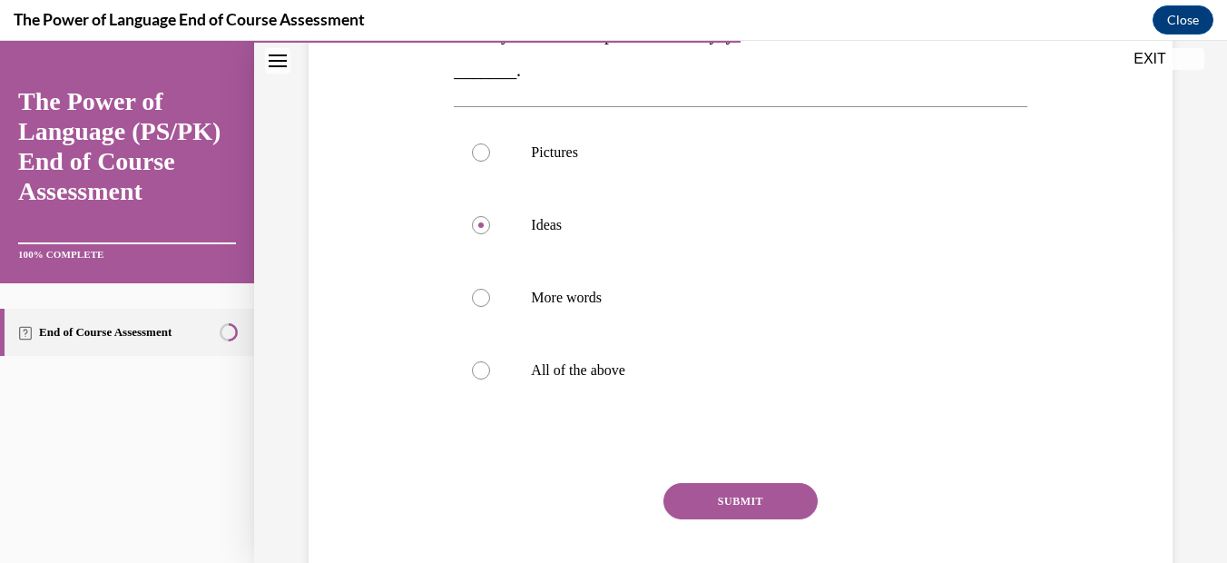
scroll to position [356, 0]
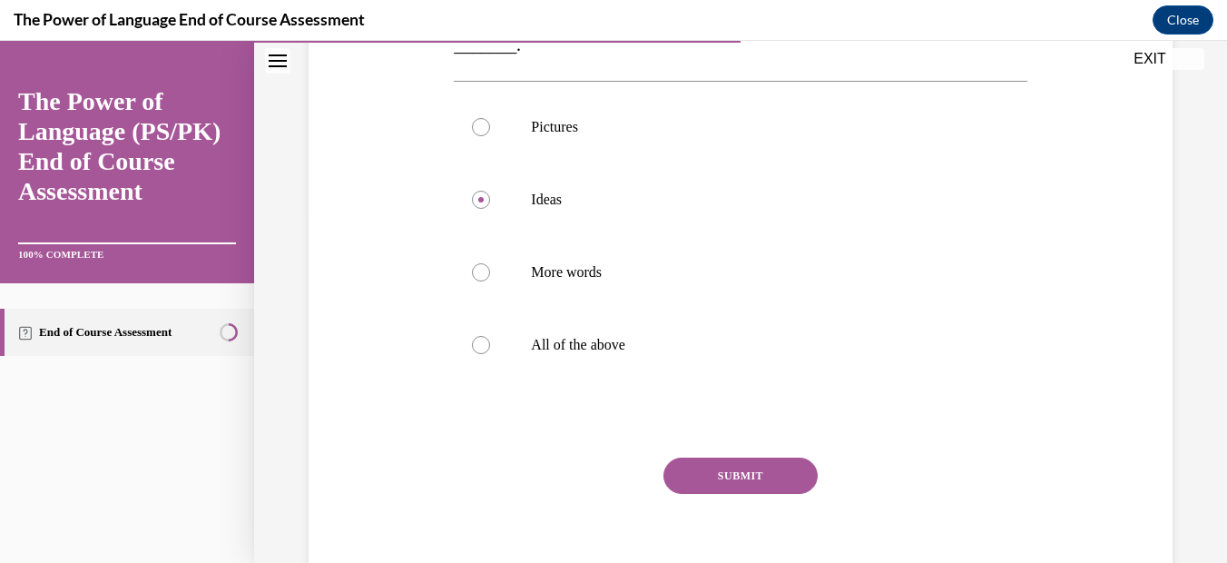
drag, startPoint x: 731, startPoint y: 467, endPoint x: 805, endPoint y: 466, distance: 73.5
click at [732, 467] on button "SUBMIT" at bounding box center [740, 475] width 154 height 36
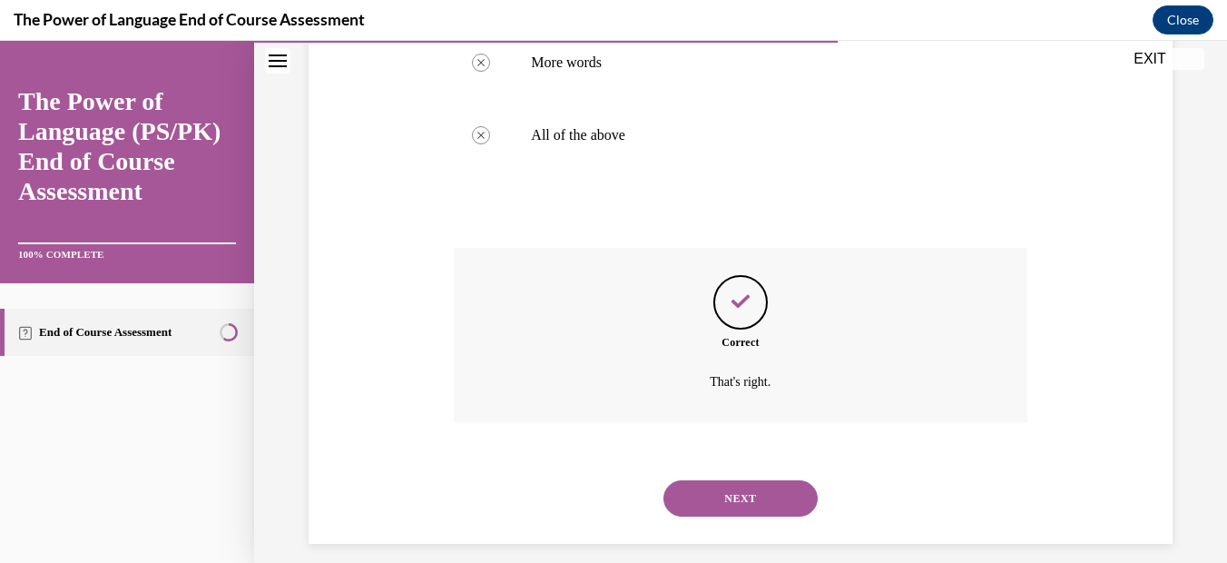
scroll to position [583, 0]
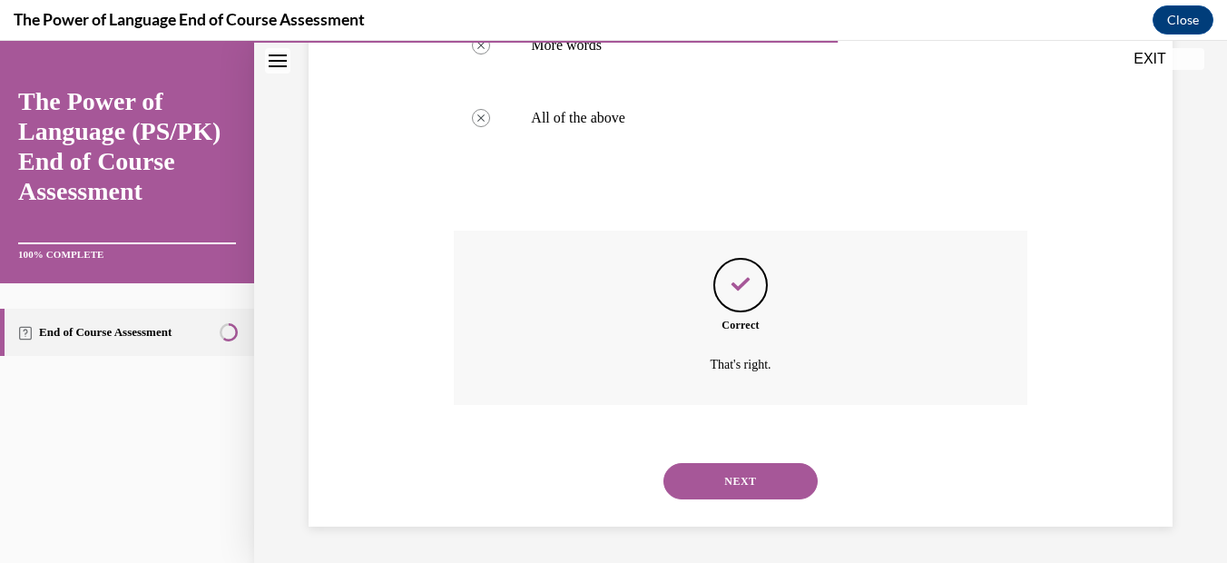
drag, startPoint x: 761, startPoint y: 484, endPoint x: 878, endPoint y: 493, distance: 117.4
click at [764, 484] on button "NEXT" at bounding box center [740, 481] width 154 height 36
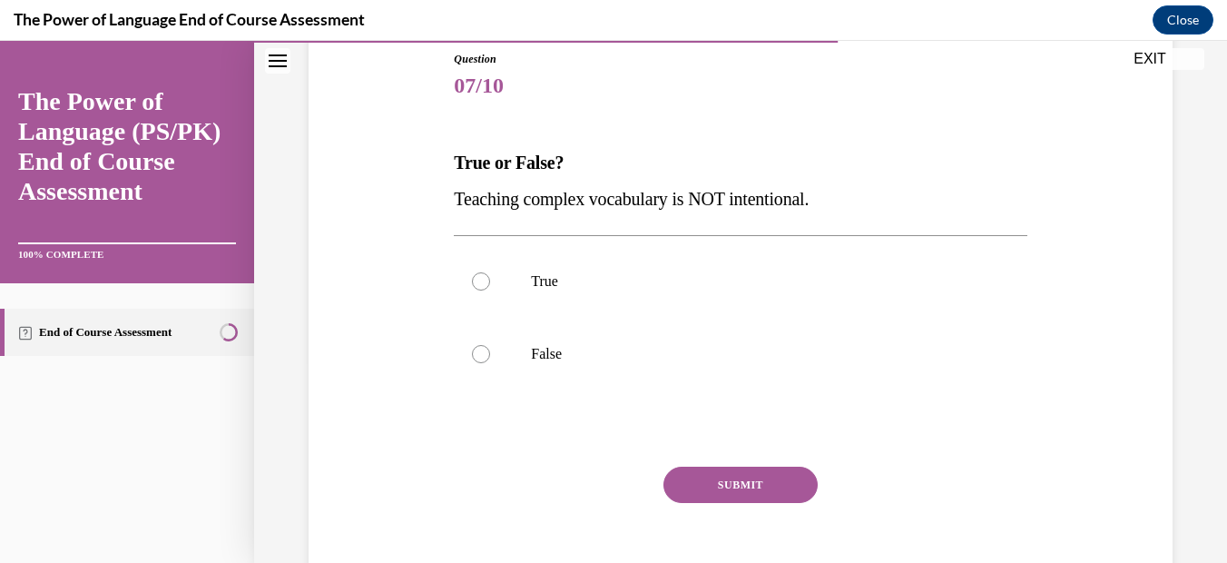
scroll to position [204, 0]
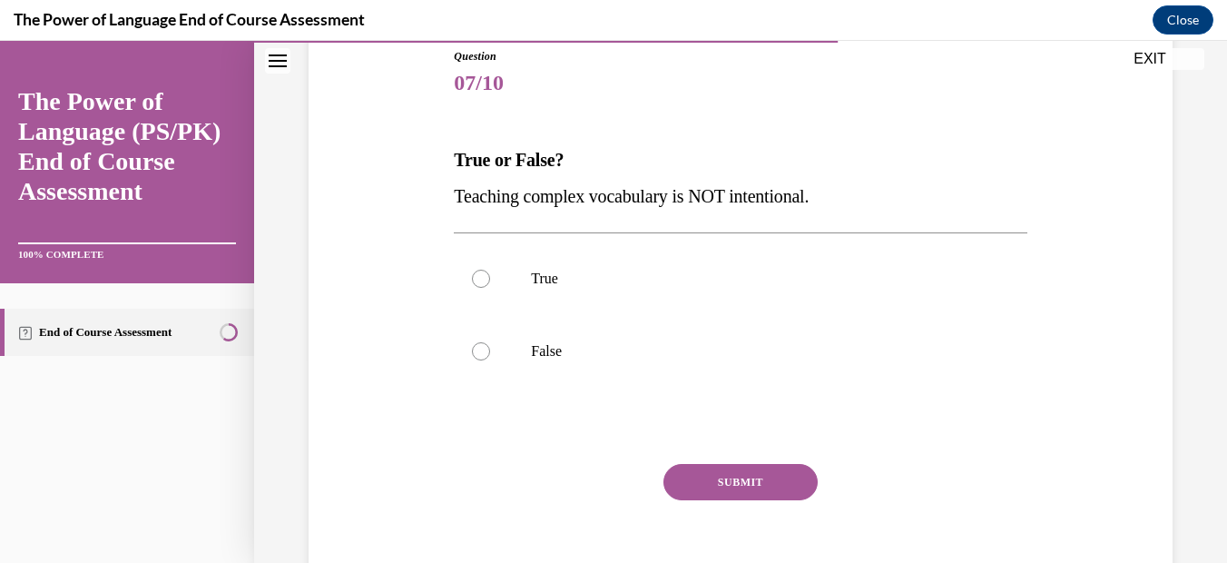
drag, startPoint x: 483, startPoint y: 349, endPoint x: 548, endPoint y: 407, distance: 87.4
click at [485, 350] on div at bounding box center [481, 351] width 18 height 18
click at [485, 350] on input "False" at bounding box center [481, 351] width 18 height 18
radio input "true"
drag, startPoint x: 731, startPoint y: 474, endPoint x: 942, endPoint y: 474, distance: 210.5
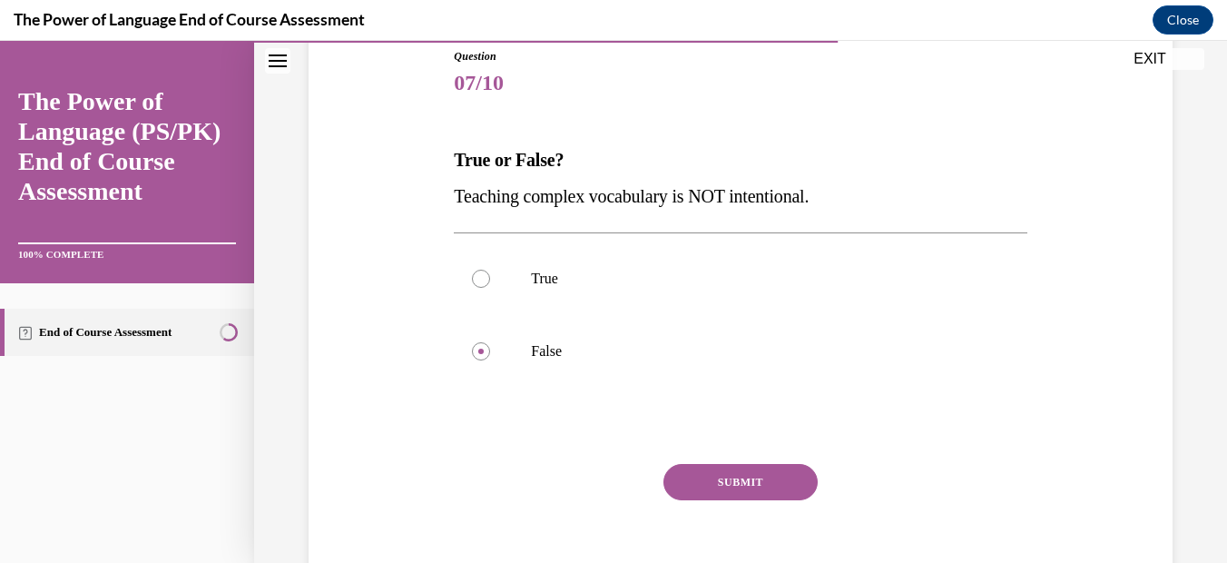
click at [736, 474] on button "SUBMIT" at bounding box center [740, 482] width 154 height 36
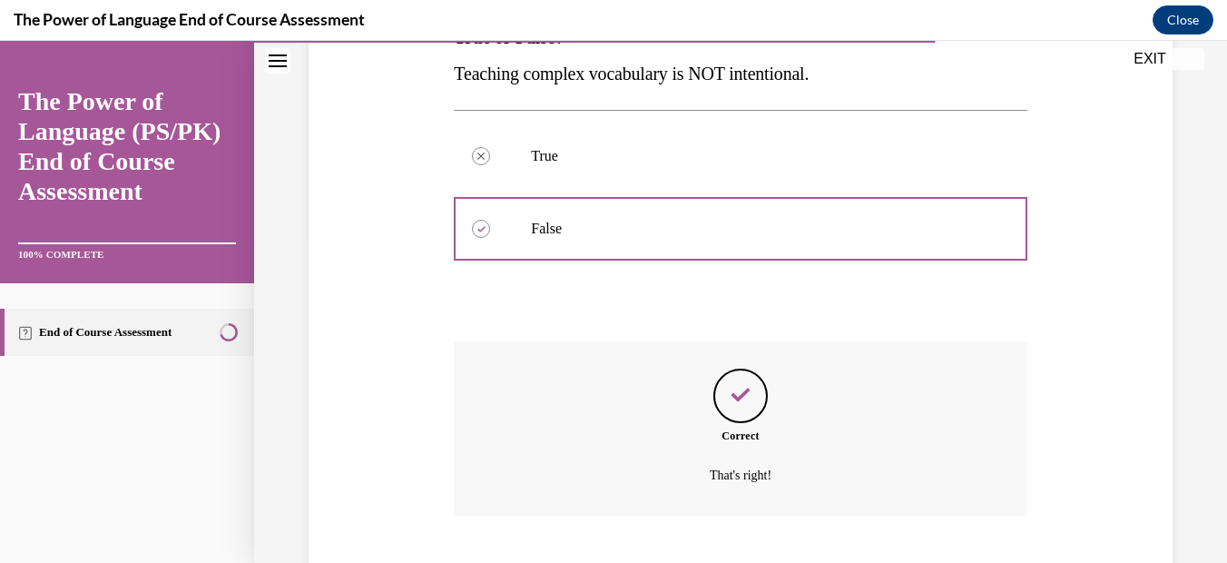
scroll to position [437, 0]
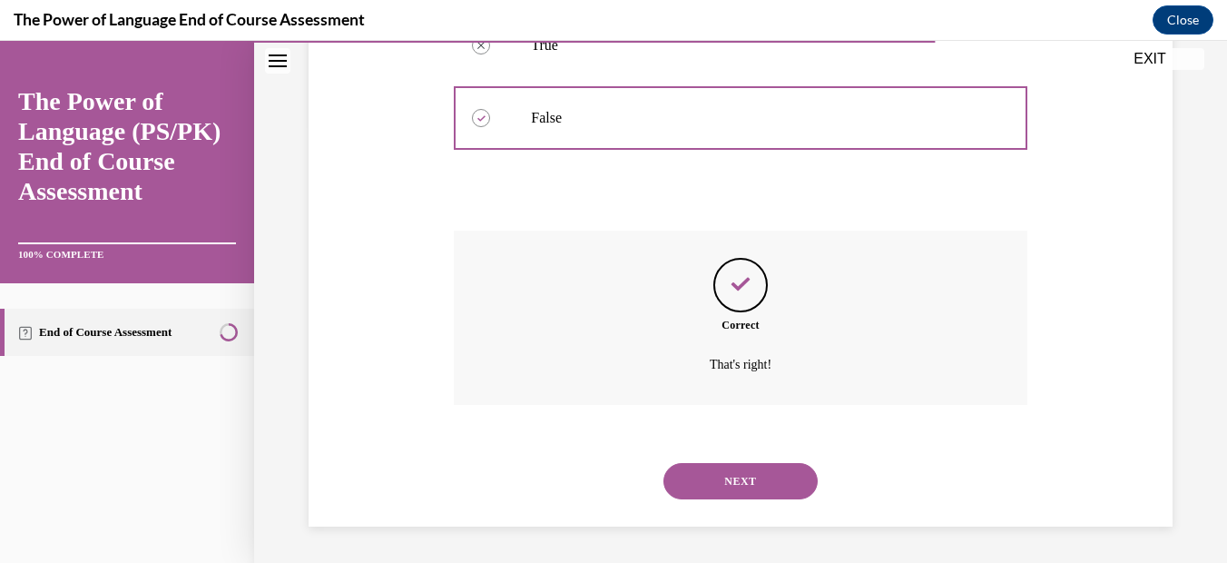
drag, startPoint x: 715, startPoint y: 472, endPoint x: 856, endPoint y: 455, distance: 141.7
click at [717, 472] on button "NEXT" at bounding box center [740, 481] width 154 height 36
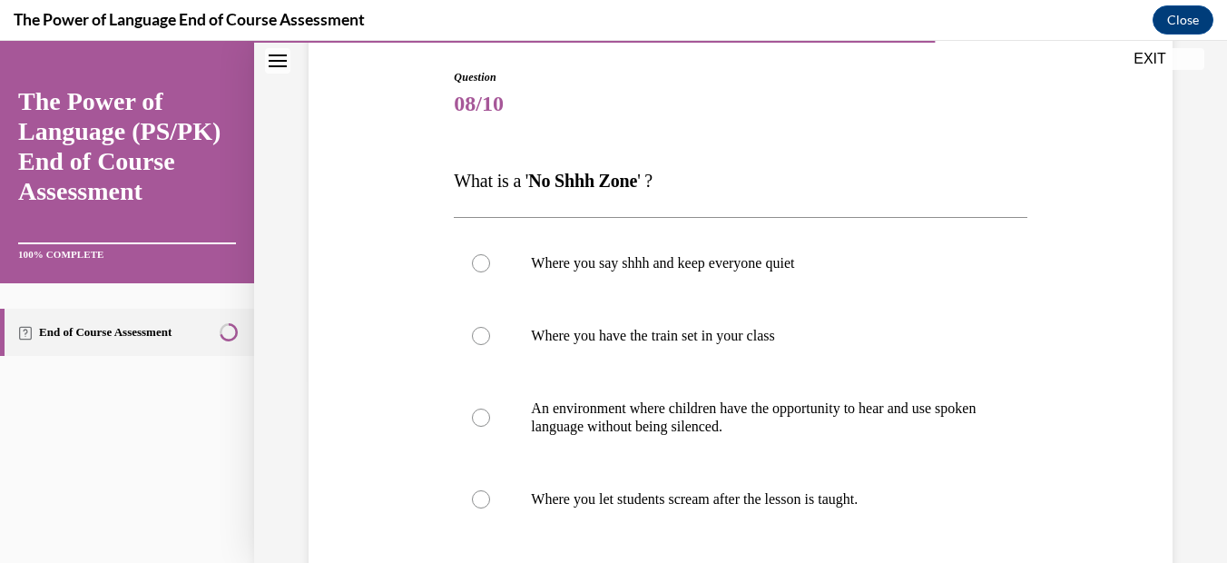
scroll to position [210, 0]
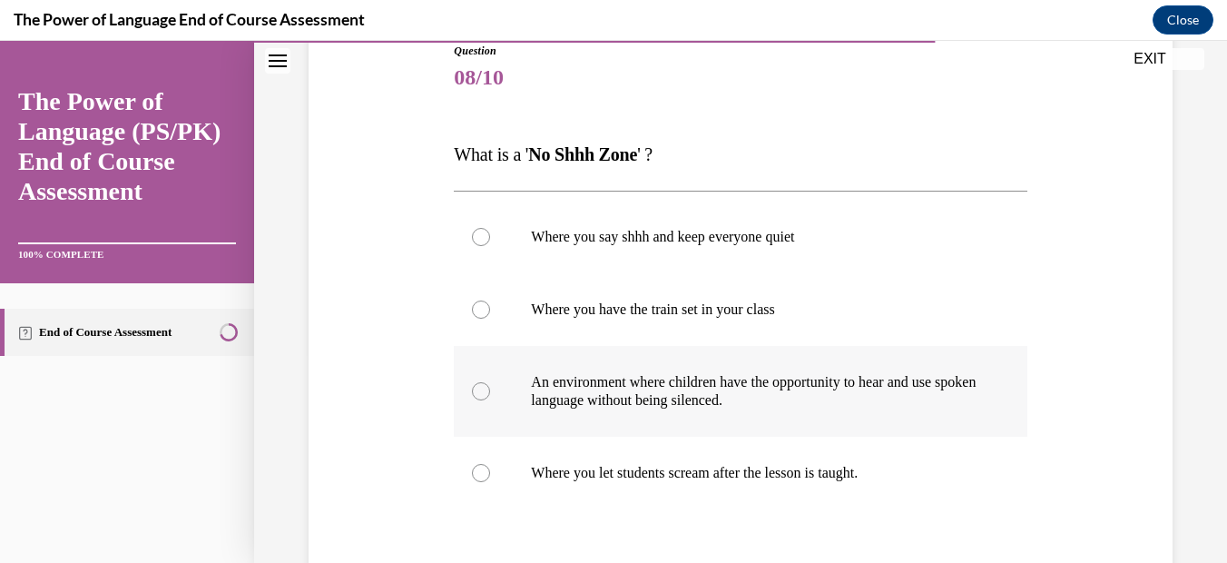
click at [483, 394] on div at bounding box center [481, 391] width 18 height 18
click at [483, 394] on input "An environment where children have the opportunity to hear and use spoken langu…" at bounding box center [481, 391] width 18 height 18
radio input "true"
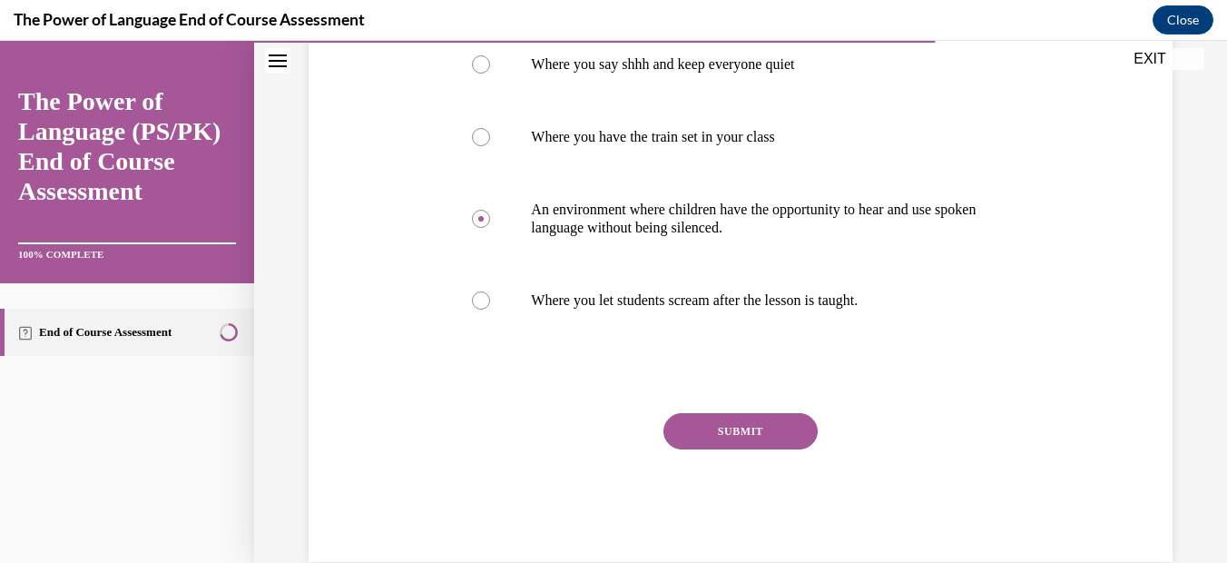
scroll to position [417, 0]
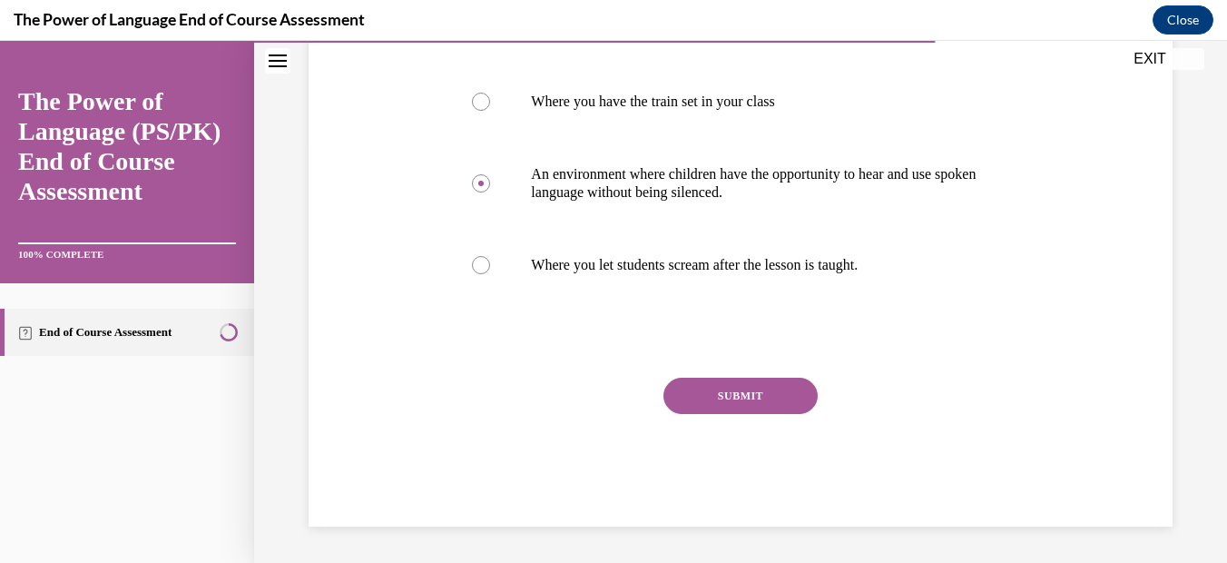
click at [729, 401] on button "SUBMIT" at bounding box center [740, 396] width 154 height 36
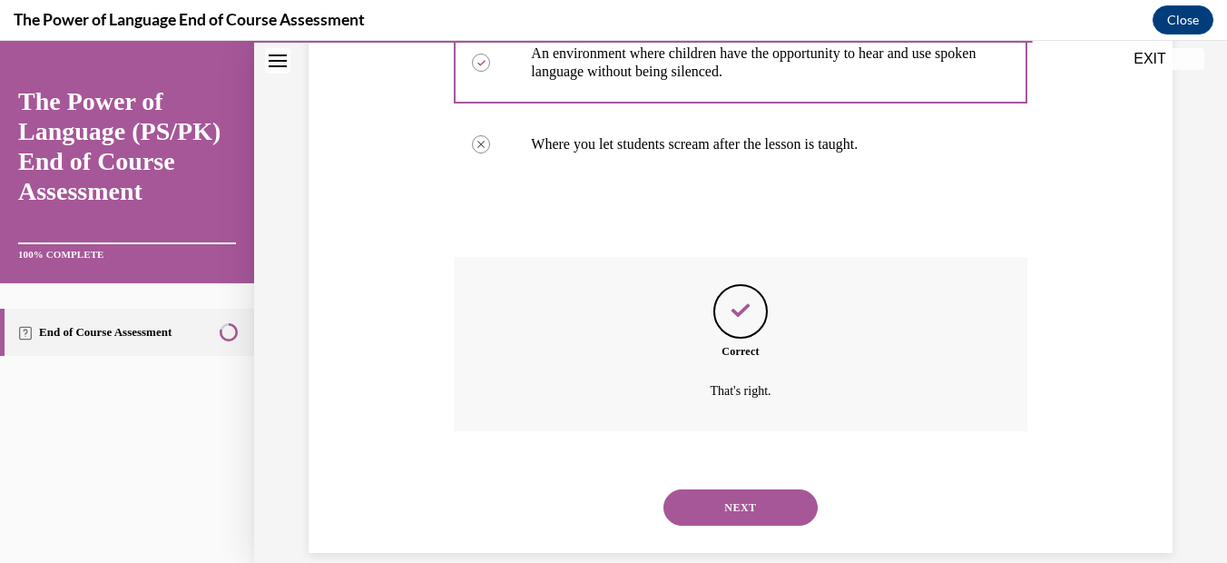
scroll to position [564, 0]
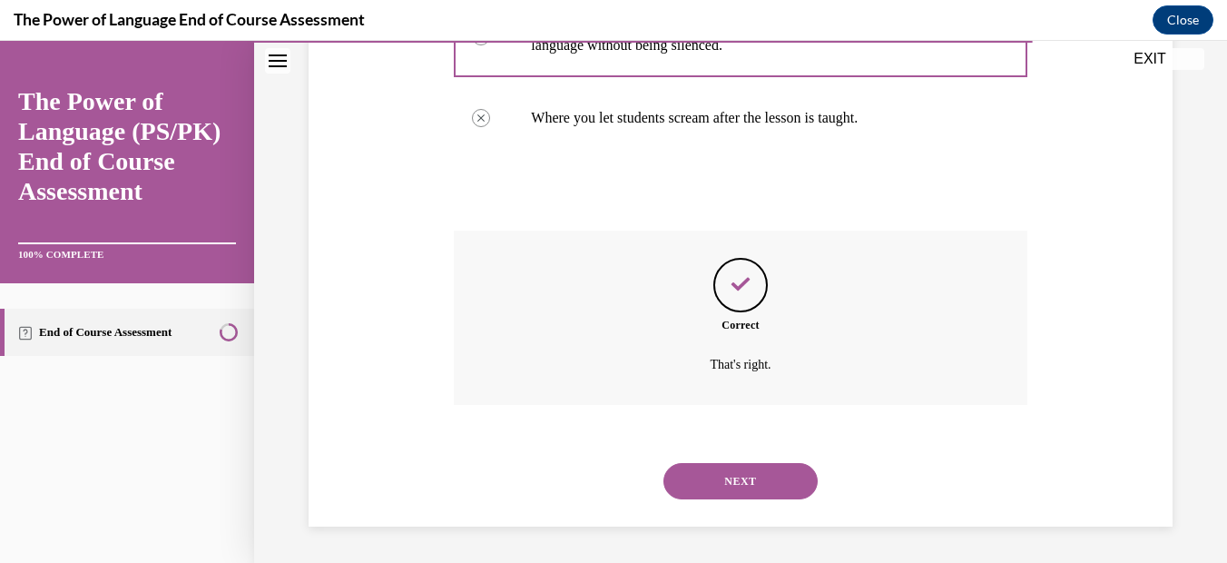
drag, startPoint x: 701, startPoint y: 478, endPoint x: 601, endPoint y: 467, distance: 100.4
click at [701, 477] on button "NEXT" at bounding box center [740, 481] width 154 height 36
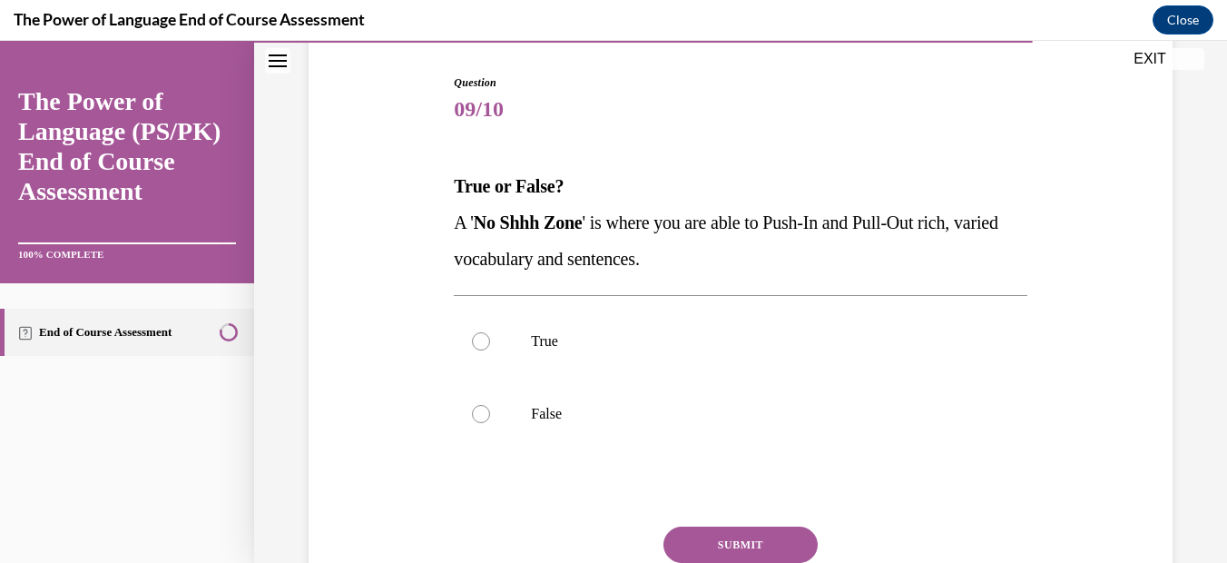
scroll to position [181, 0]
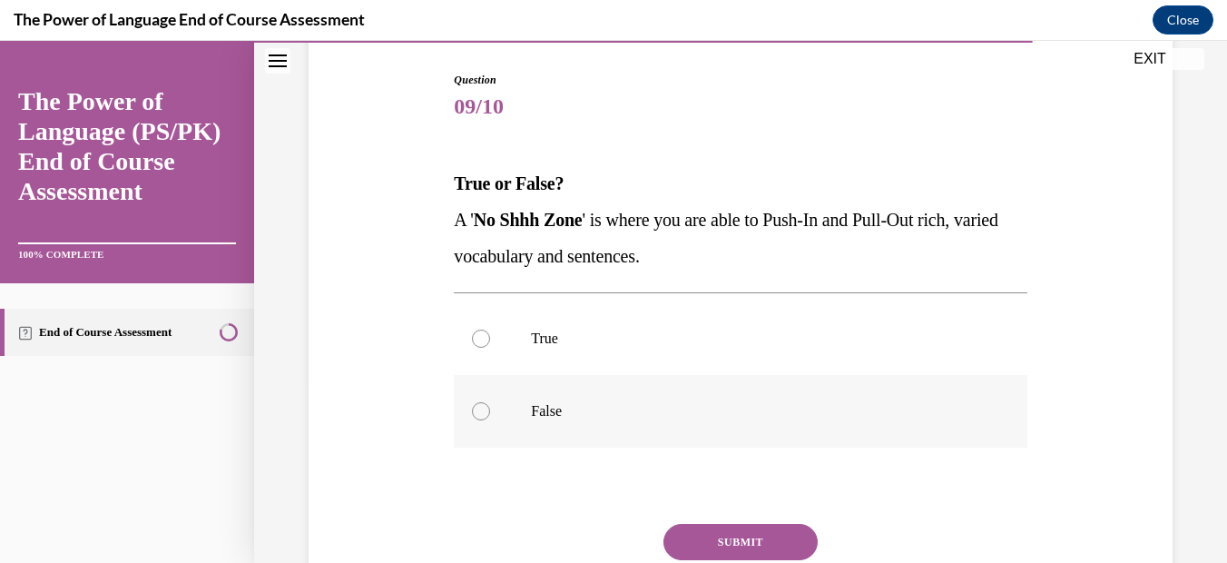
drag, startPoint x: 475, startPoint y: 339, endPoint x: 567, endPoint y: 421, distance: 123.4
click at [480, 340] on div at bounding box center [481, 338] width 18 height 18
click at [480, 340] on input "True" at bounding box center [481, 338] width 18 height 18
radio input "true"
click at [690, 540] on button "SUBMIT" at bounding box center [740, 542] width 154 height 36
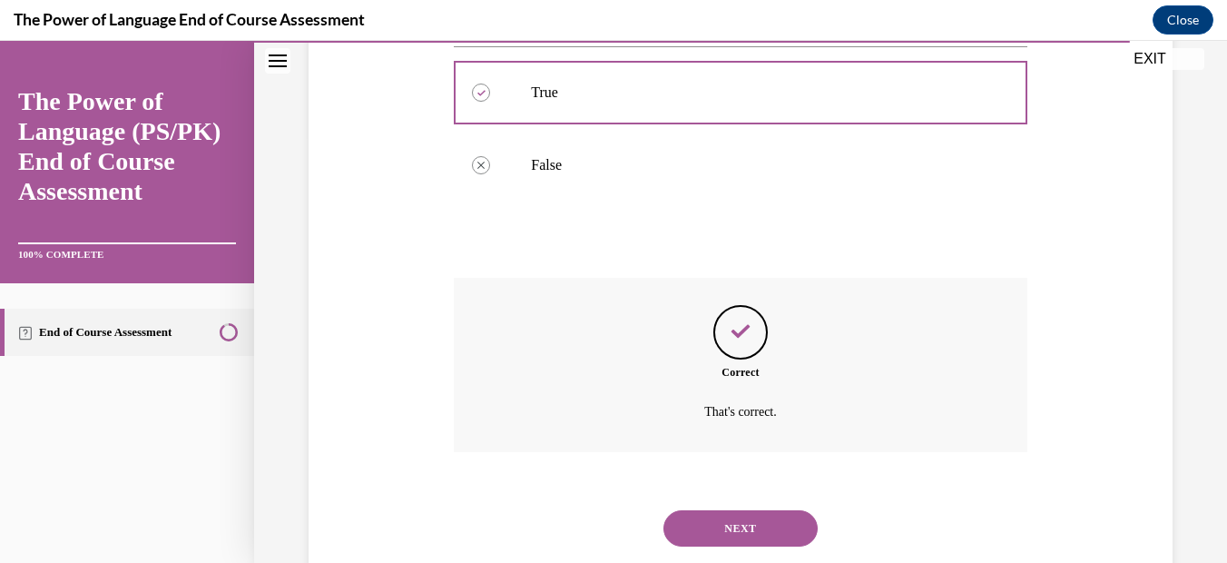
scroll to position [474, 0]
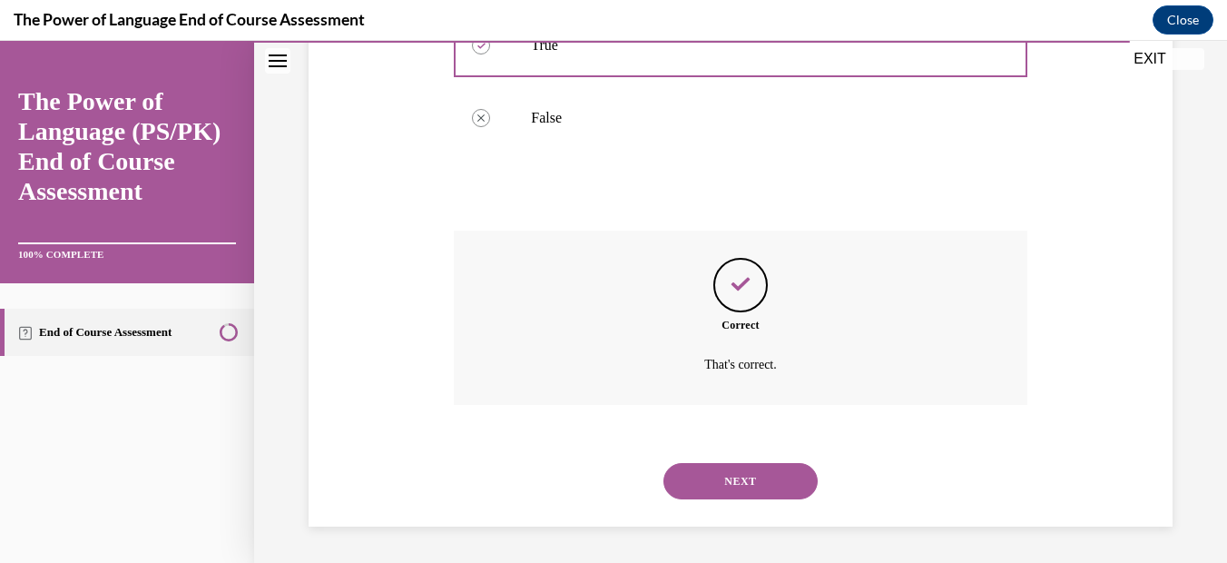
drag, startPoint x: 714, startPoint y: 483, endPoint x: 532, endPoint y: 480, distance: 182.4
click at [714, 482] on button "NEXT" at bounding box center [740, 481] width 154 height 36
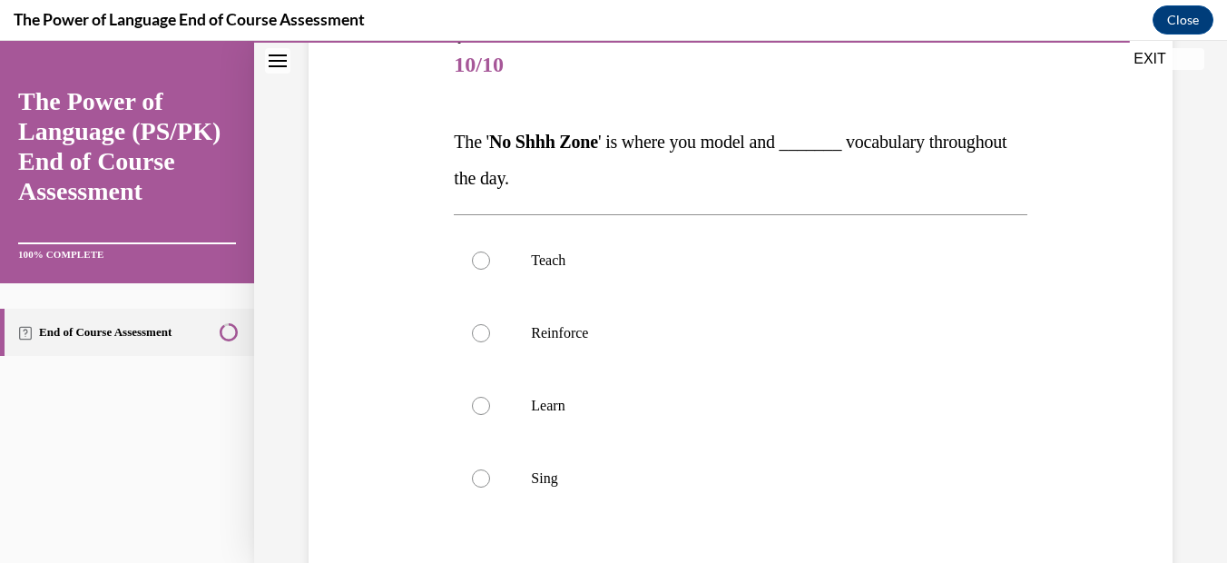
scroll to position [240, 0]
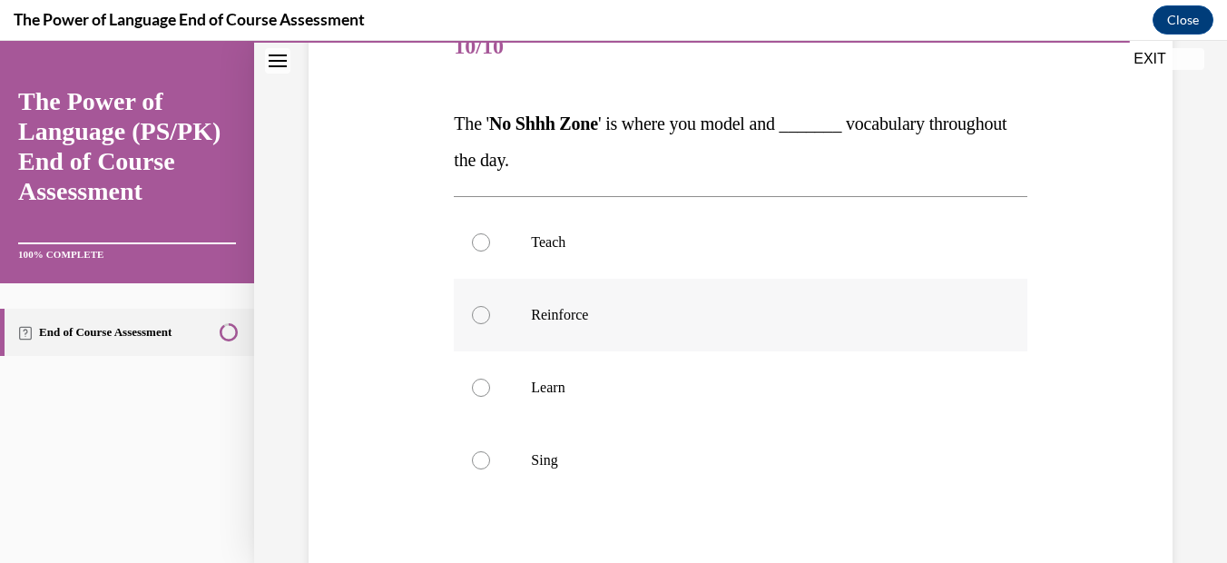
click at [483, 317] on div at bounding box center [481, 315] width 18 height 18
click at [483, 317] on input "Reinforce" at bounding box center [481, 315] width 18 height 18
radio input "true"
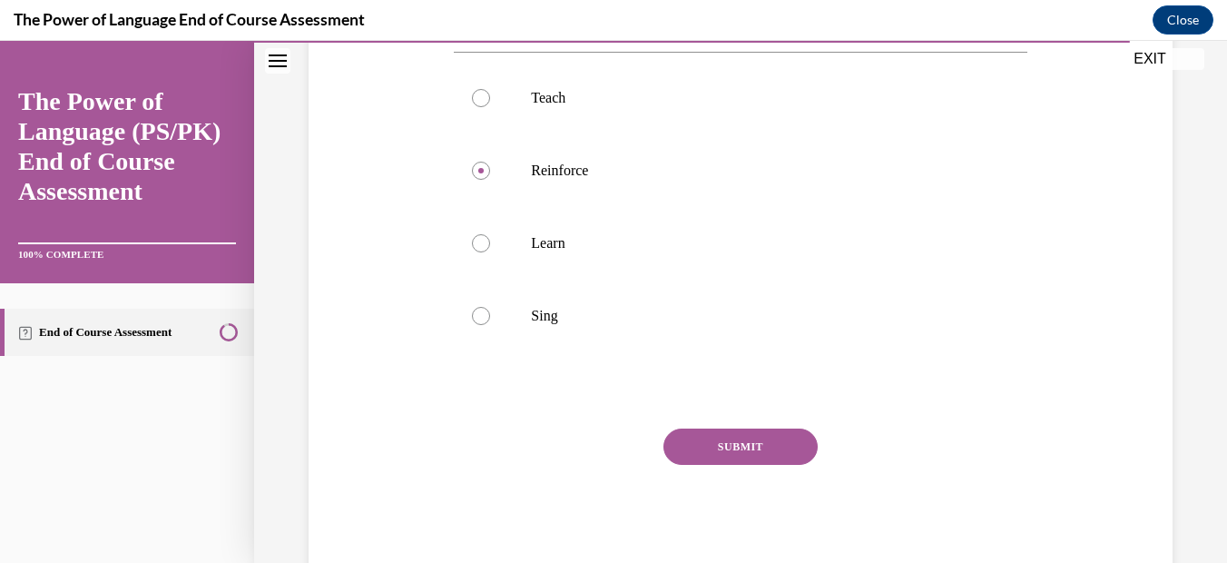
scroll to position [390, 0]
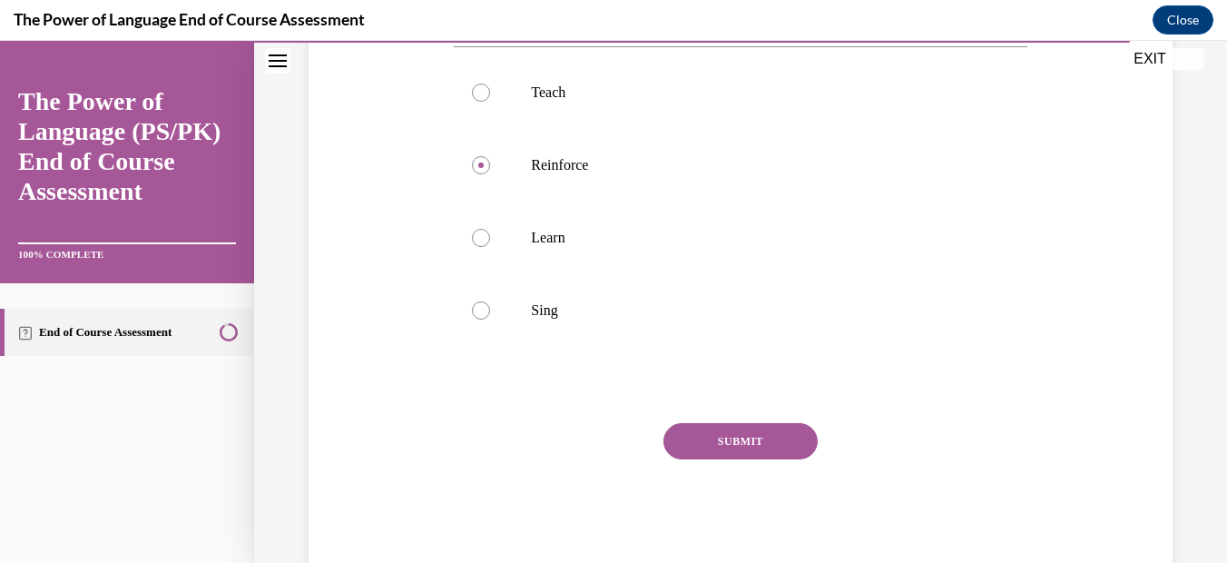
click at [731, 446] on button "SUBMIT" at bounding box center [740, 441] width 154 height 36
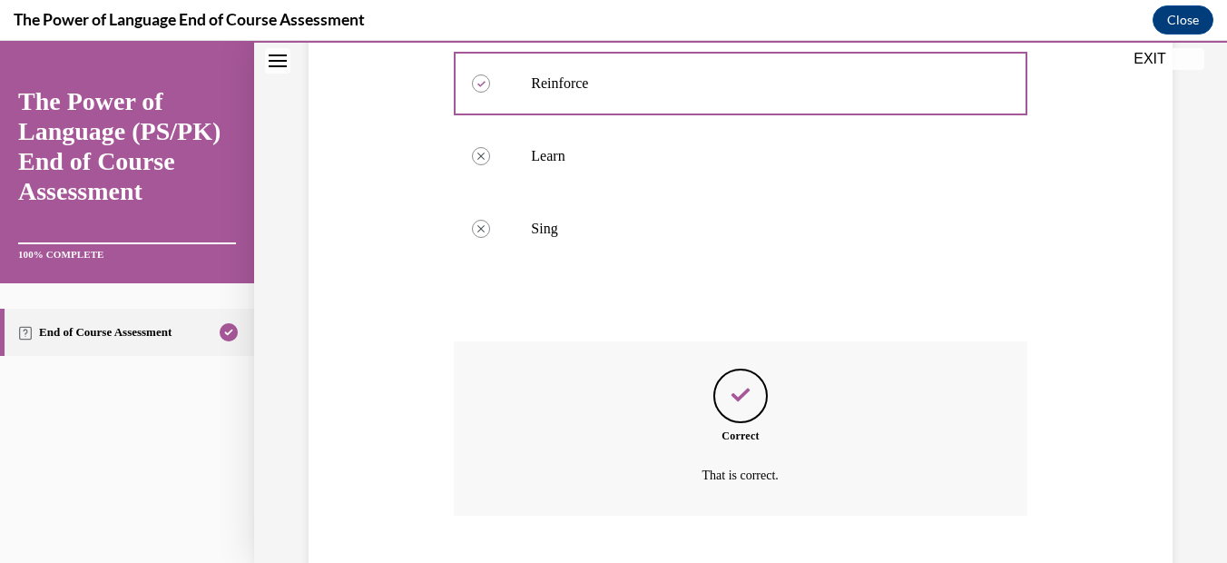
scroll to position [583, 0]
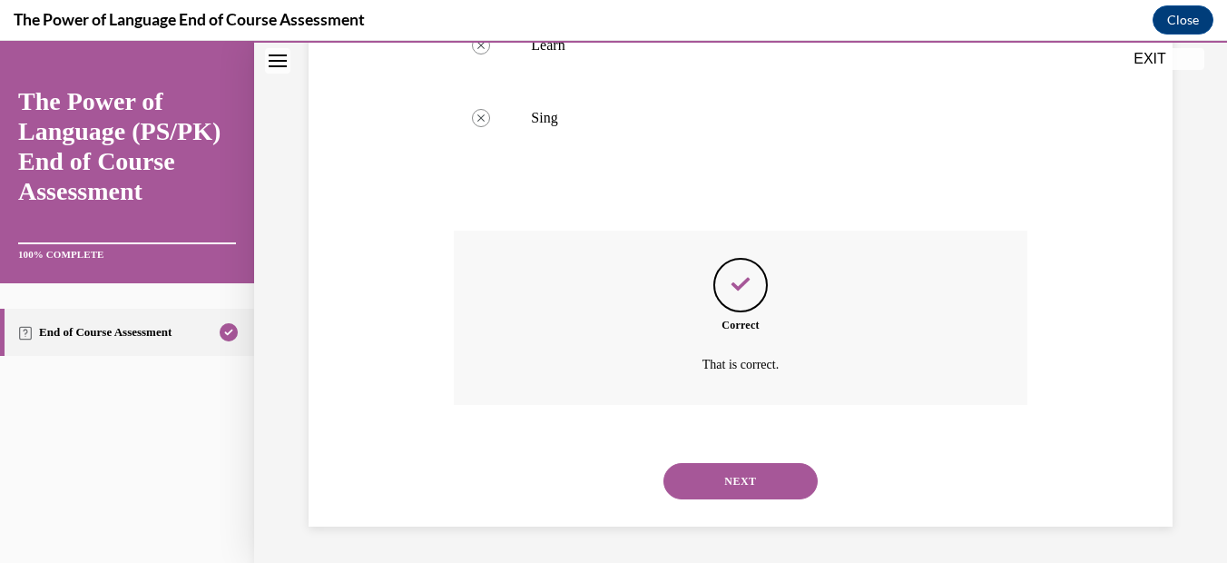
click at [720, 471] on button "NEXT" at bounding box center [740, 481] width 154 height 36
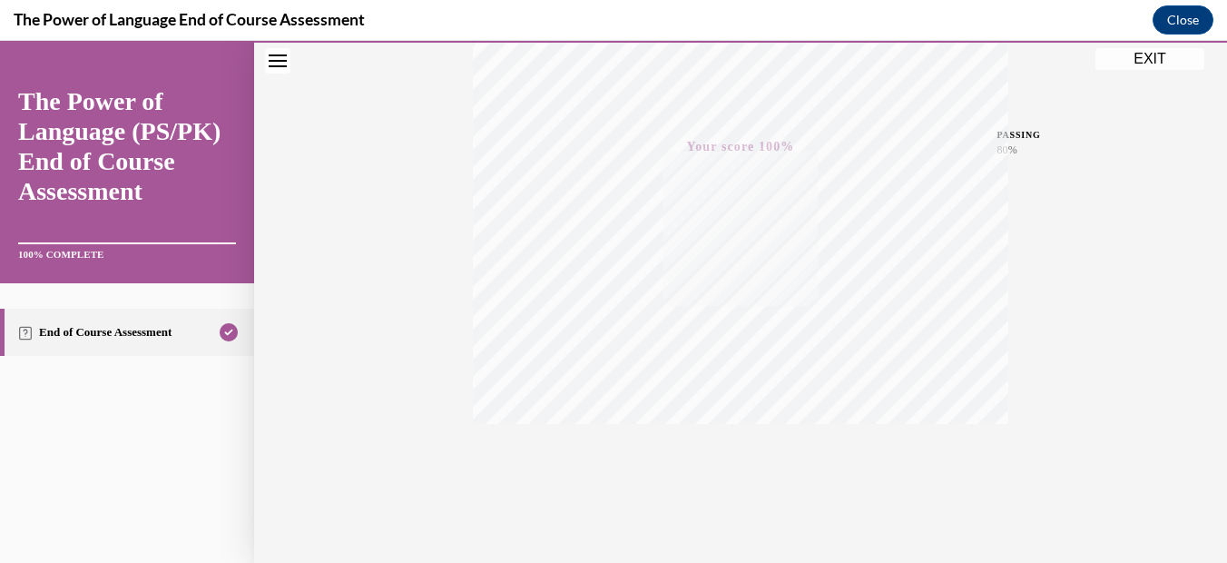
scroll to position [408, 0]
click at [1136, 255] on div "Quiz Results PASSING 80% Your score 100% Passed PASSING 80% Your score Your sco…" at bounding box center [740, 337] width 973 height 873
click at [1139, 53] on button "EXIT" at bounding box center [1149, 59] width 109 height 22
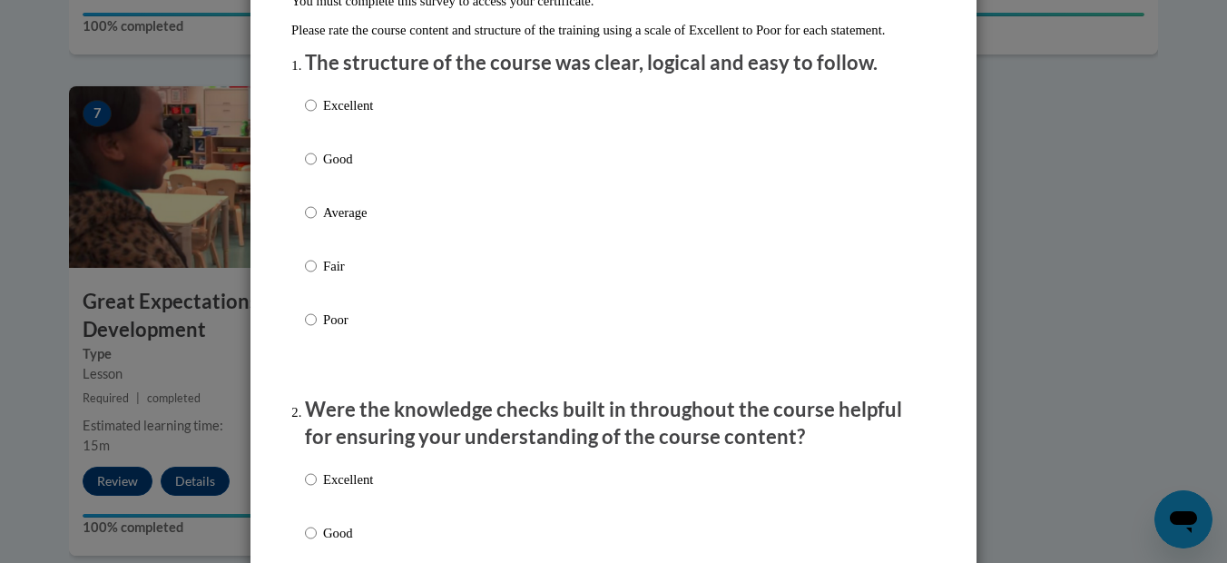
scroll to position [217, 0]
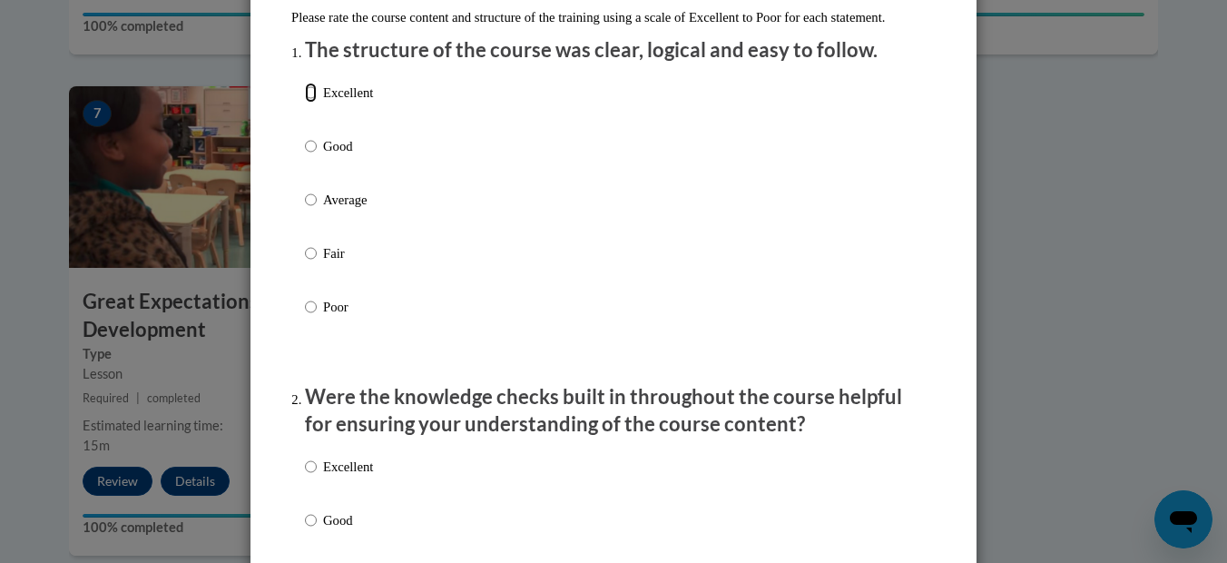
click at [305, 103] on input "Excellent" at bounding box center [311, 93] width 12 height 20
radio input "true"
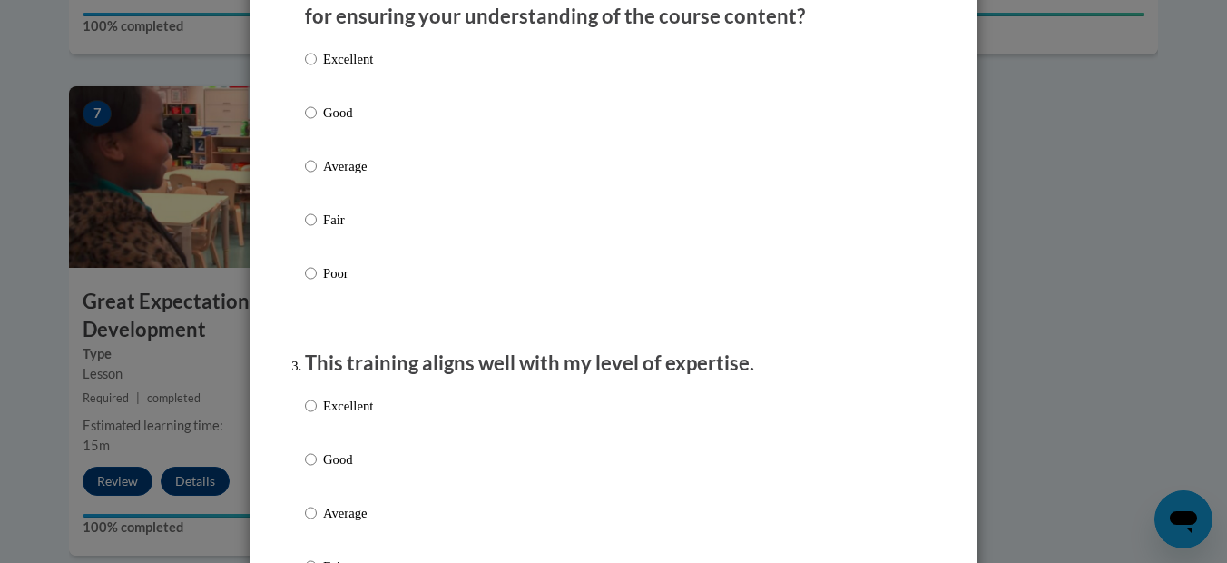
scroll to position [612, 0]
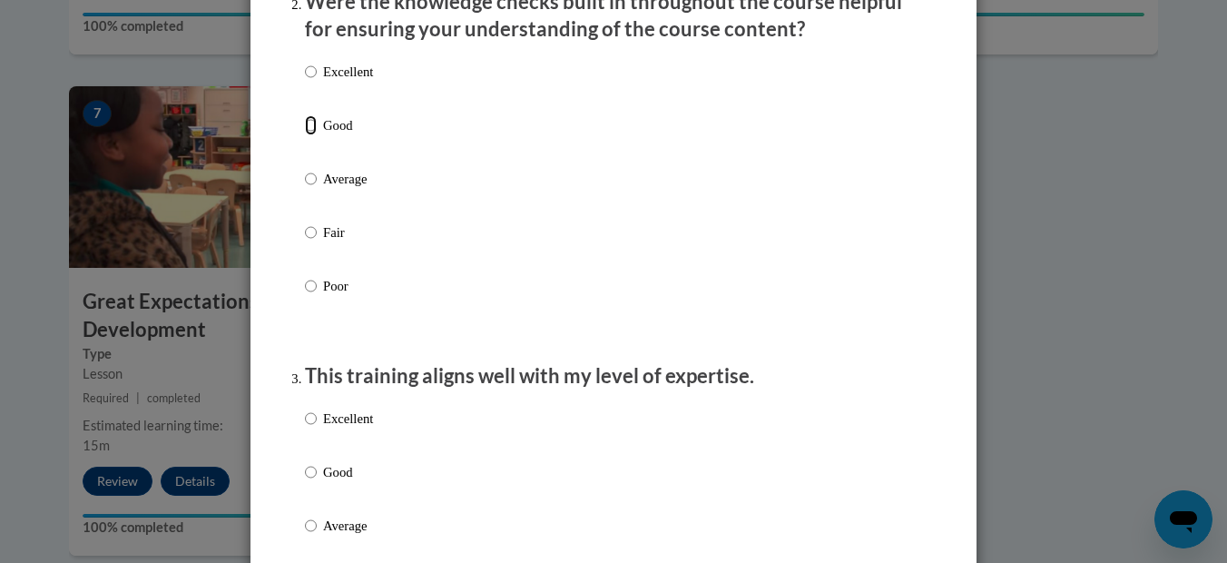
click at [307, 135] on input "Good" at bounding box center [311, 125] width 12 height 20
radio input "true"
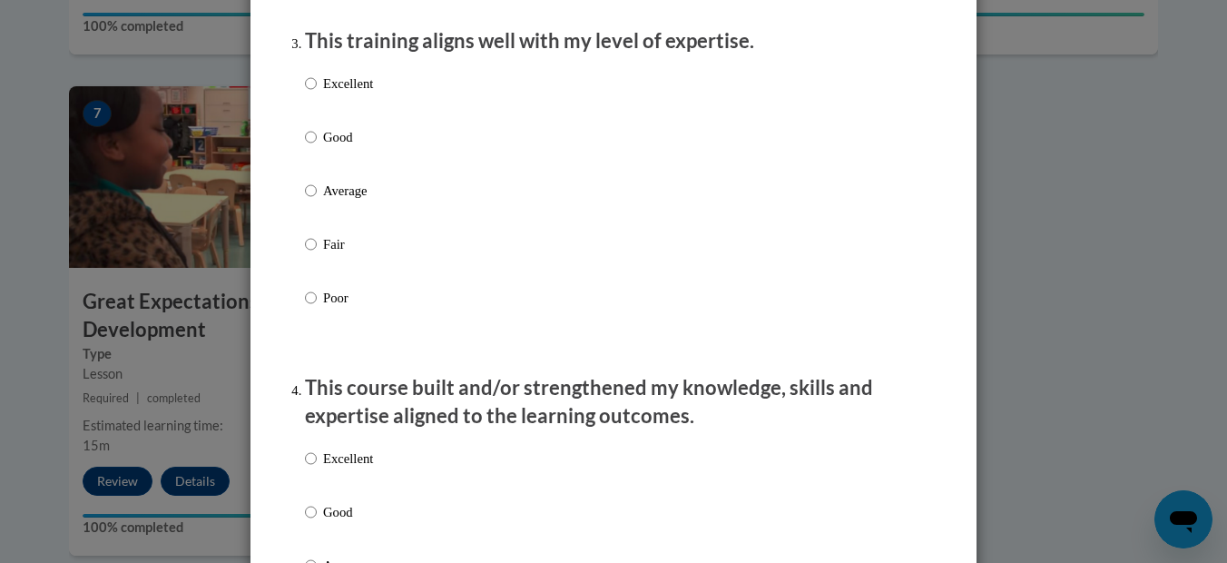
scroll to position [953, 0]
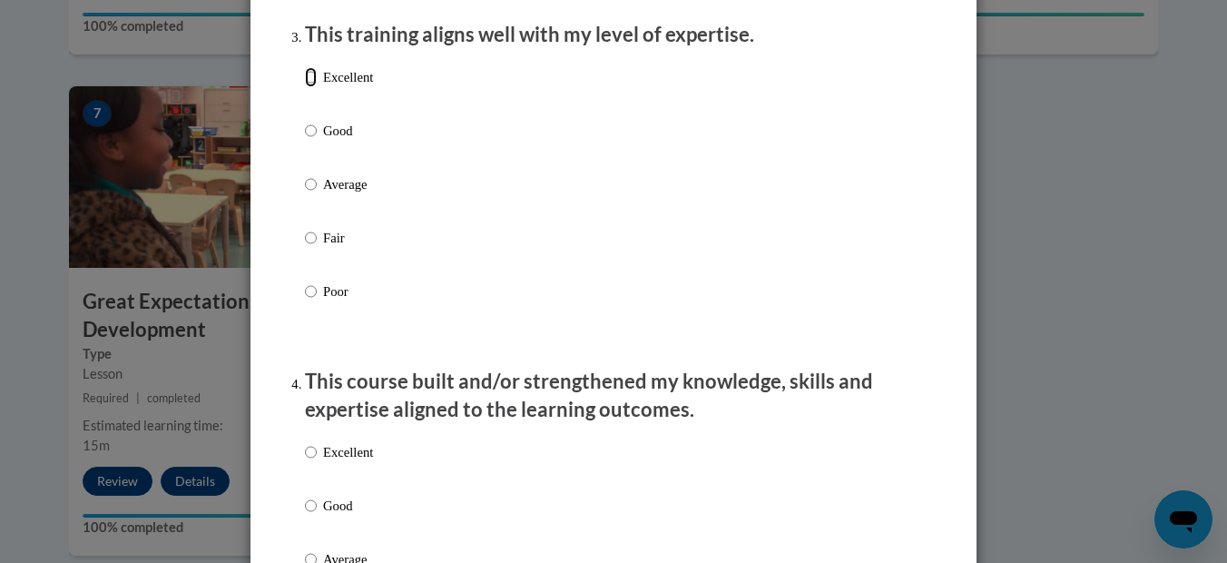
click at [305, 87] on input "Excellent" at bounding box center [311, 77] width 12 height 20
radio input "true"
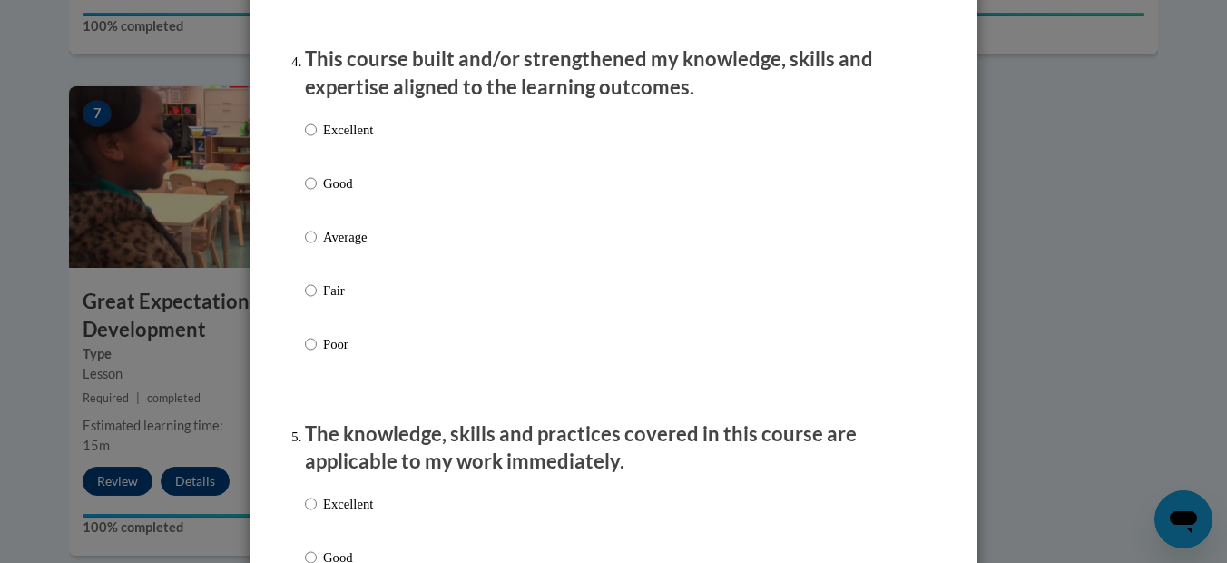
scroll to position [1282, 0]
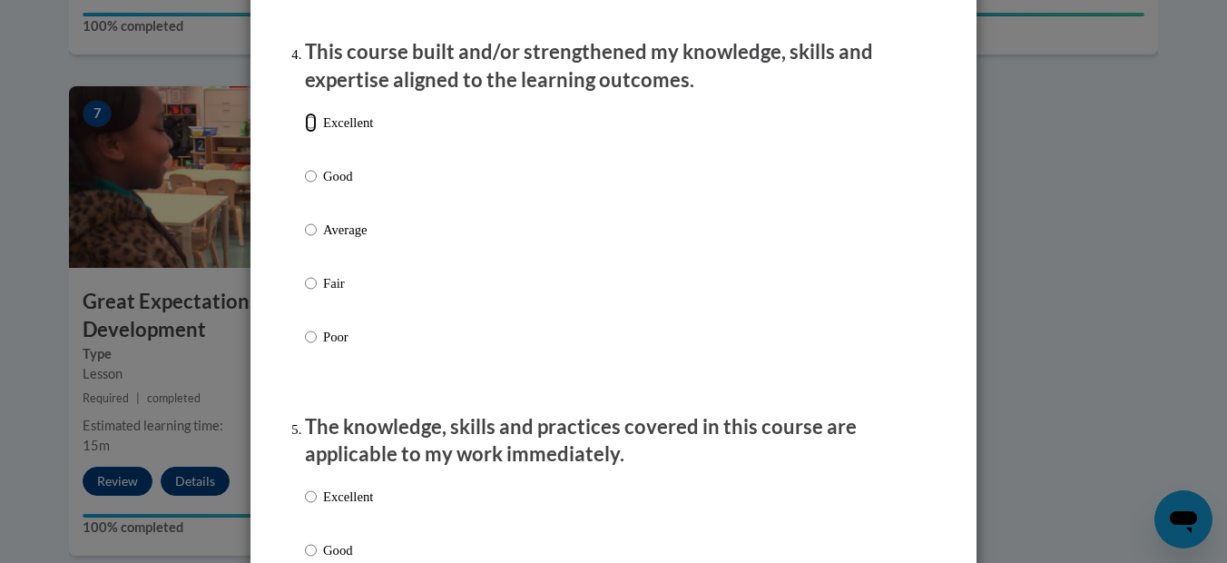
click at [305, 132] on input "Excellent" at bounding box center [311, 123] width 12 height 20
radio input "true"
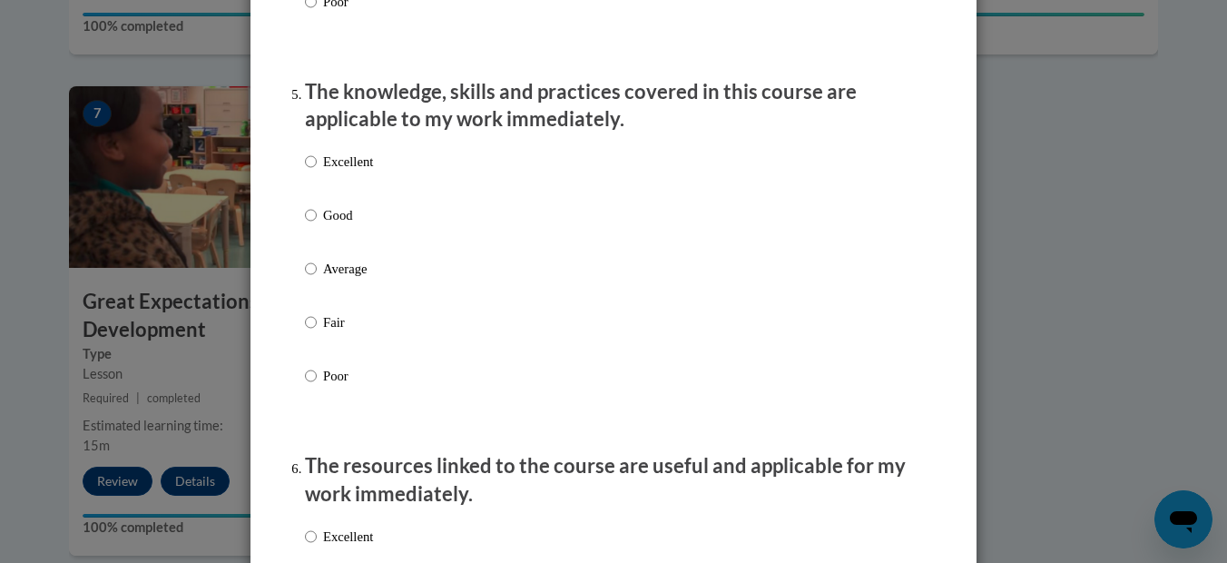
scroll to position [1611, 0]
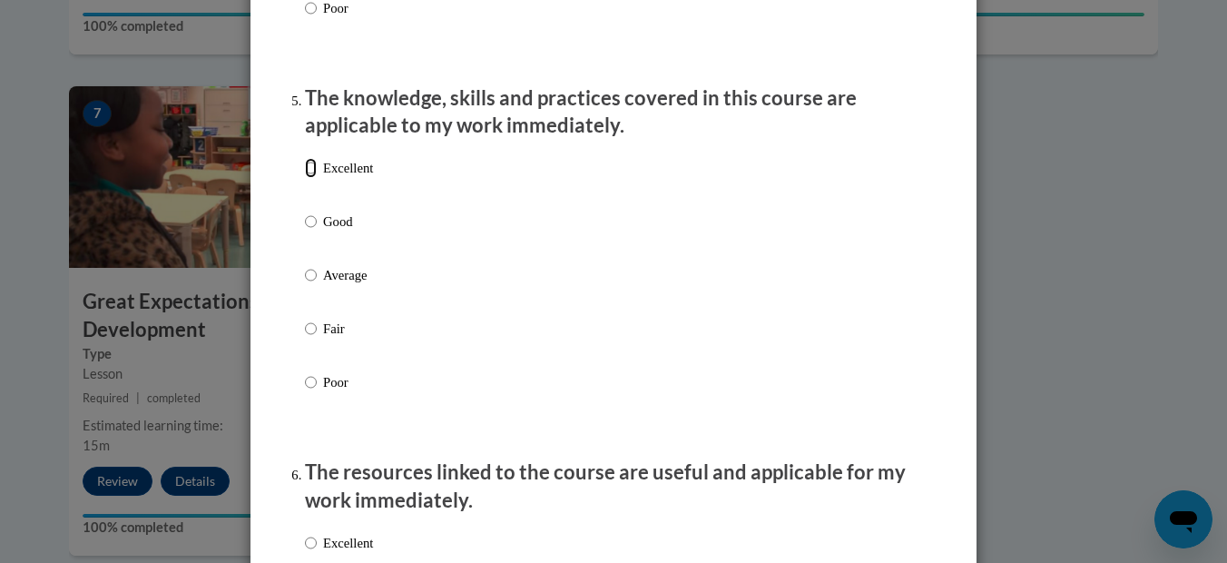
click at [305, 178] on input "Excellent" at bounding box center [311, 168] width 12 height 20
radio input "true"
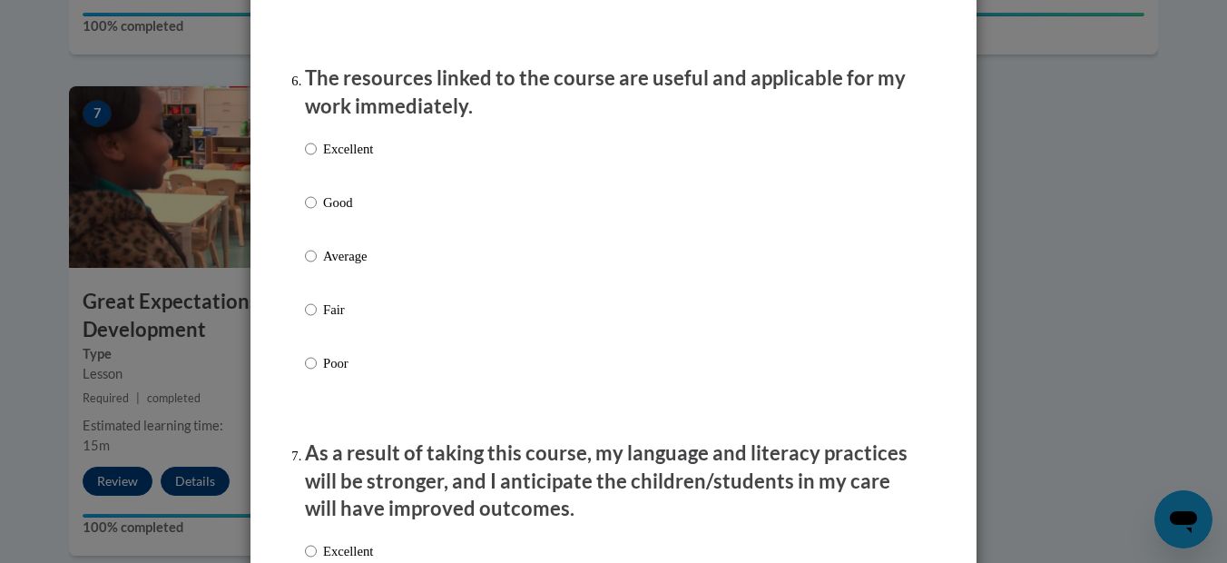
scroll to position [2012, 0]
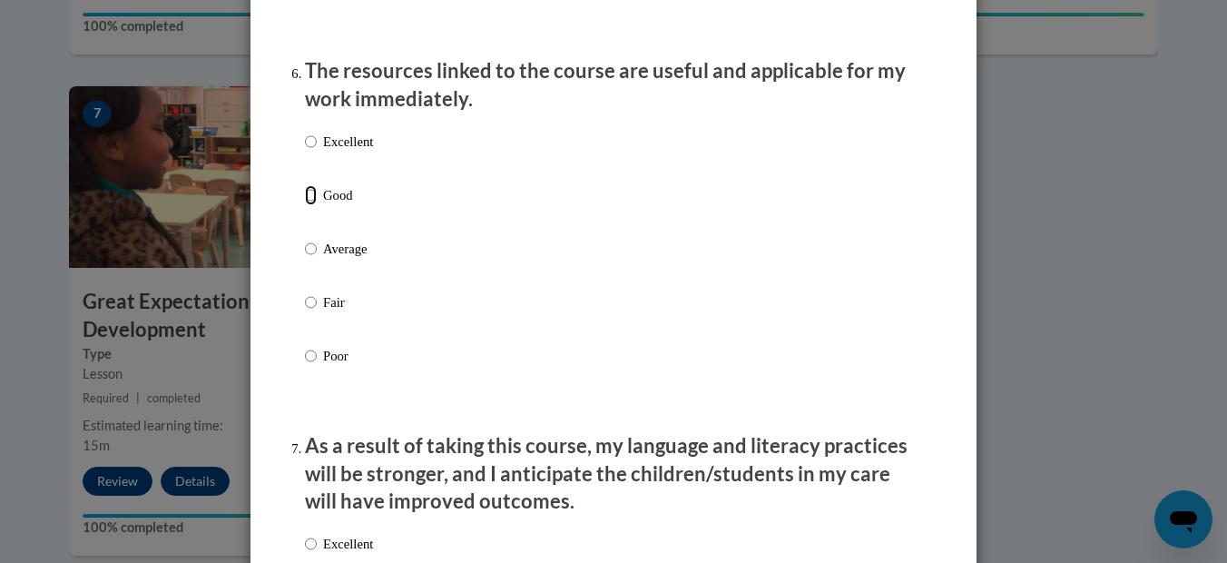
click at [305, 205] on input "Good" at bounding box center [311, 195] width 12 height 20
radio input "true"
click at [305, 152] on input "Excellent" at bounding box center [311, 142] width 12 height 20
radio input "true"
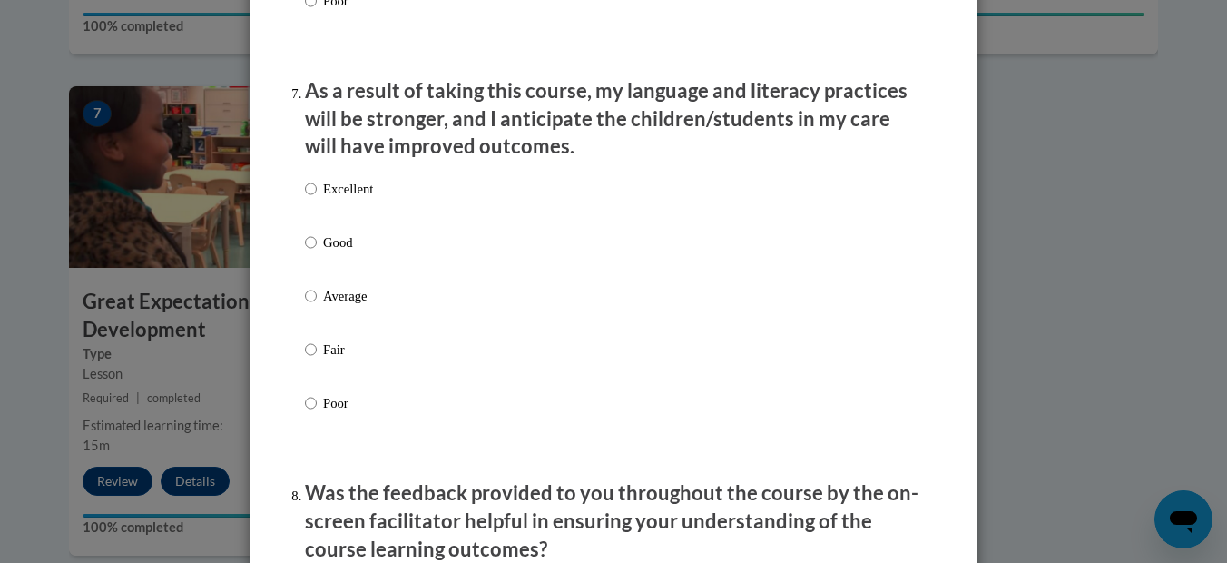
scroll to position [2387, 0]
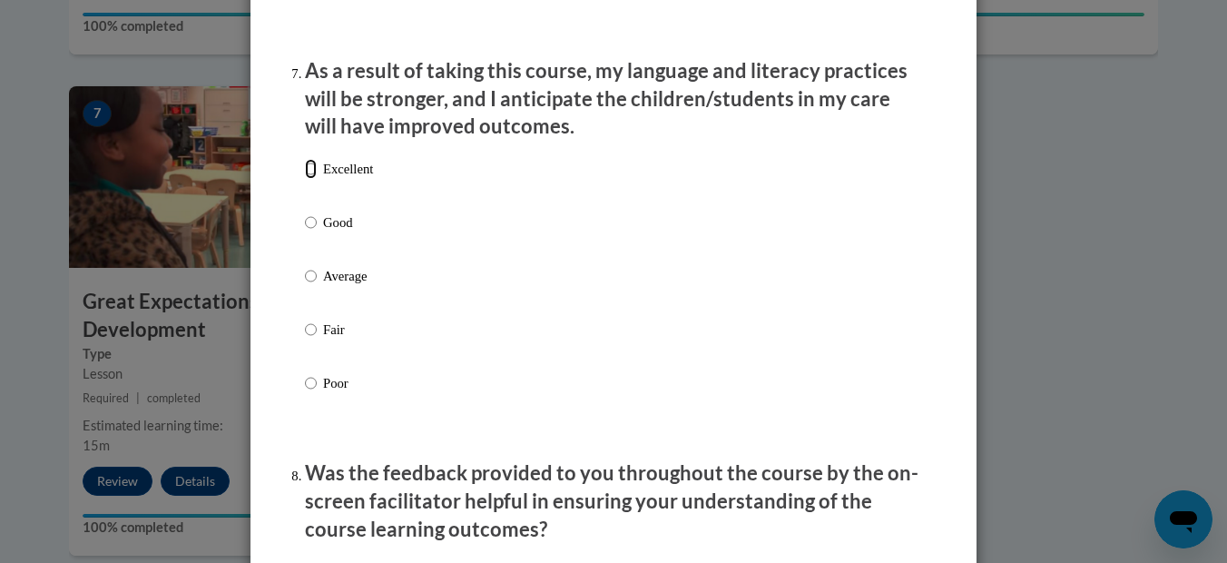
click at [306, 179] on input "Excellent" at bounding box center [311, 169] width 12 height 20
radio input "true"
drag, startPoint x: 306, startPoint y: 186, endPoint x: 313, endPoint y: 246, distance: 60.3
click at [305, 208] on label "Excellent" at bounding box center [339, 183] width 68 height 49
click at [305, 179] on input "Excellent" at bounding box center [311, 169] width 12 height 20
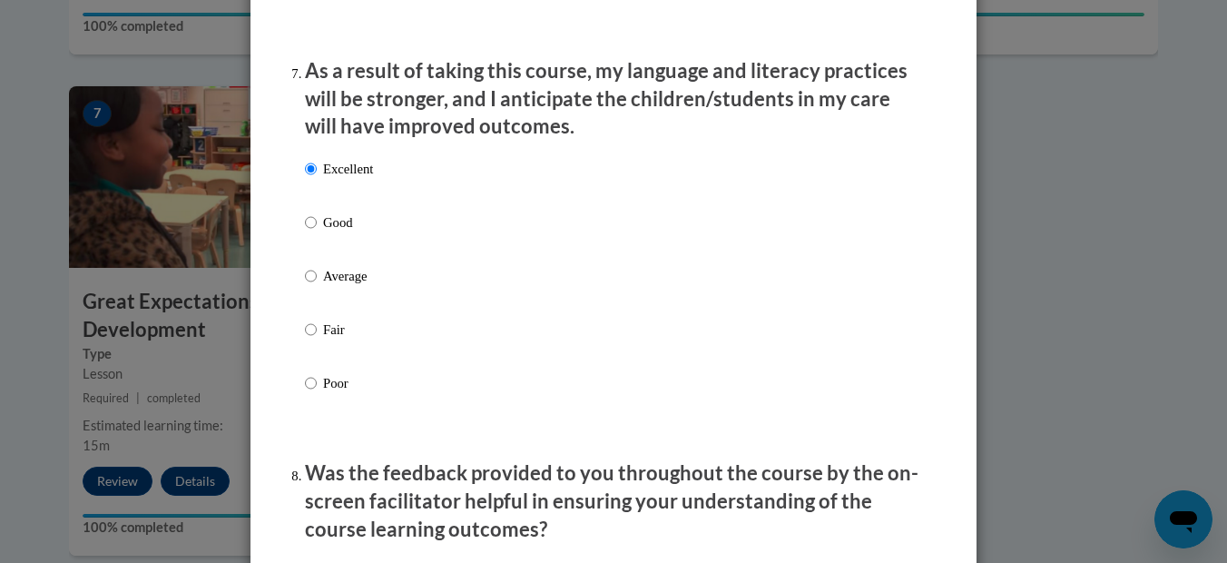
click at [313, 246] on div "Excellent Good Average Fair Poor" at bounding box center [339, 290] width 68 height 281
drag, startPoint x: 313, startPoint y: 246, endPoint x: 302, endPoint y: 231, distance: 18.9
click at [305, 231] on input "Good" at bounding box center [311, 222] width 12 height 20
radio input "true"
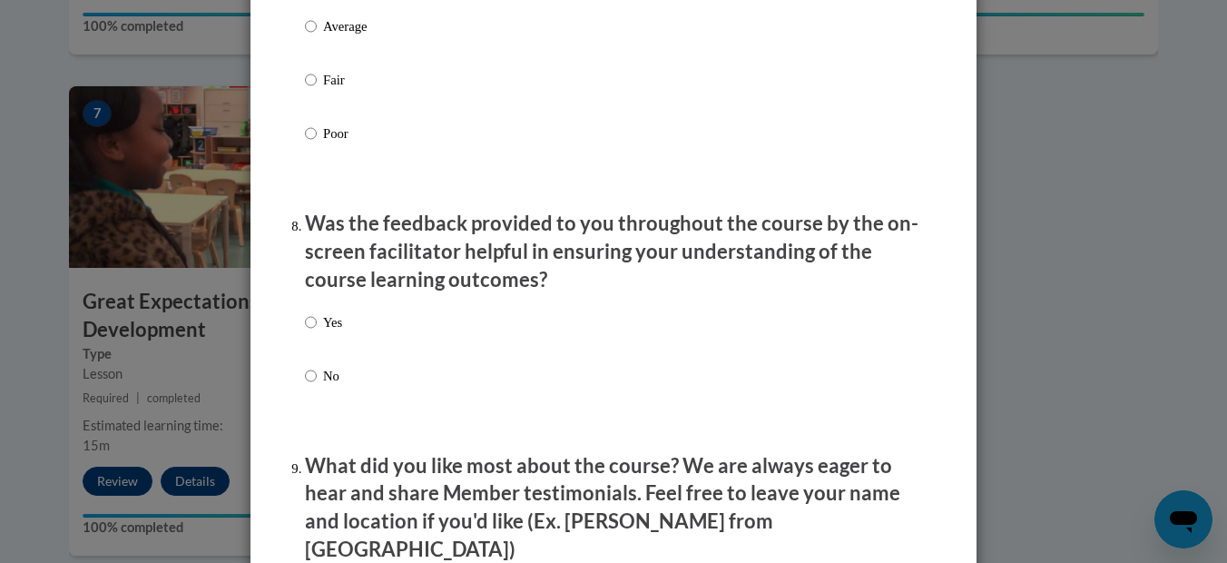
scroll to position [2689, 0]
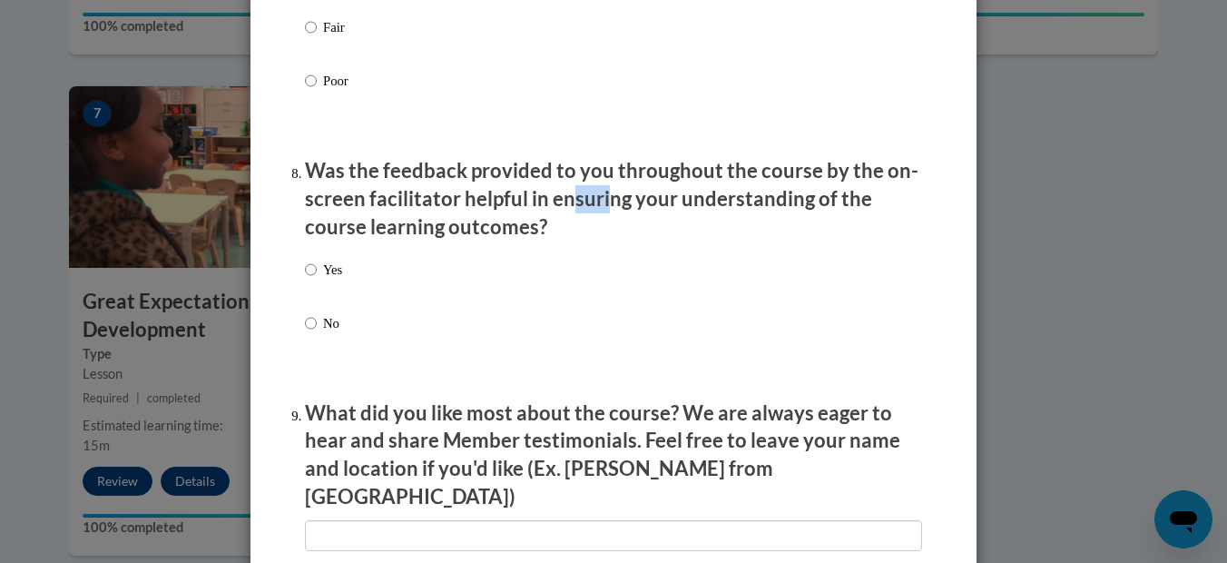
drag, startPoint x: 566, startPoint y: 218, endPoint x: 594, endPoint y: 218, distance: 28.1
click at [594, 218] on p "Was the feedback provided to you throughout the course by the on-screen facilit…" at bounding box center [613, 198] width 617 height 83
drag, startPoint x: 594, startPoint y: 218, endPoint x: 584, endPoint y: 233, distance: 18.4
click at [590, 236] on p "Was the feedback provided to you throughout the course by the on-screen facilit…" at bounding box center [613, 198] width 617 height 83
click at [305, 280] on input "Yes" at bounding box center [311, 270] width 12 height 20
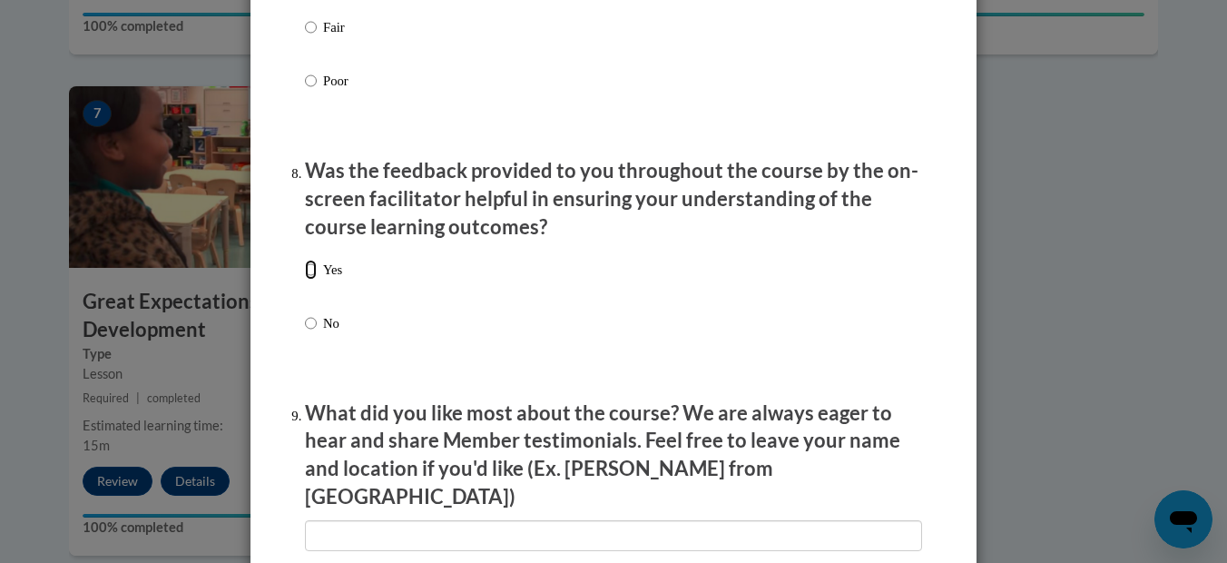
radio input "true"
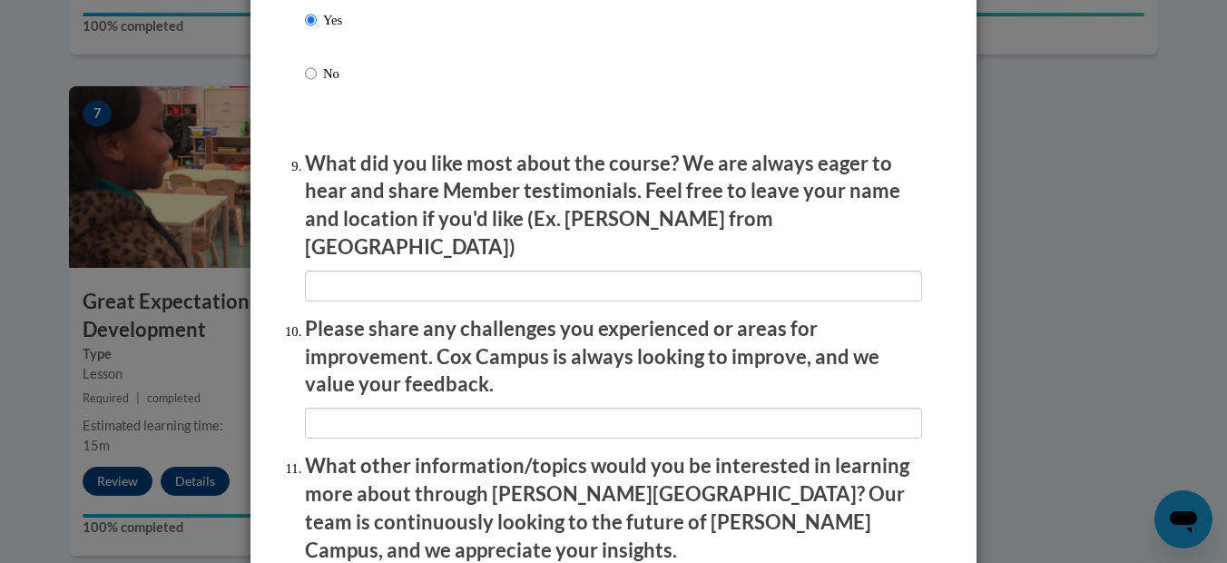
scroll to position [2965, 0]
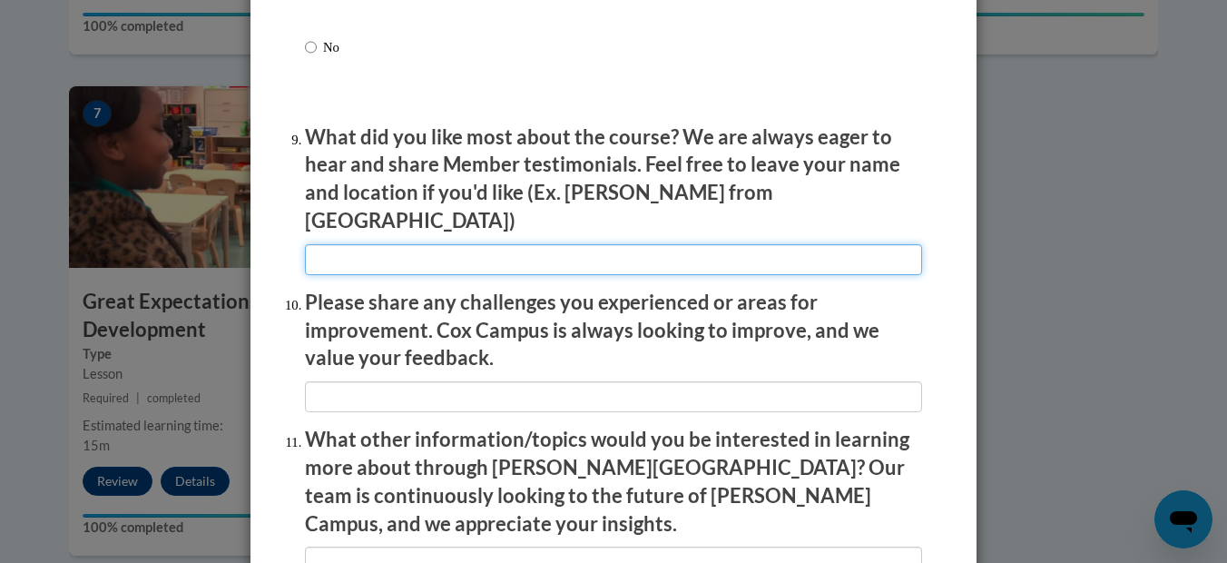
click at [331, 244] on input "textbox" at bounding box center [613, 259] width 617 height 31
type input "Facilitator was clear and easy to understand. The videos of concepts being used…"
drag, startPoint x: 567, startPoint y: 248, endPoint x: 556, endPoint y: 252, distance: 11.8
click at [556, 252] on input "textbox" at bounding box center [613, 259] width 617 height 31
click at [905, 247] on input "textbox" at bounding box center [613, 259] width 617 height 31
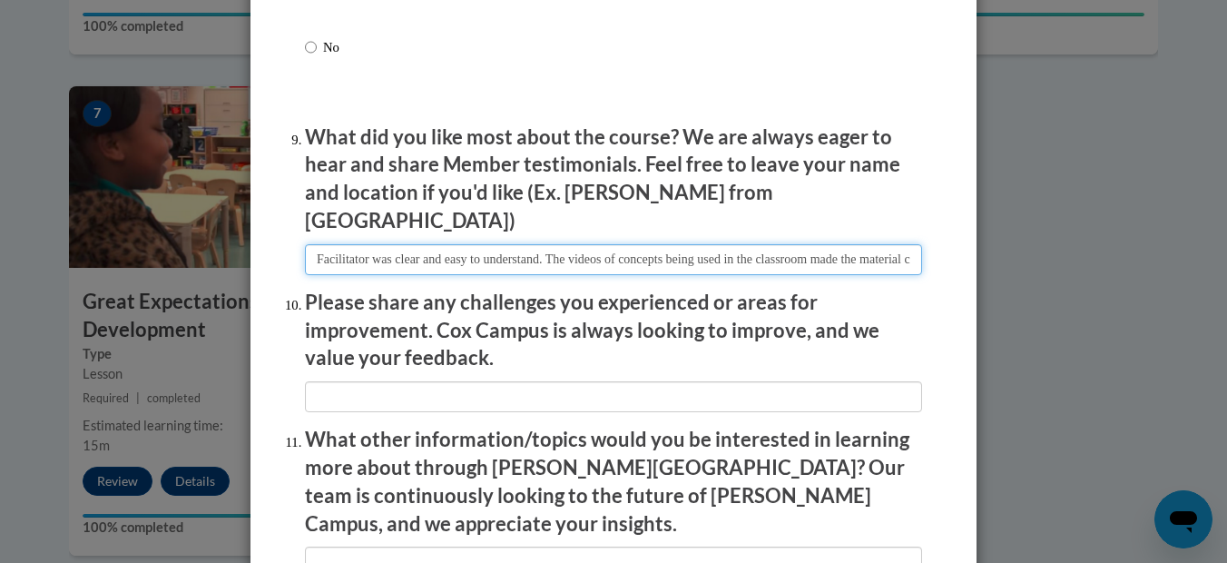
click at [901, 244] on input "textbox" at bounding box center [613, 259] width 617 height 31
drag, startPoint x: 566, startPoint y: 244, endPoint x: 906, endPoint y: 246, distance: 339.4
click at [906, 246] on input "textbox" at bounding box center [613, 259] width 617 height 31
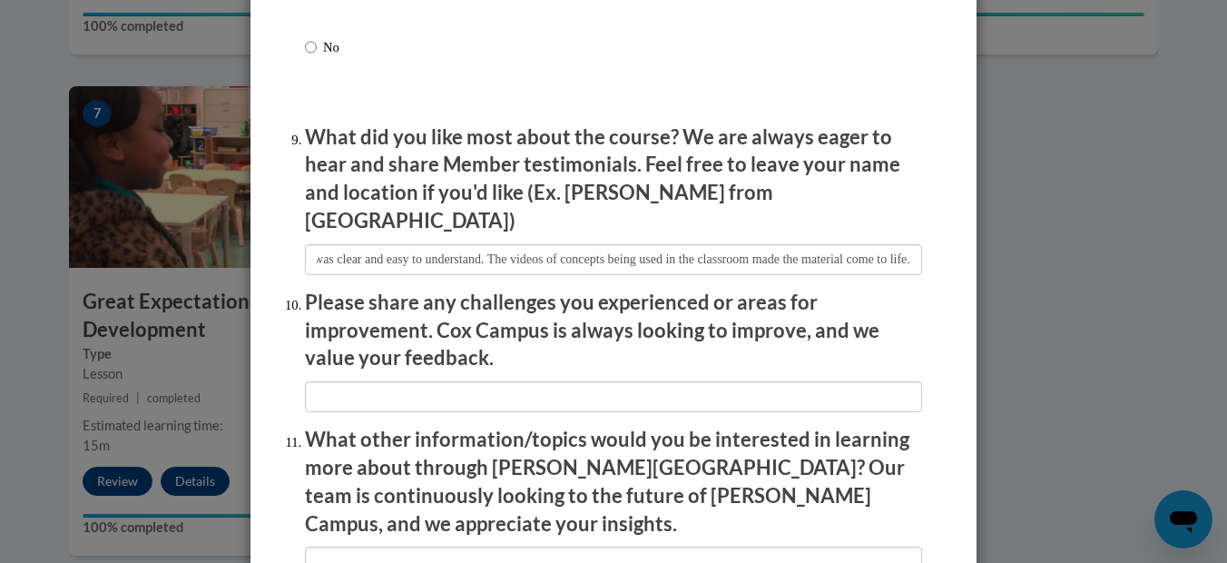
scroll to position [0, 0]
click at [881, 289] on p "Please share any challenges you experienced or areas for improvement. Cox Campu…" at bounding box center [613, 330] width 617 height 83
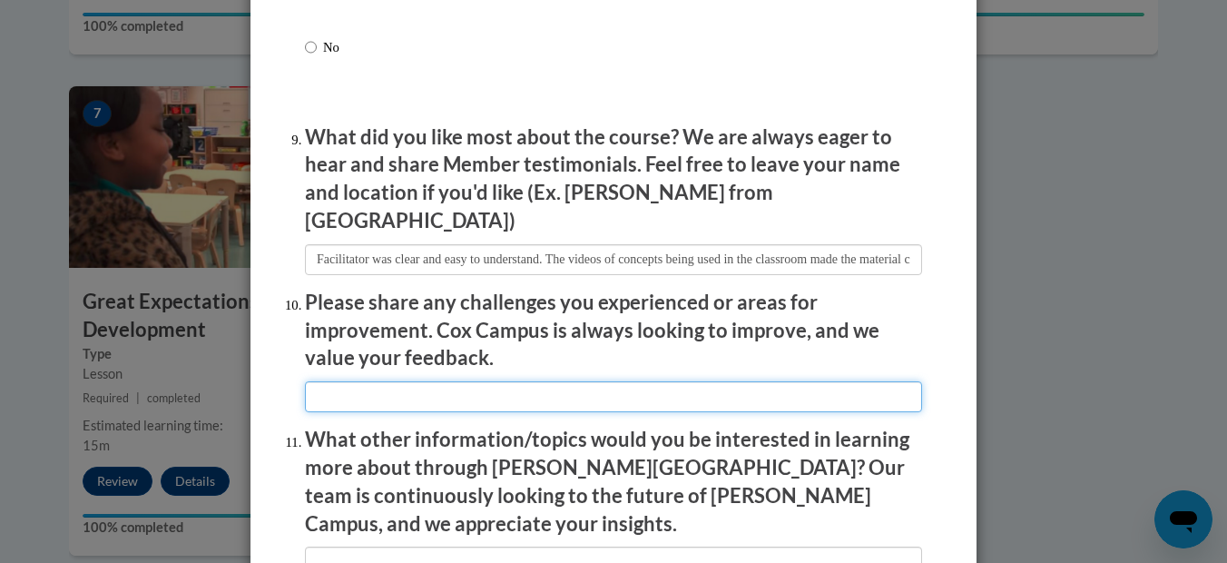
click at [344, 381] on input "textbox" at bounding box center [613, 396] width 617 height 31
type input "None"
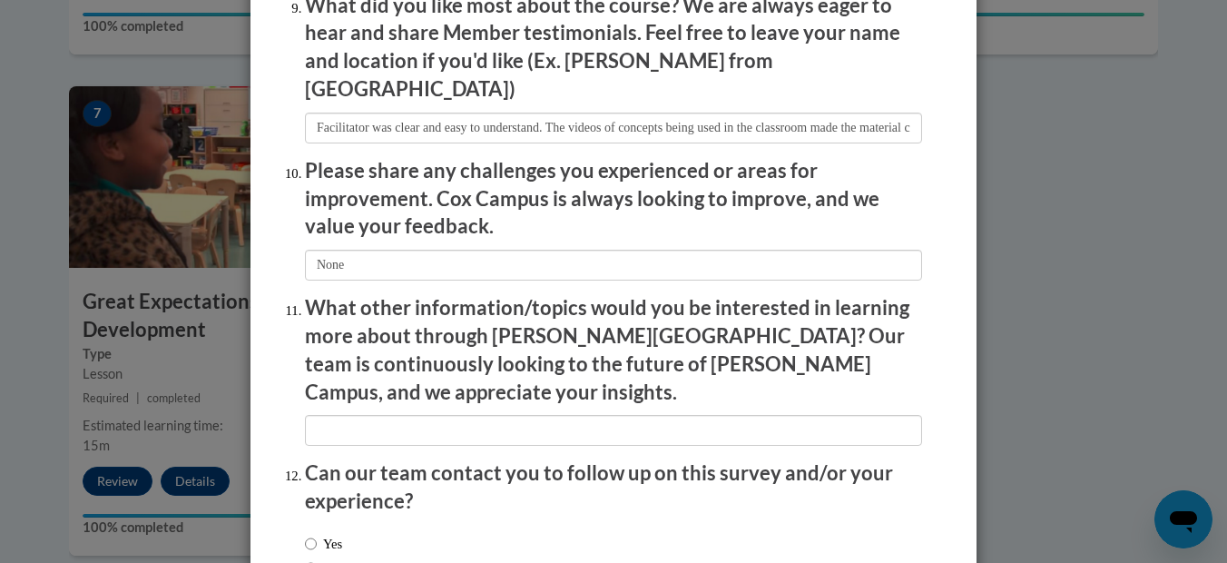
scroll to position [3208, 0]
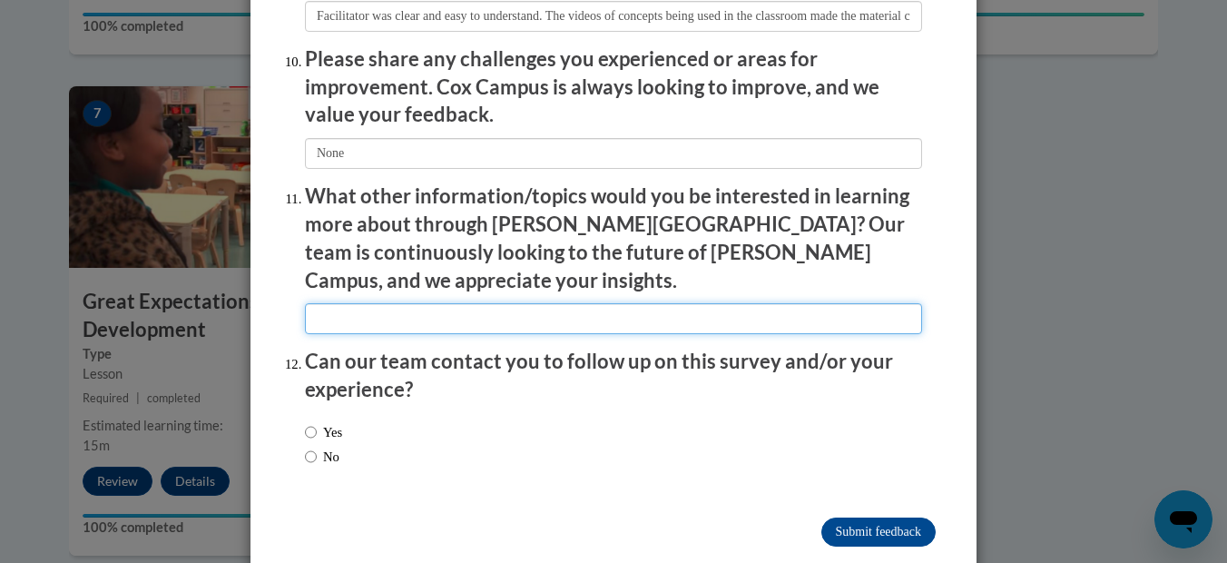
click at [337, 303] on input "textbox" at bounding box center [613, 318] width 617 height 31
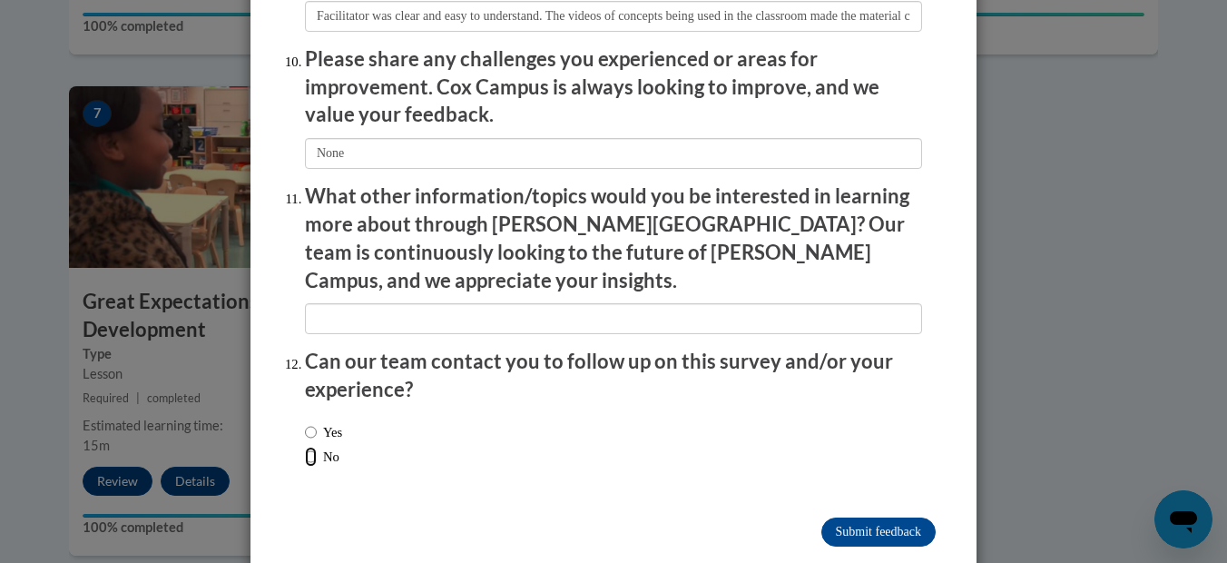
click at [305, 446] on input "No" at bounding box center [311, 456] width 12 height 20
radio input "true"
click at [847, 517] on input "Submit feedback" at bounding box center [878, 531] width 114 height 29
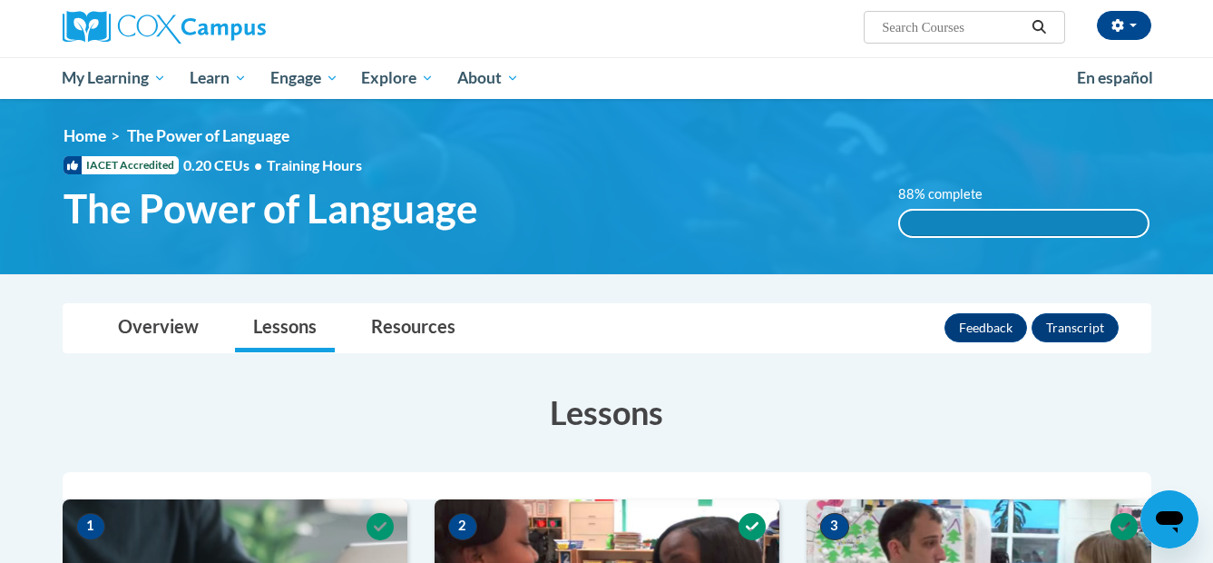
scroll to position [1496, 0]
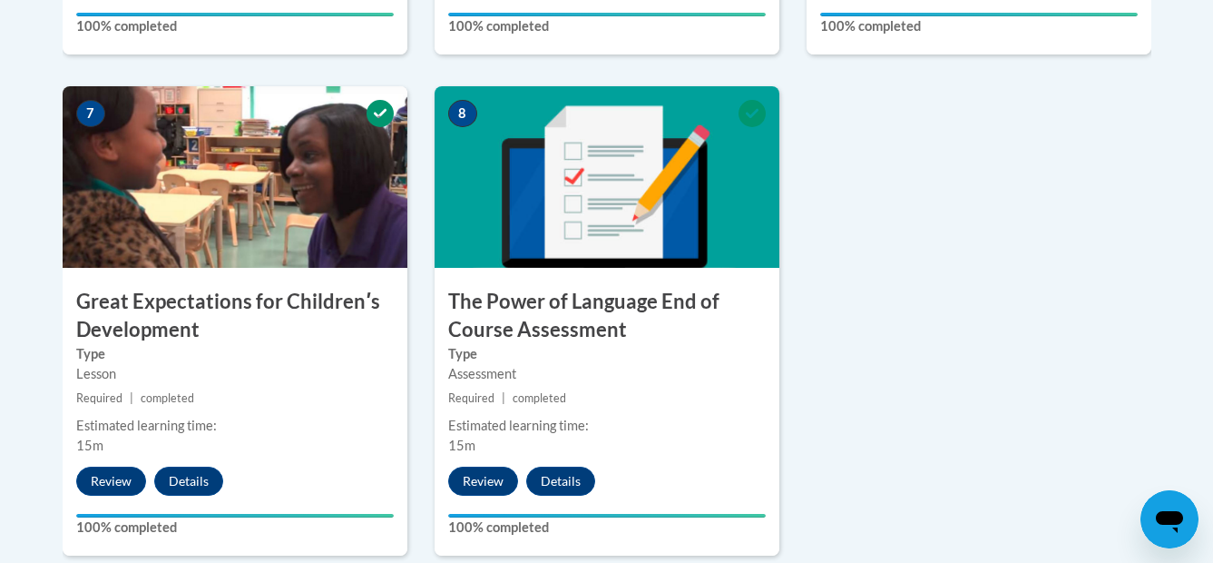
drag, startPoint x: 1222, startPoint y: 385, endPoint x: 766, endPoint y: 311, distance: 461.5
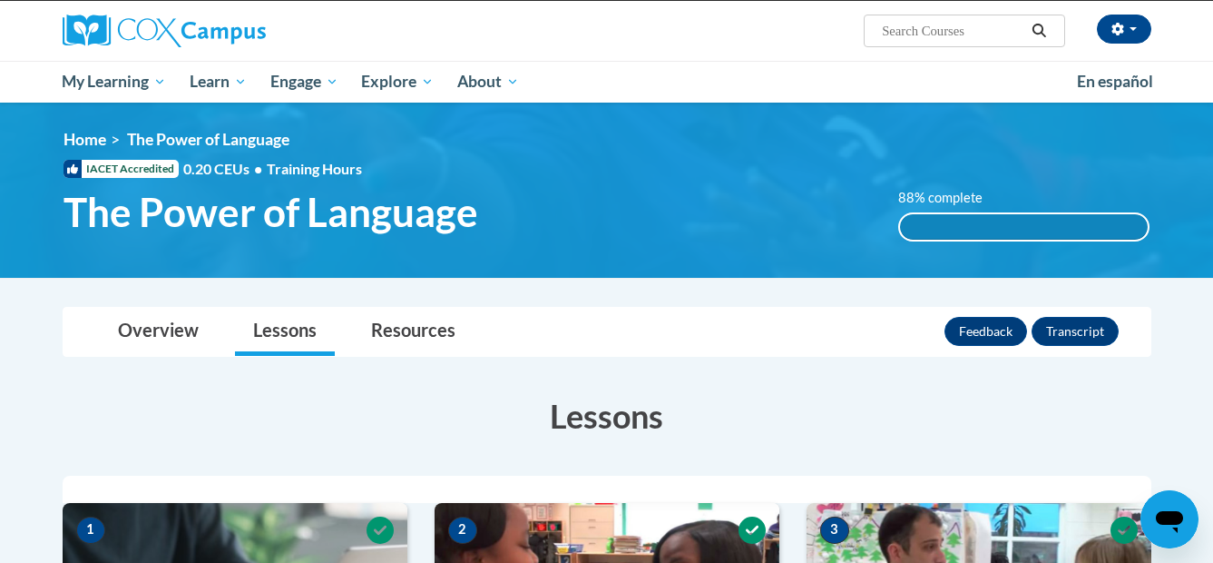
scroll to position [121, 0]
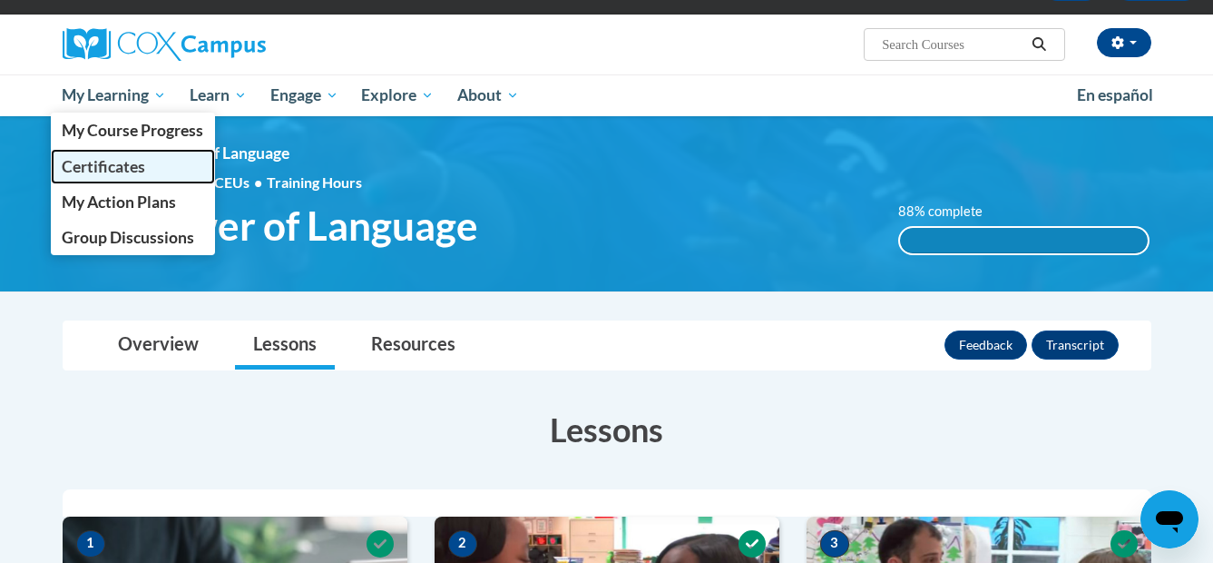
click at [100, 168] on span "Certificates" at bounding box center [103, 166] width 83 height 19
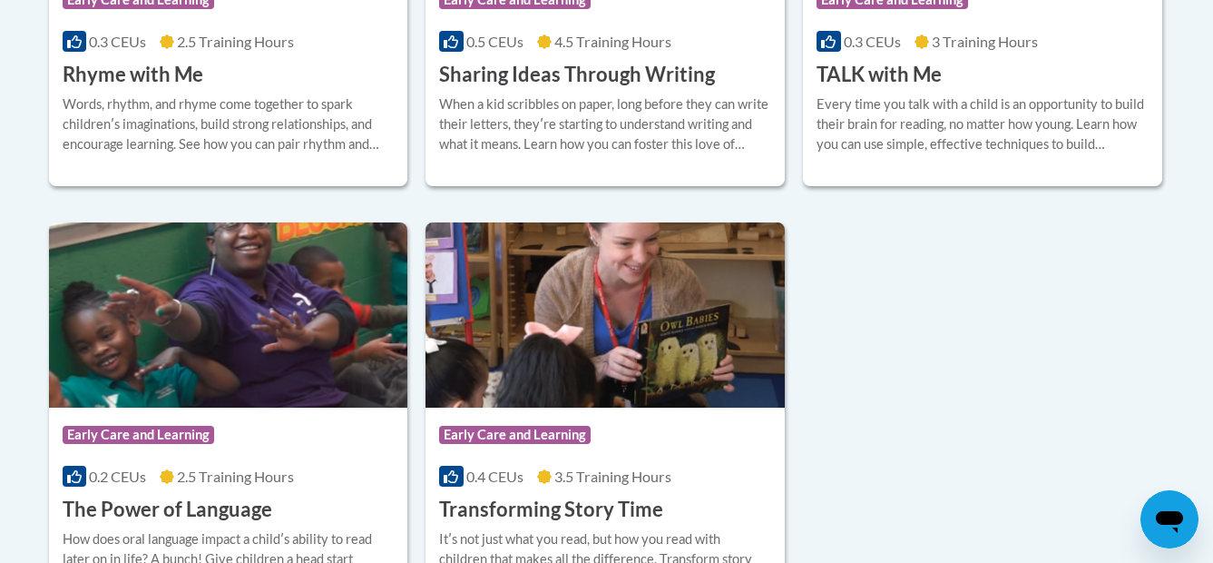
scroll to position [1208, 0]
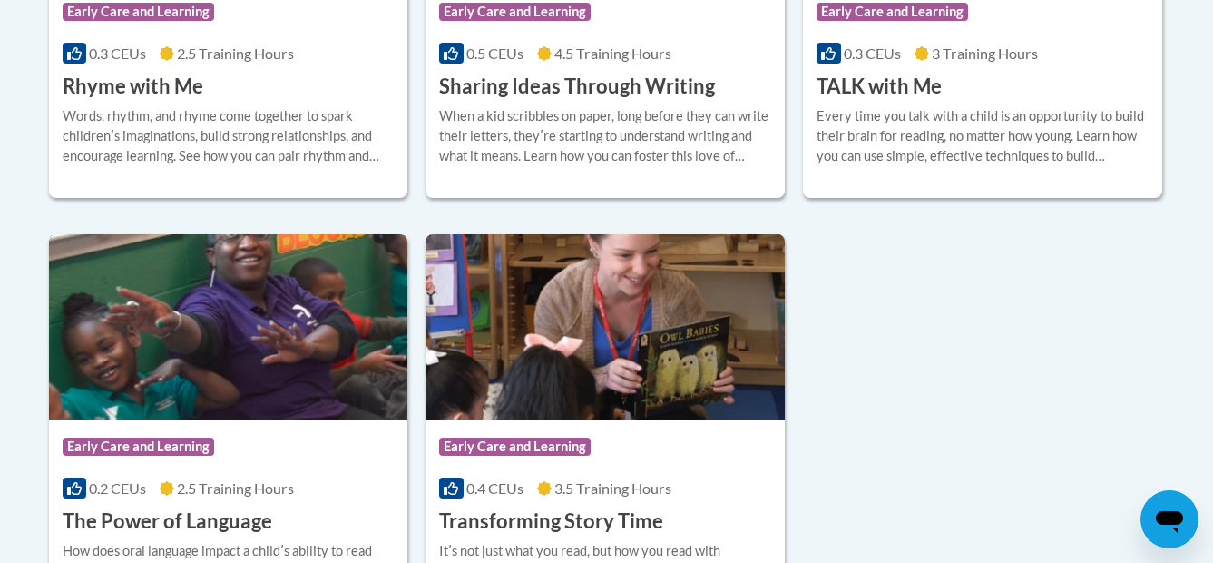
click at [172, 389] on img at bounding box center [228, 326] width 359 height 185
